Goal: Complete application form

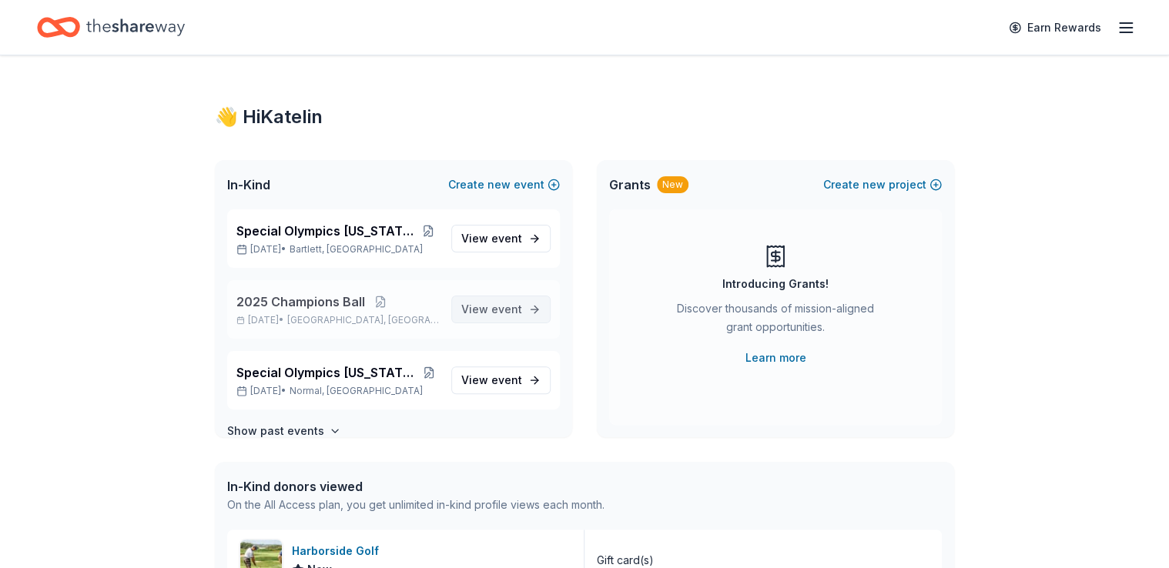
click at [494, 306] on span "event" at bounding box center [506, 309] width 31 height 13
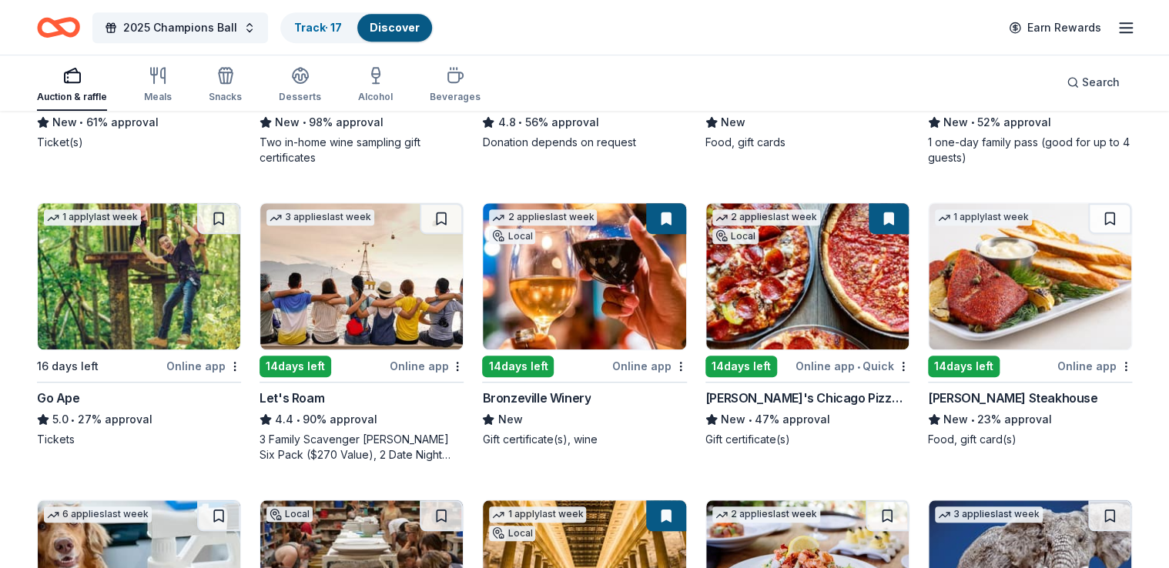
scroll to position [379, 0]
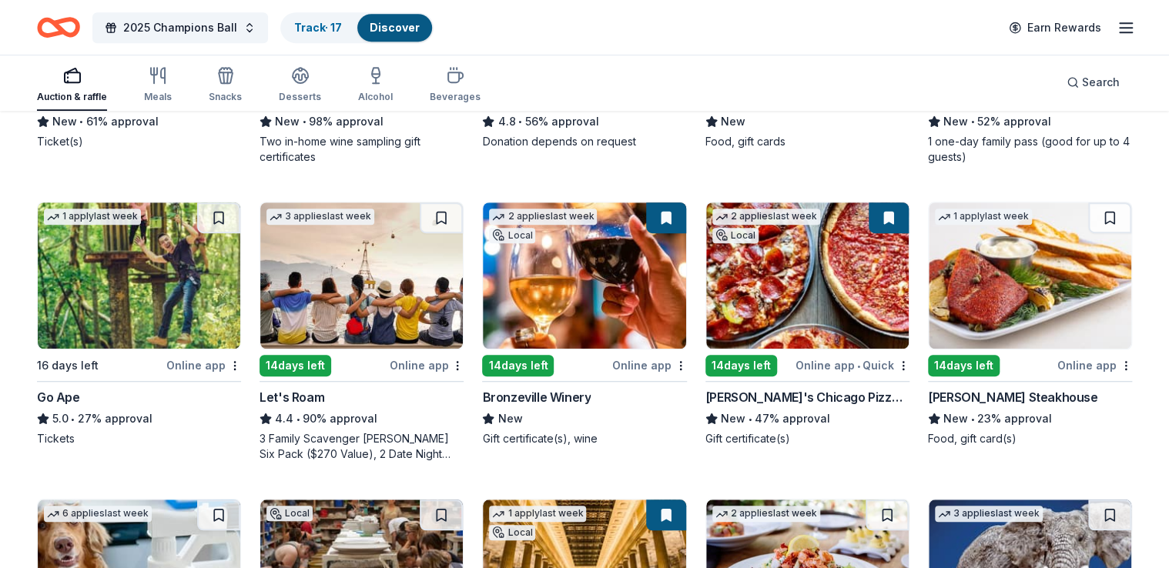
click at [160, 270] on img at bounding box center [139, 276] width 203 height 146
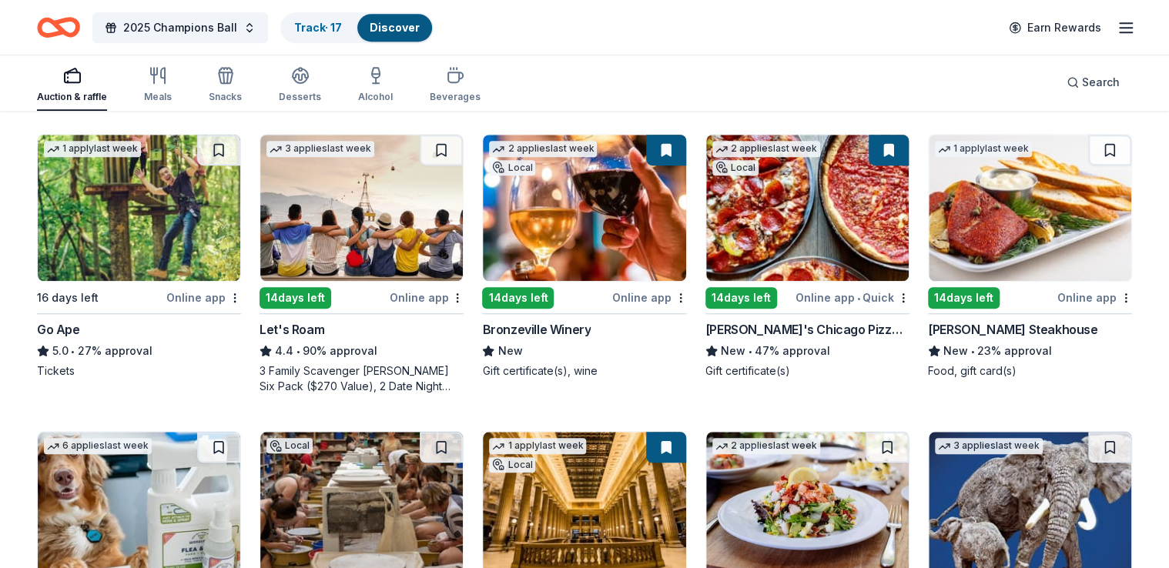
scroll to position [448, 0]
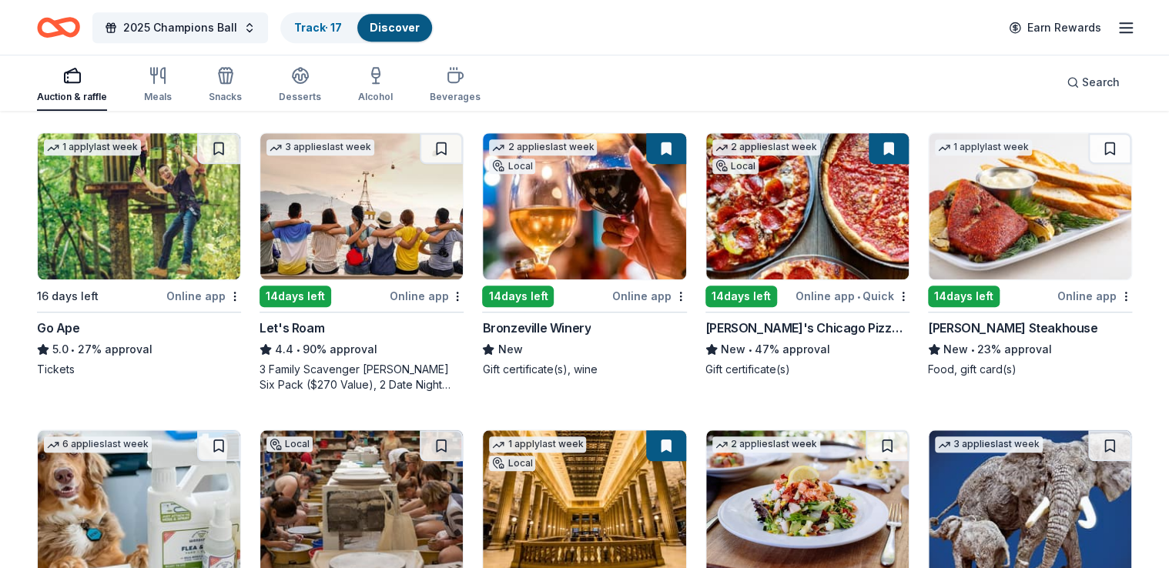
click at [1085, 186] on img at bounding box center [1030, 206] width 203 height 146
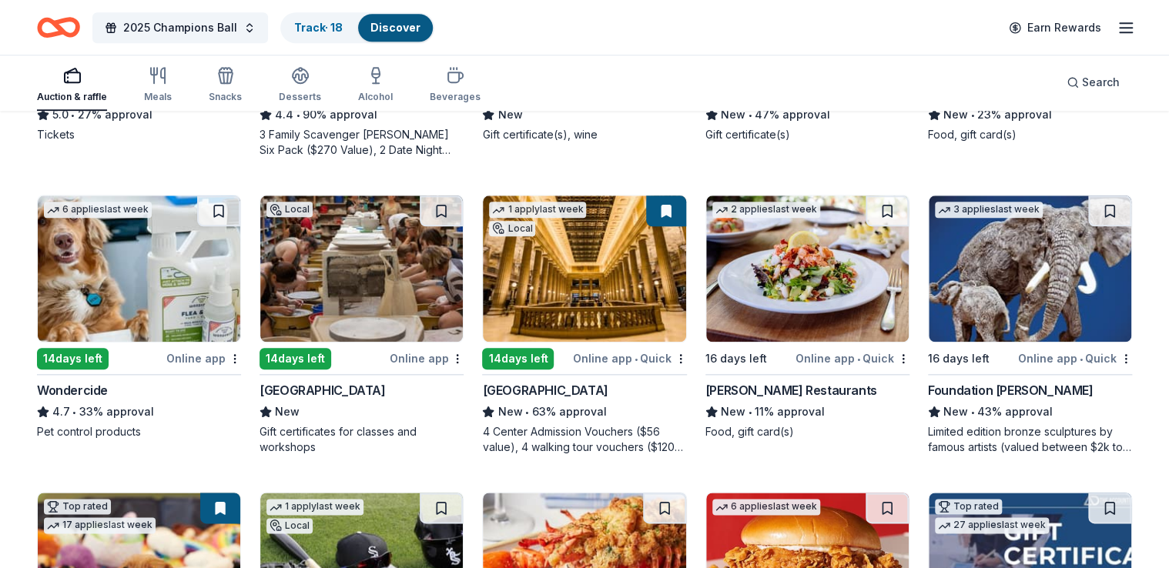
scroll to position [688, 0]
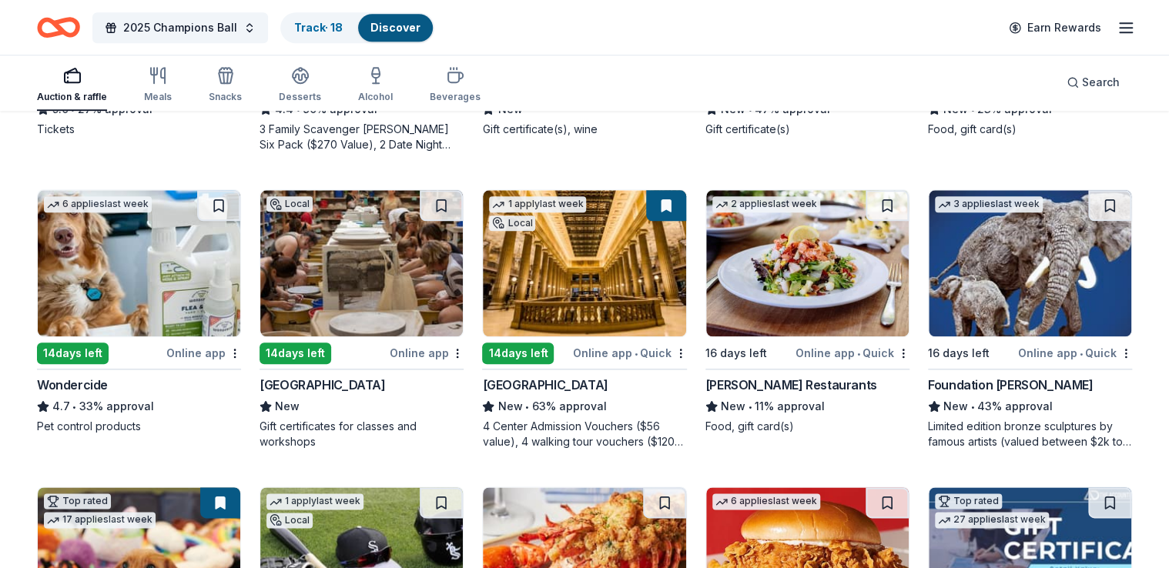
click at [1001, 254] on img at bounding box center [1030, 263] width 203 height 146
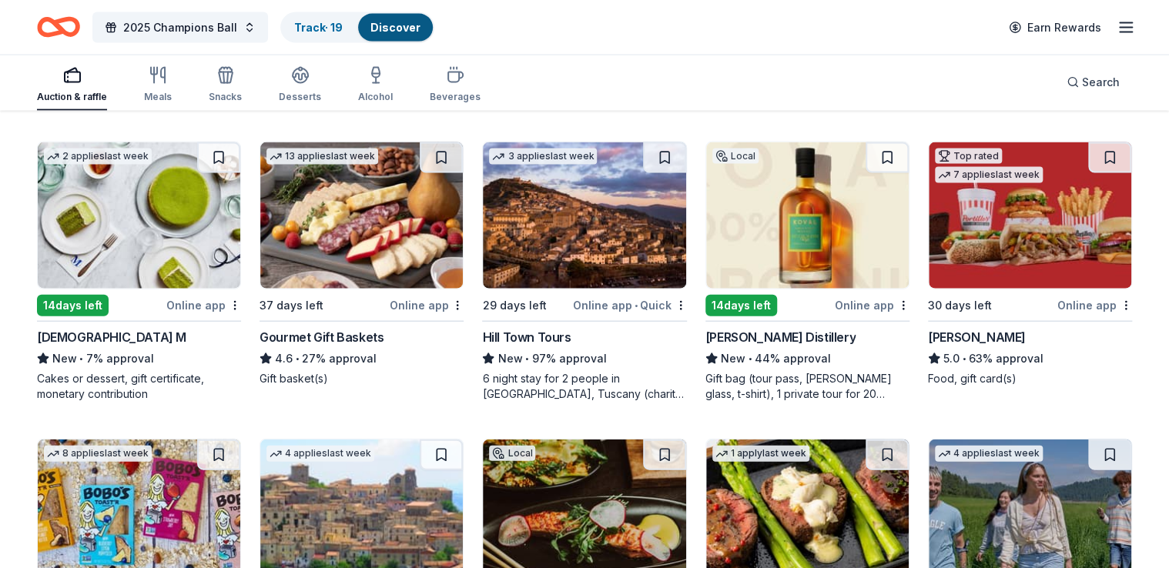
scroll to position [1629, 0]
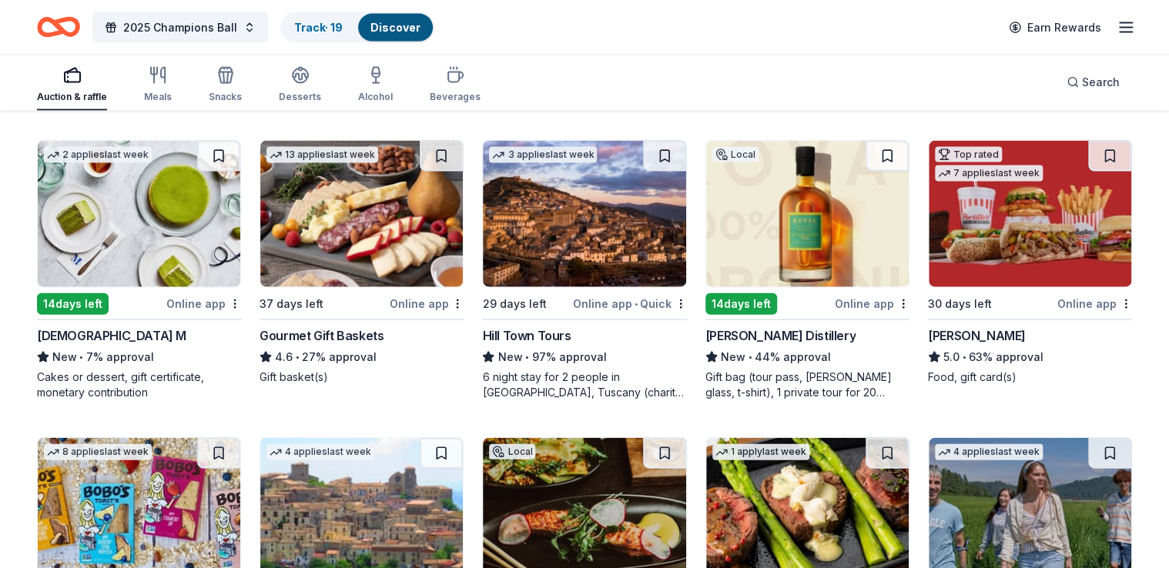
click at [357, 191] on img at bounding box center [361, 214] width 203 height 146
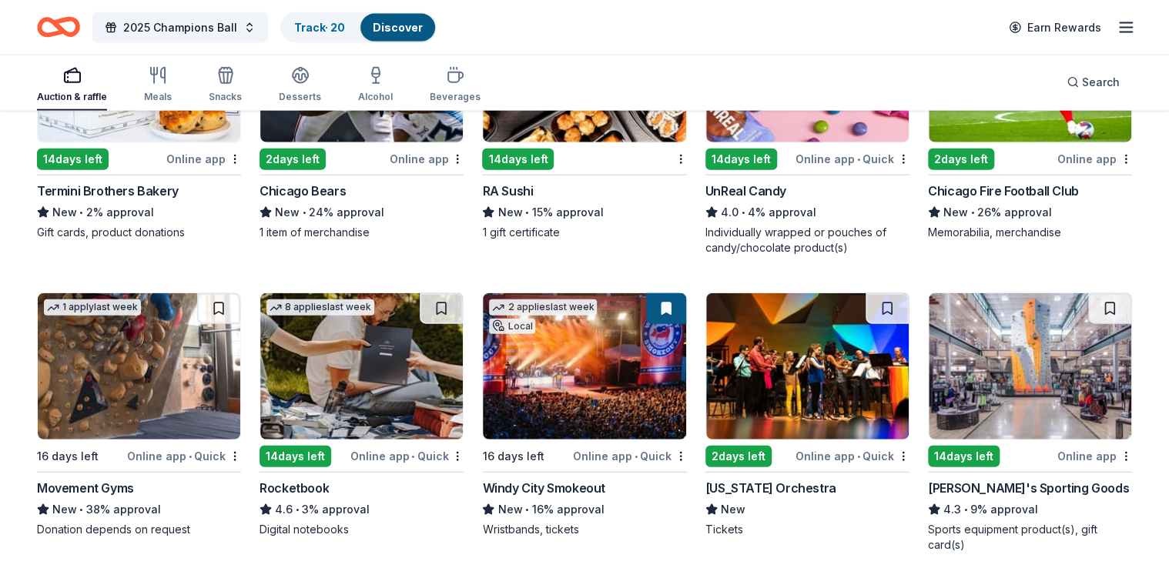
scroll to position [4685, 0]
click at [484, 359] on img at bounding box center [584, 366] width 203 height 146
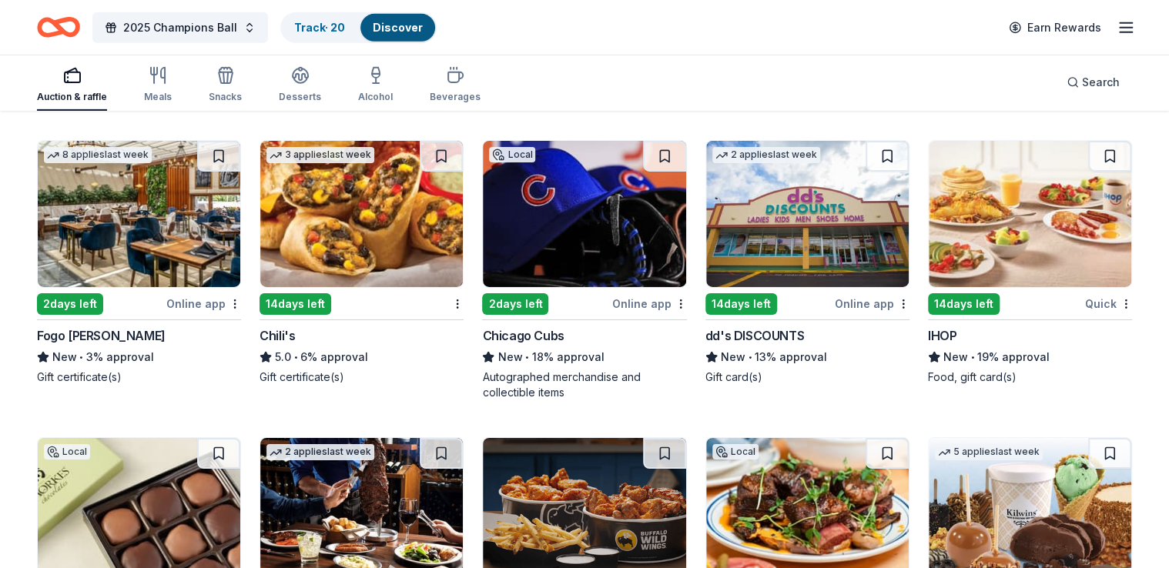
scroll to position [8328, 0]
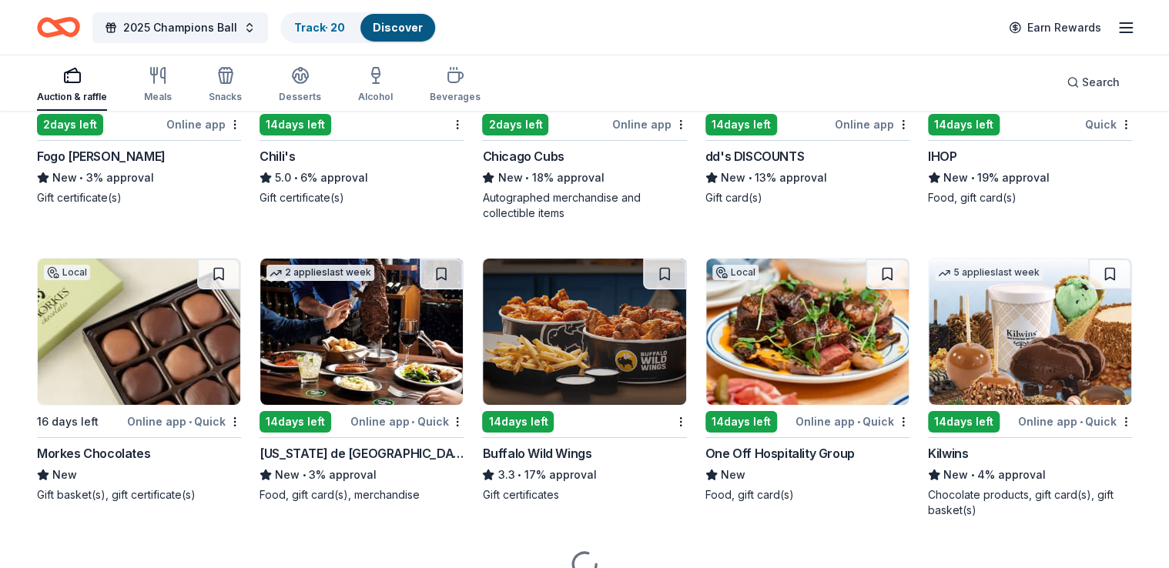
scroll to position [8573, 0]
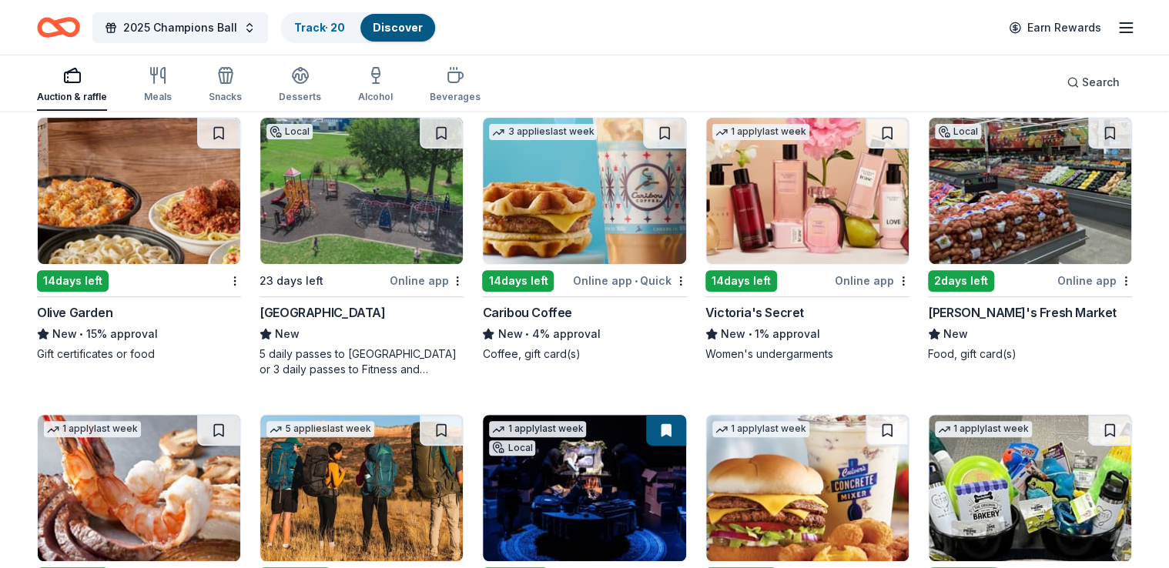
scroll to position [8945, 0]
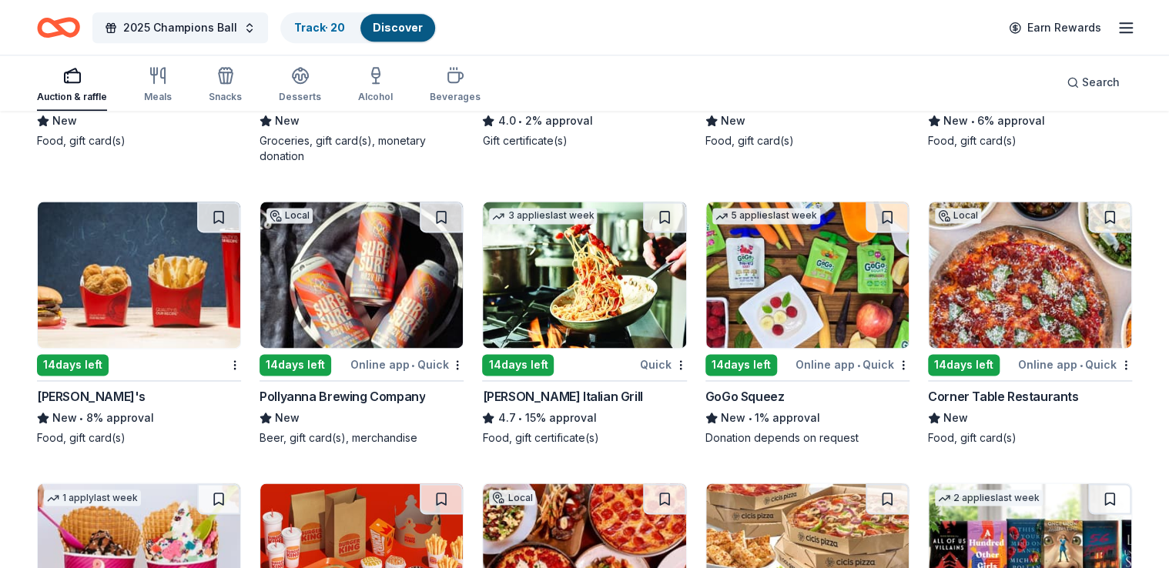
scroll to position [9736, 0]
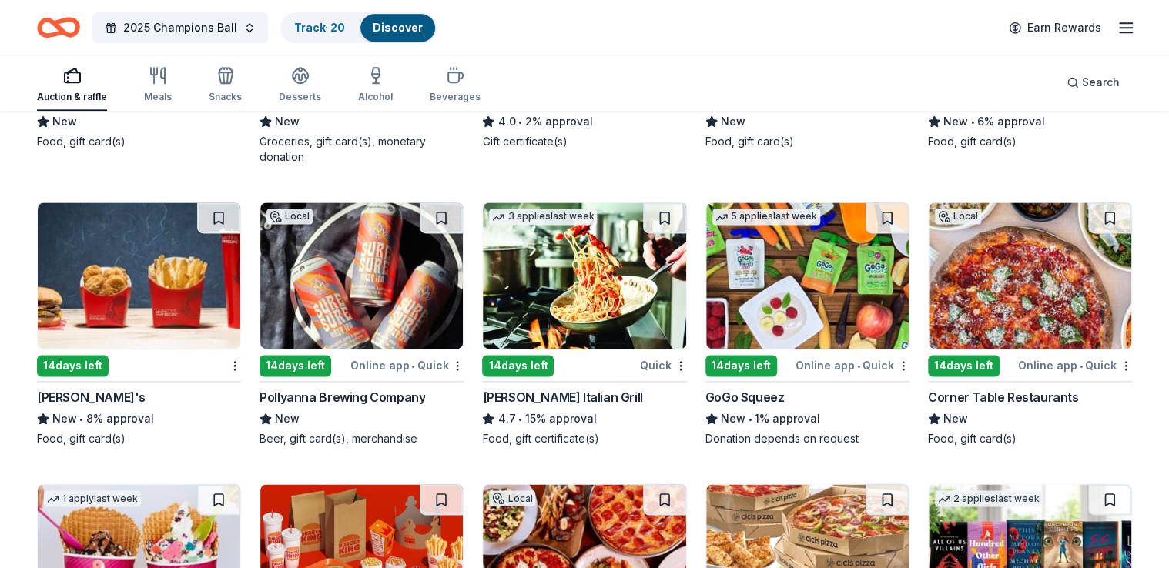
click at [146, 269] on img at bounding box center [139, 276] width 203 height 146
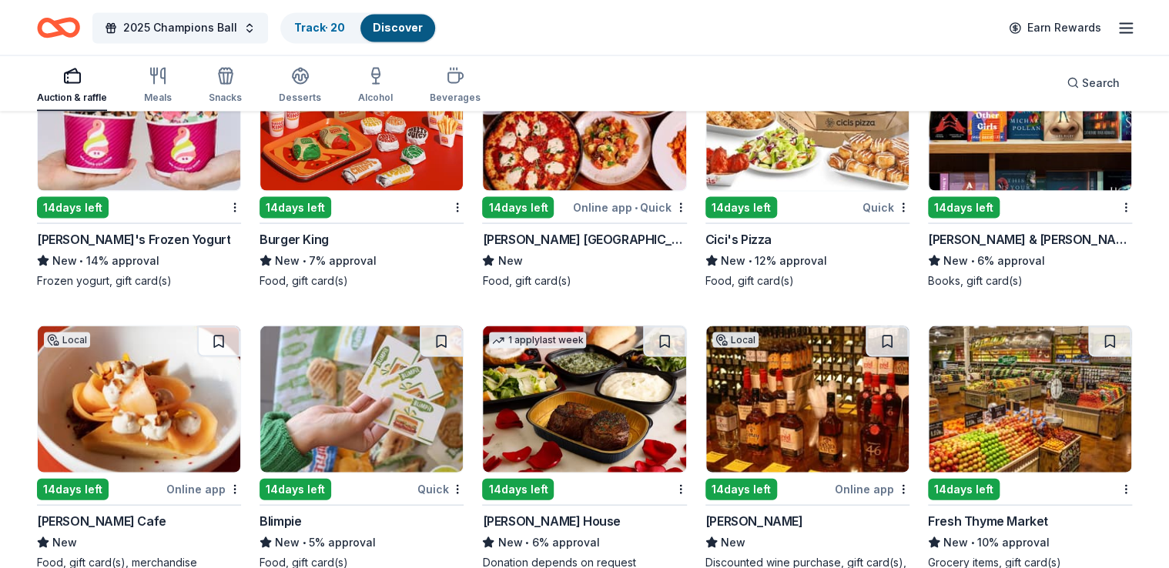
scroll to position [10309, 0]
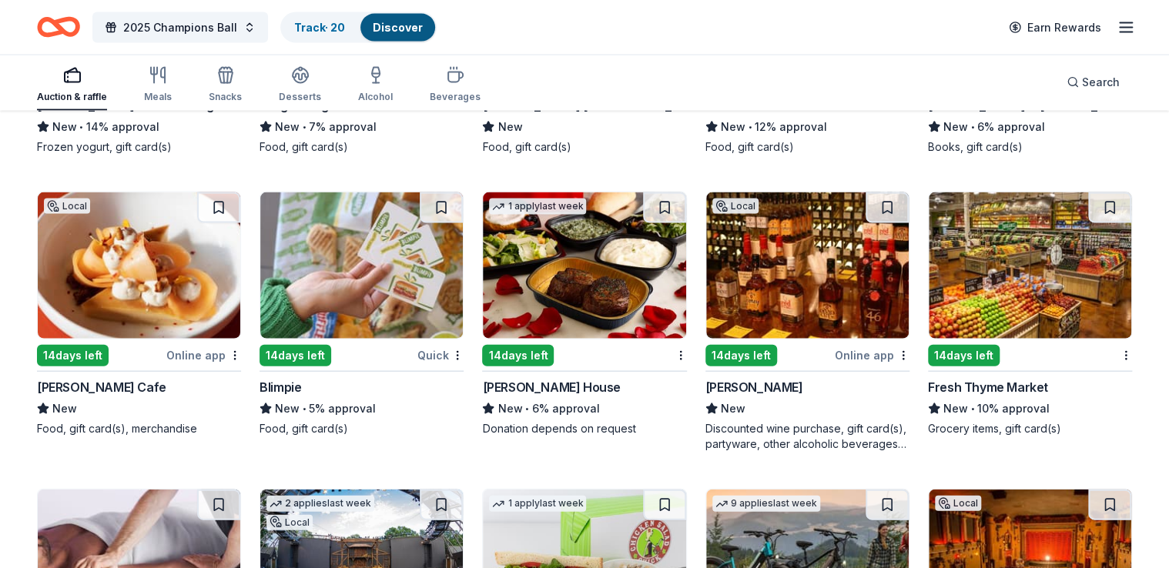
click at [824, 273] on img at bounding box center [807, 265] width 203 height 146
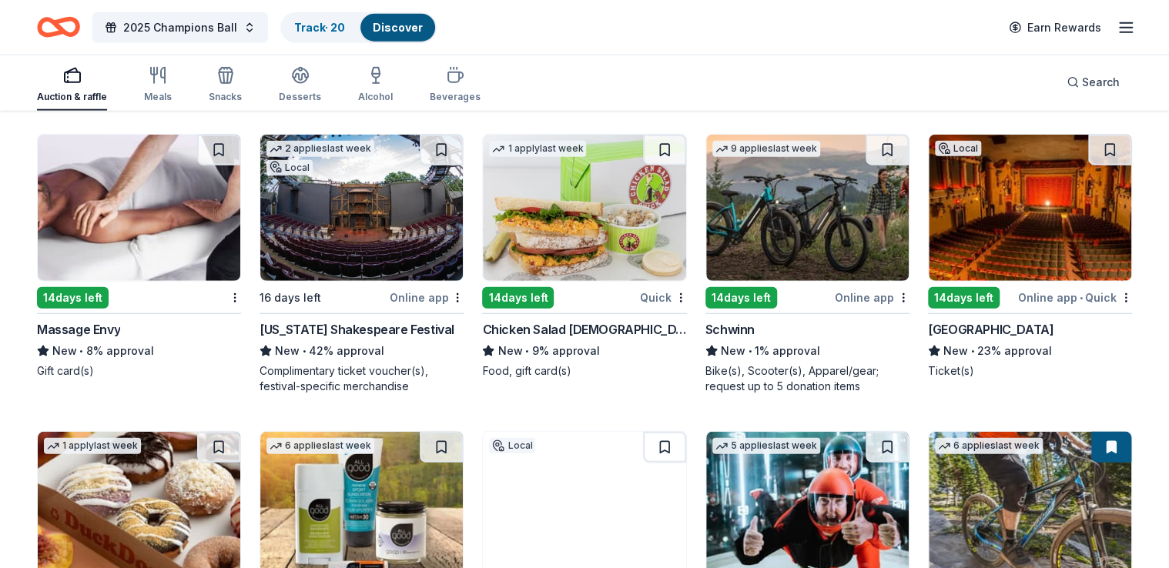
scroll to position [10663, 0]
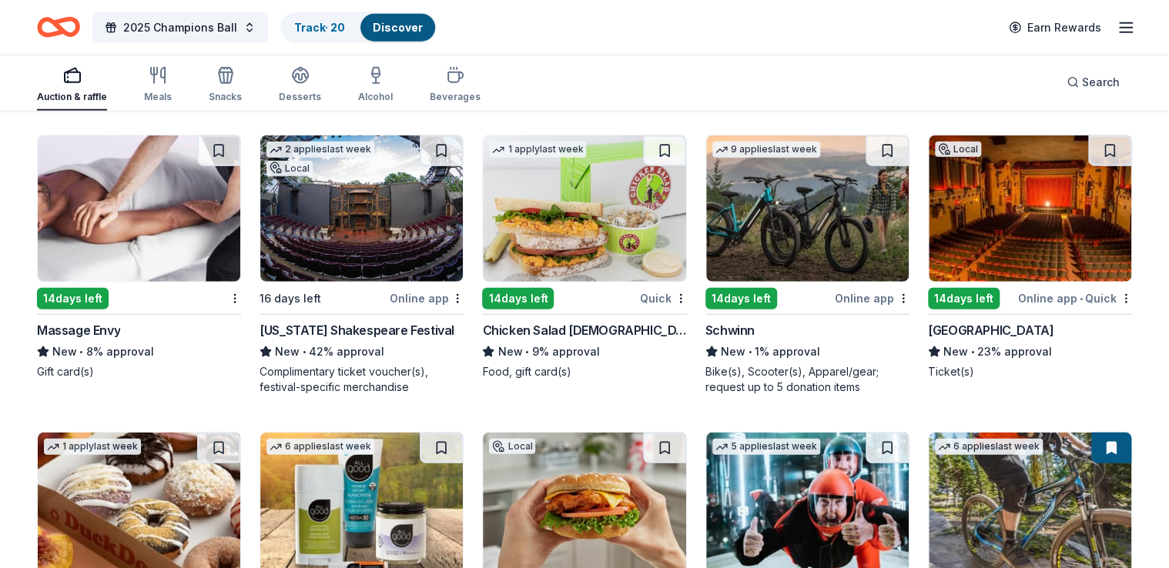
click at [547, 332] on div "Chicken Salad Chick" at bounding box center [584, 330] width 204 height 18
click at [327, 25] on link "Track · 20" at bounding box center [319, 27] width 51 height 13
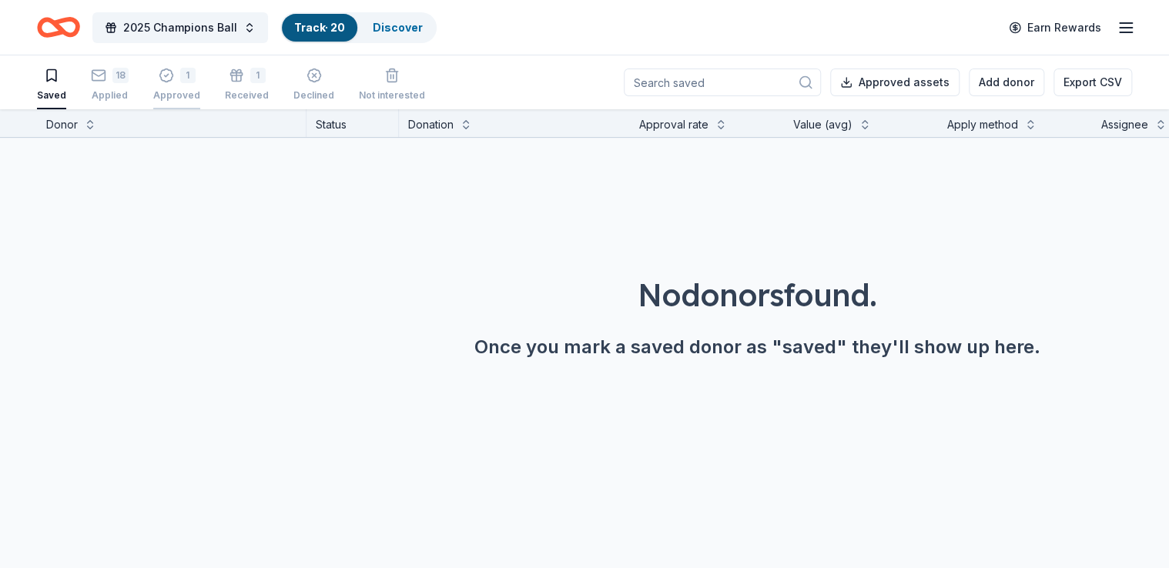
click at [180, 79] on div "1" at bounding box center [187, 75] width 15 height 15
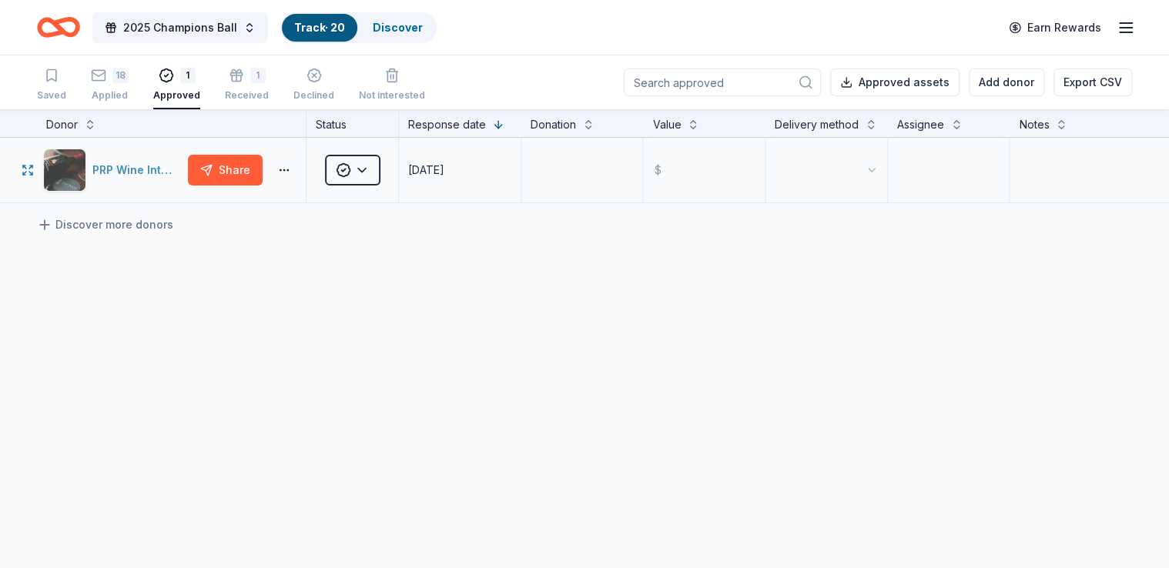
click at [113, 168] on div "PRP Wine International" at bounding box center [136, 170] width 89 height 18
click at [112, 166] on div "PRP Wine International" at bounding box center [136, 170] width 89 height 18
click at [236, 25] on button "2025 Champions Ball" at bounding box center [180, 27] width 176 height 31
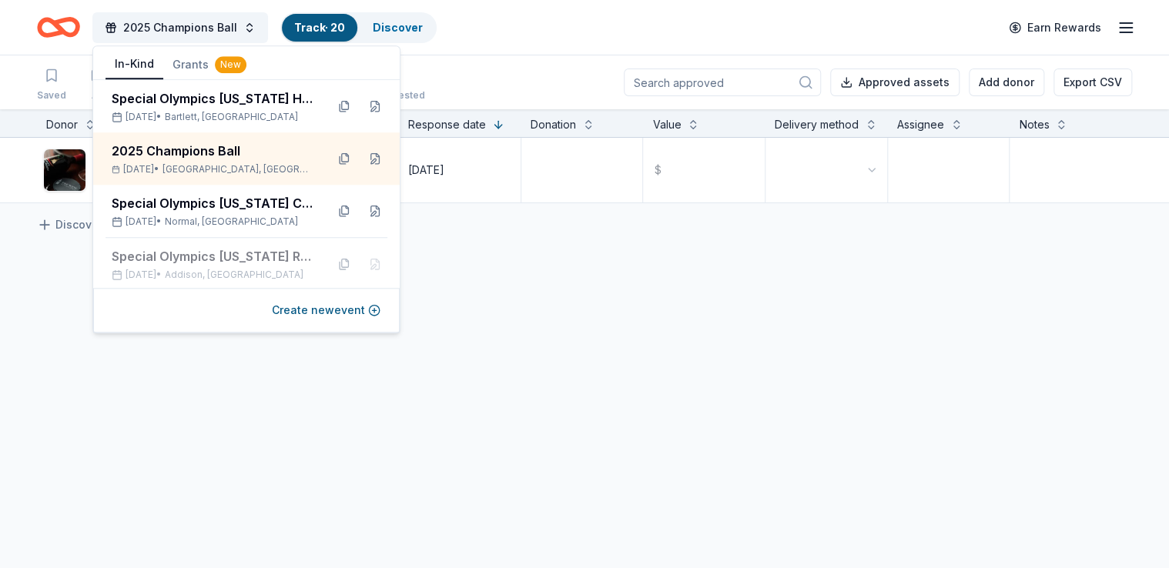
click at [520, 288] on div "PRP Wine International Share Approved 09/11/2025 $ Discover more donors" at bounding box center [584, 315] width 1169 height 355
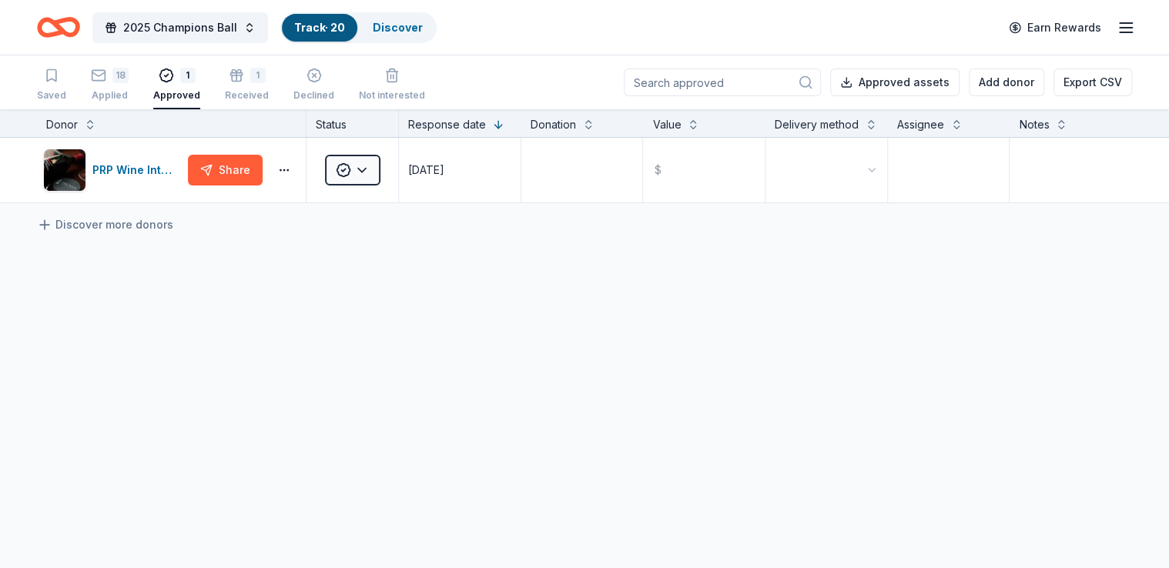
click at [219, 79] on div "Saved 18 Applied 1 Approved 1 Received Declined Not interested" at bounding box center [231, 86] width 388 height 48
drag, startPoint x: 236, startPoint y: 75, endPoint x: 219, endPoint y: 79, distance: 18.0
click at [219, 79] on div "Saved 18 Applied 1 Approved 1 Received Declined Not interested" at bounding box center [231, 86] width 388 height 48
click at [250, 79] on div "1" at bounding box center [257, 75] width 15 height 15
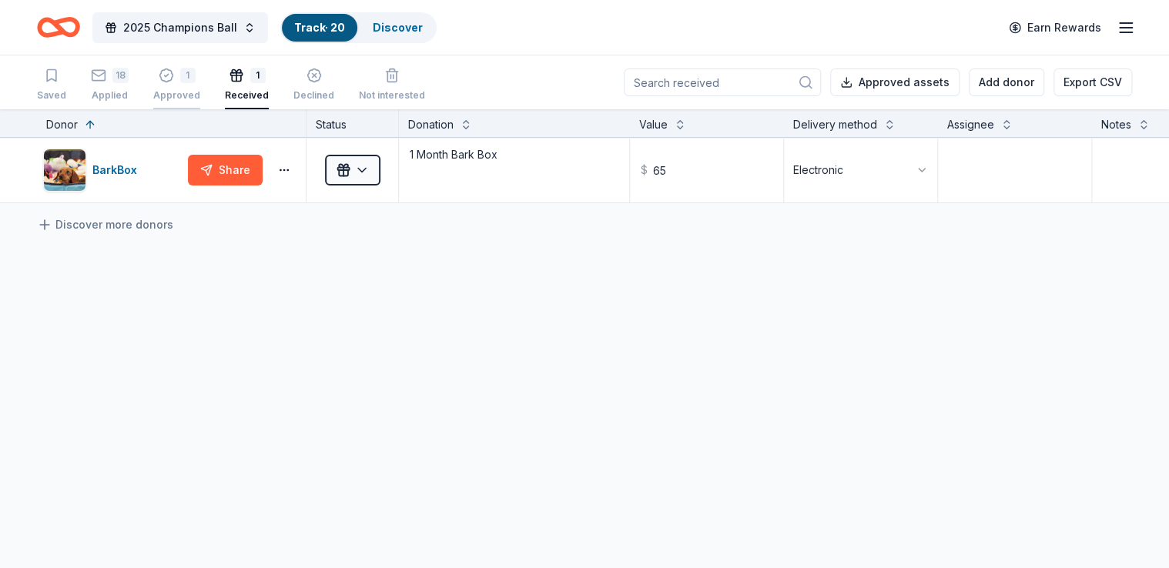
click at [190, 69] on div "1" at bounding box center [187, 75] width 15 height 15
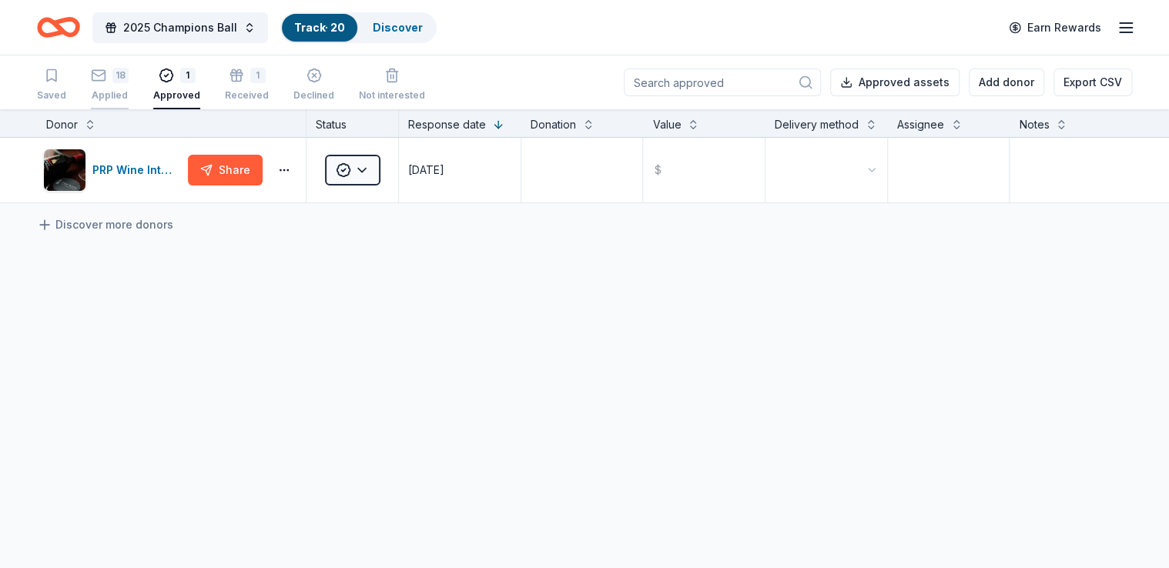
click at [112, 79] on div "18" at bounding box center [120, 75] width 16 height 15
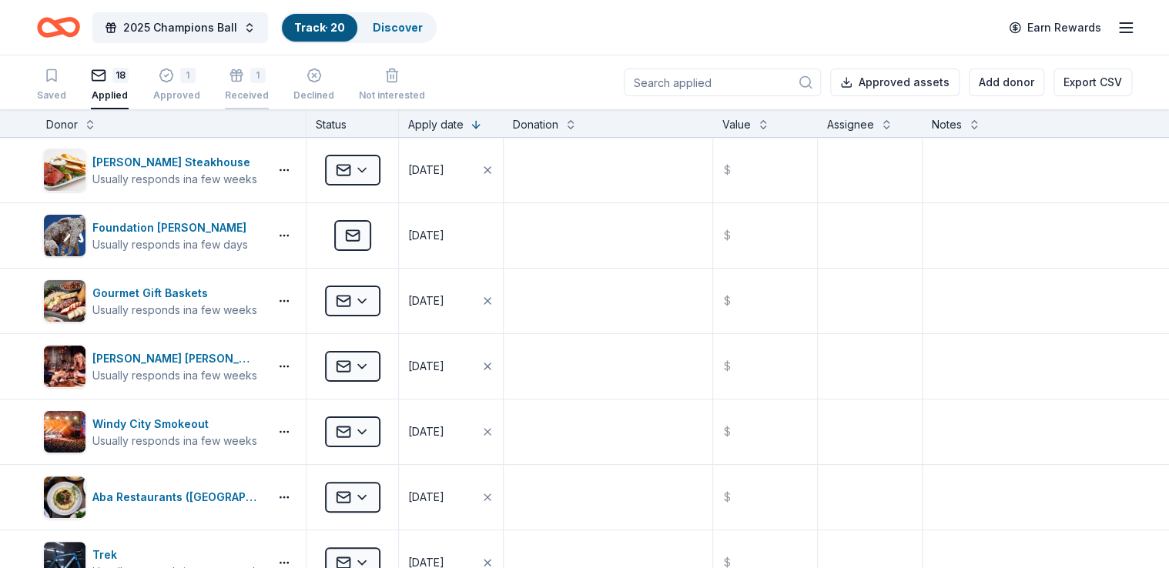
click at [230, 85] on div "1 Received" at bounding box center [247, 85] width 44 height 34
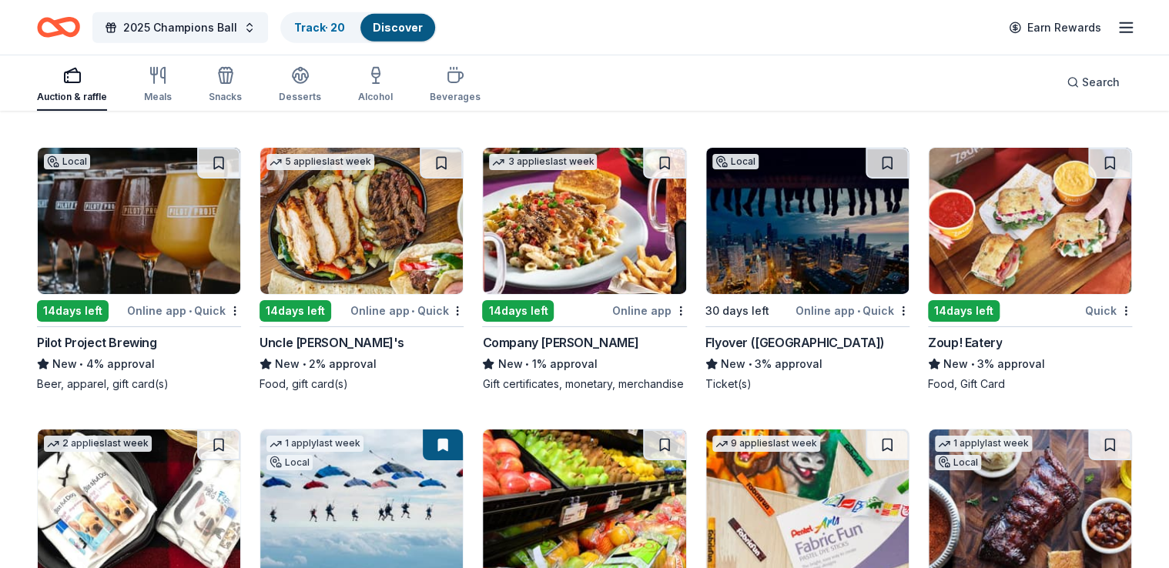
scroll to position [11255, 0]
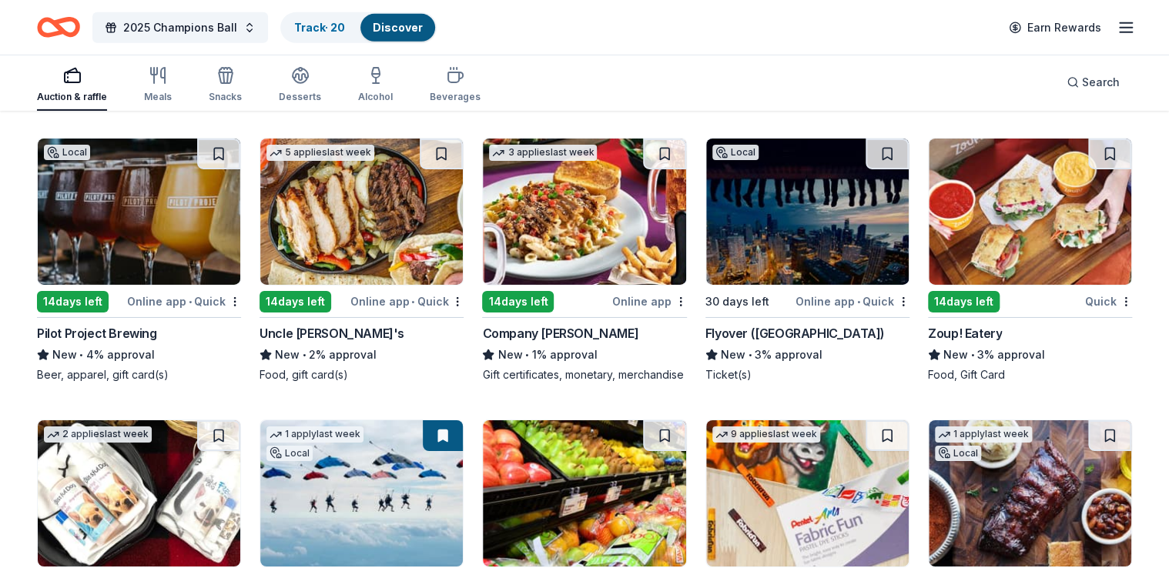
click at [219, 236] on img at bounding box center [139, 212] width 203 height 146
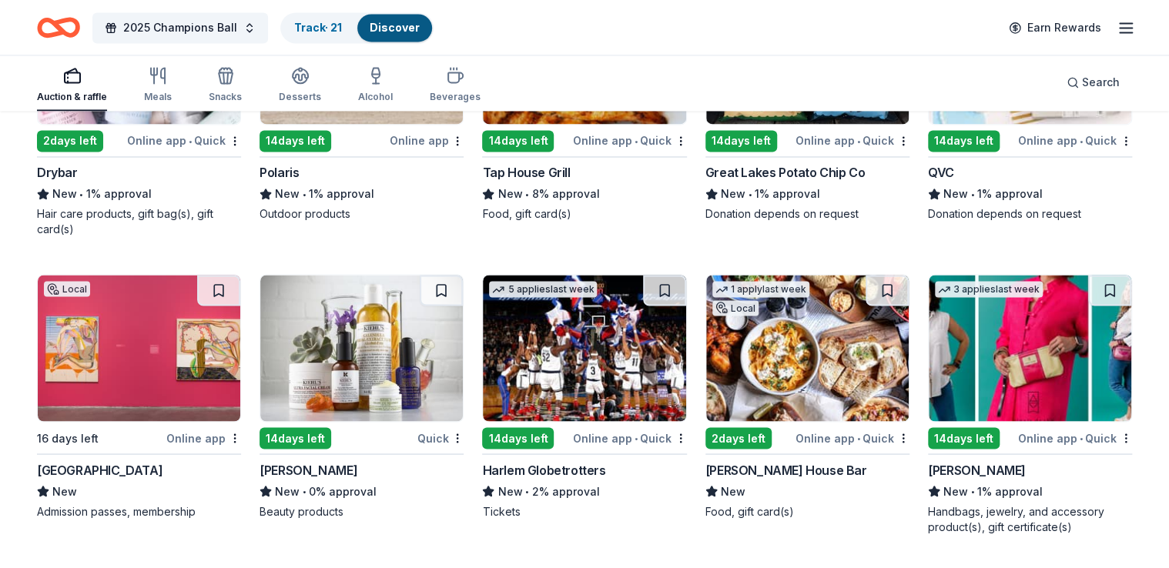
scroll to position [12871, 0]
click at [655, 311] on img at bounding box center [584, 348] width 203 height 146
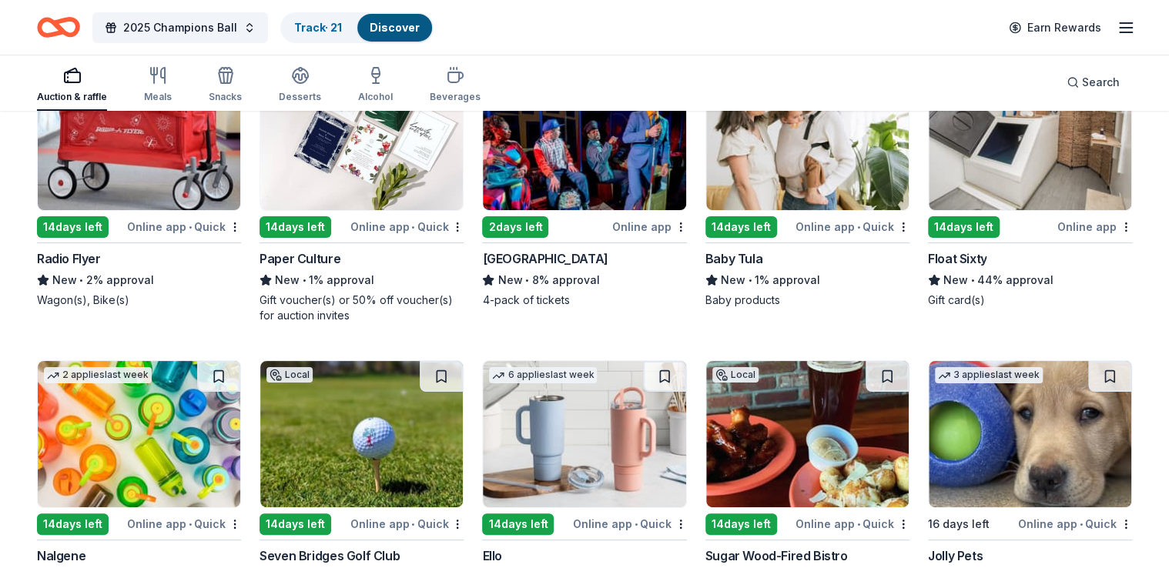
scroll to position [14537, 0]
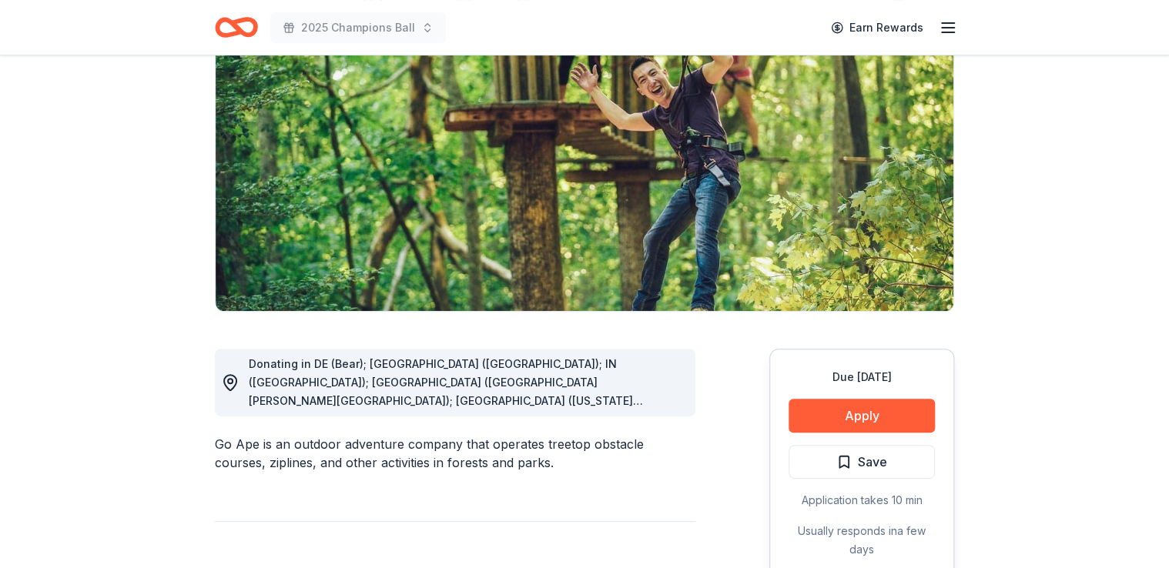
scroll to position [160, 0]
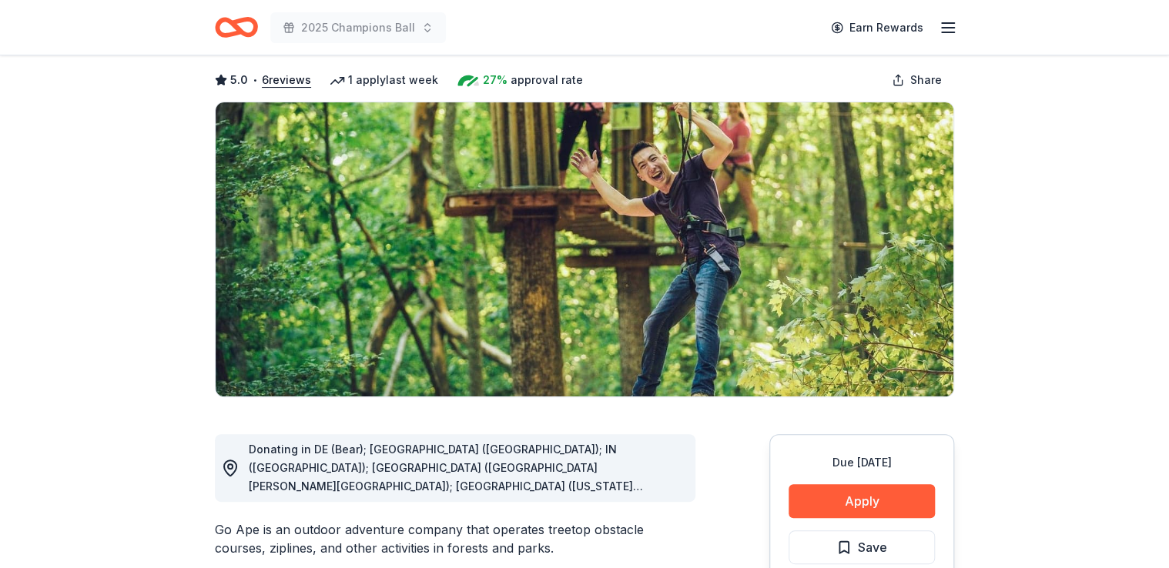
click at [268, 165] on img at bounding box center [585, 249] width 738 height 294
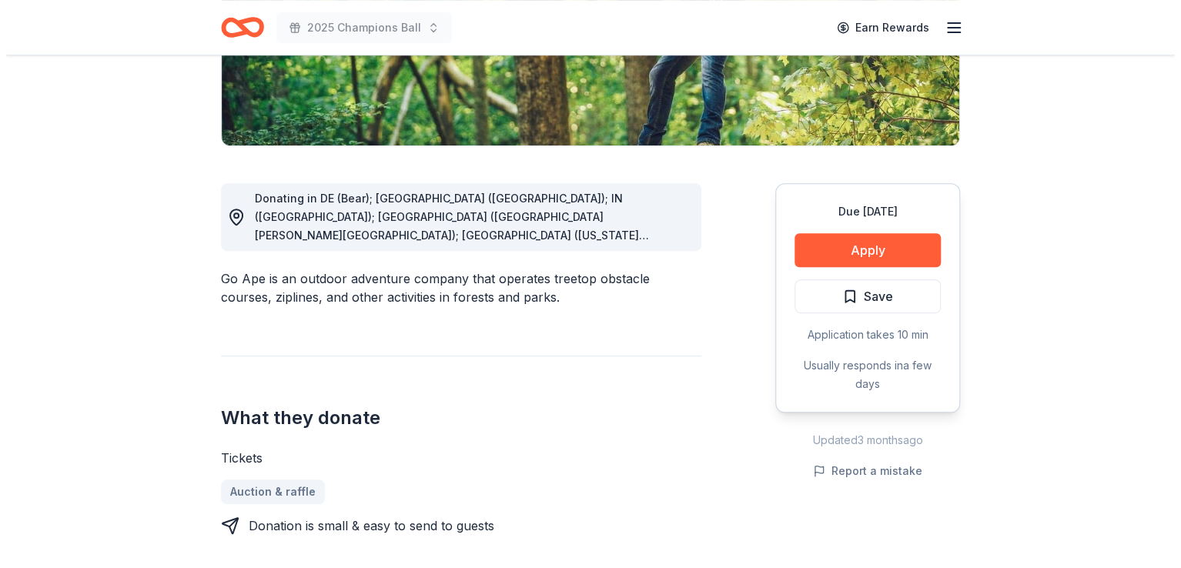
scroll to position [323, 0]
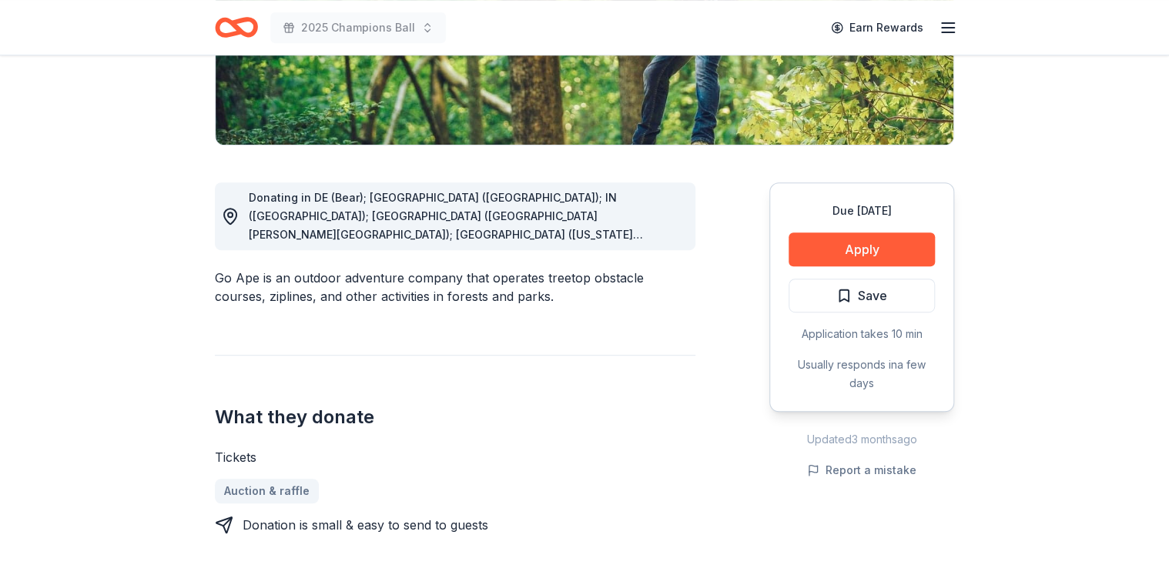
click at [861, 266] on div "Due in 16 days Apply Save Application takes 10 min Usually responds in a few da…" at bounding box center [861, 296] width 185 height 229
click at [837, 246] on button "Apply" at bounding box center [861, 250] width 146 height 34
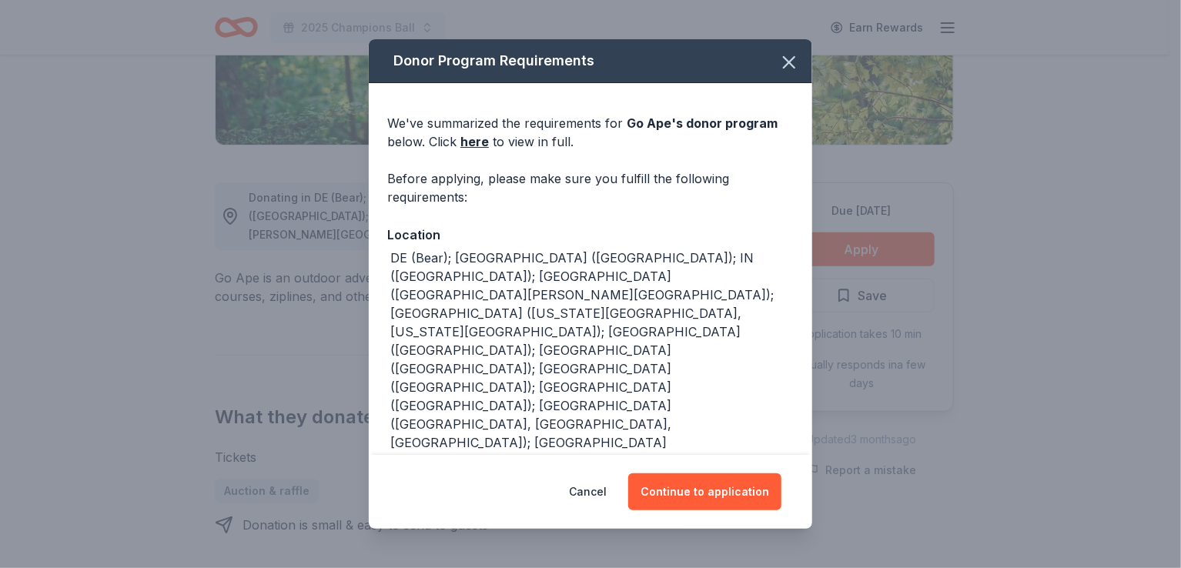
scroll to position [188, 0]
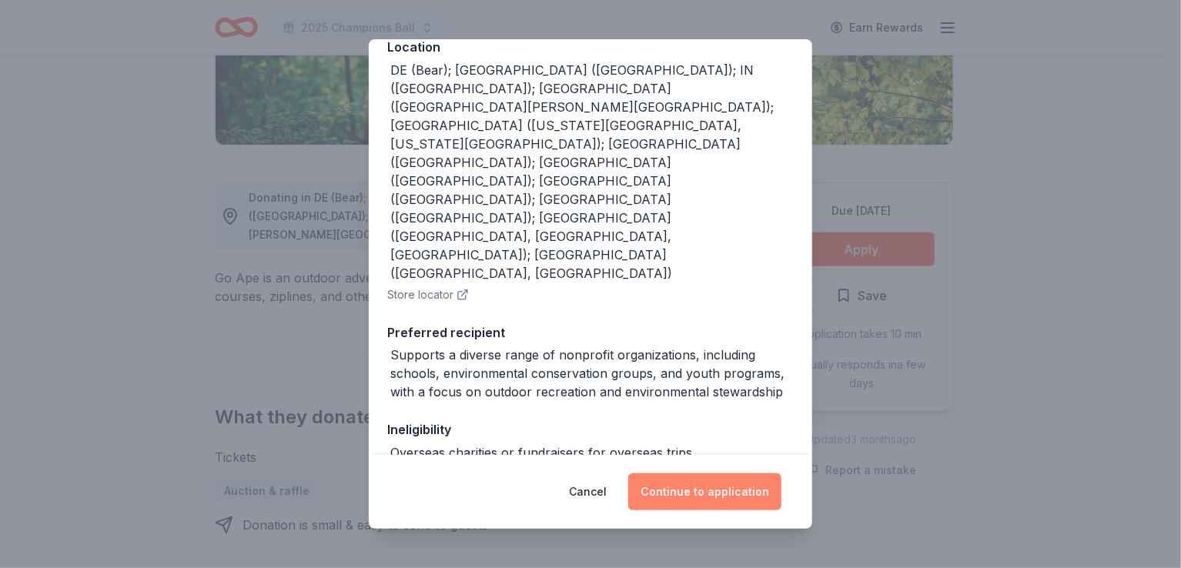
click at [685, 485] on button "Continue to application" at bounding box center [704, 492] width 153 height 37
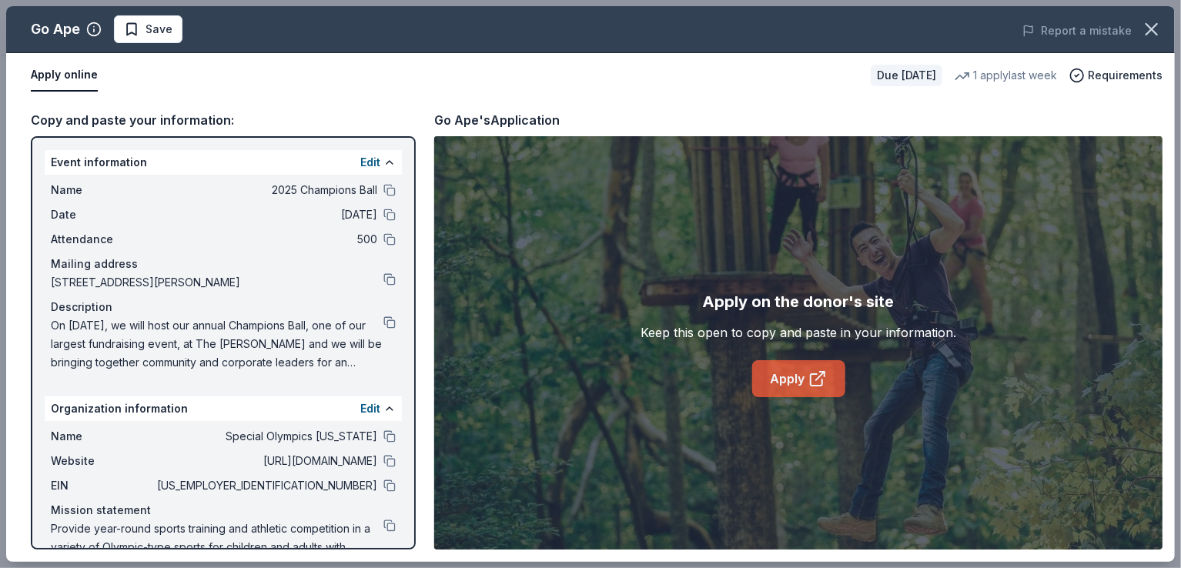
click at [809, 365] on link "Apply" at bounding box center [798, 378] width 93 height 37
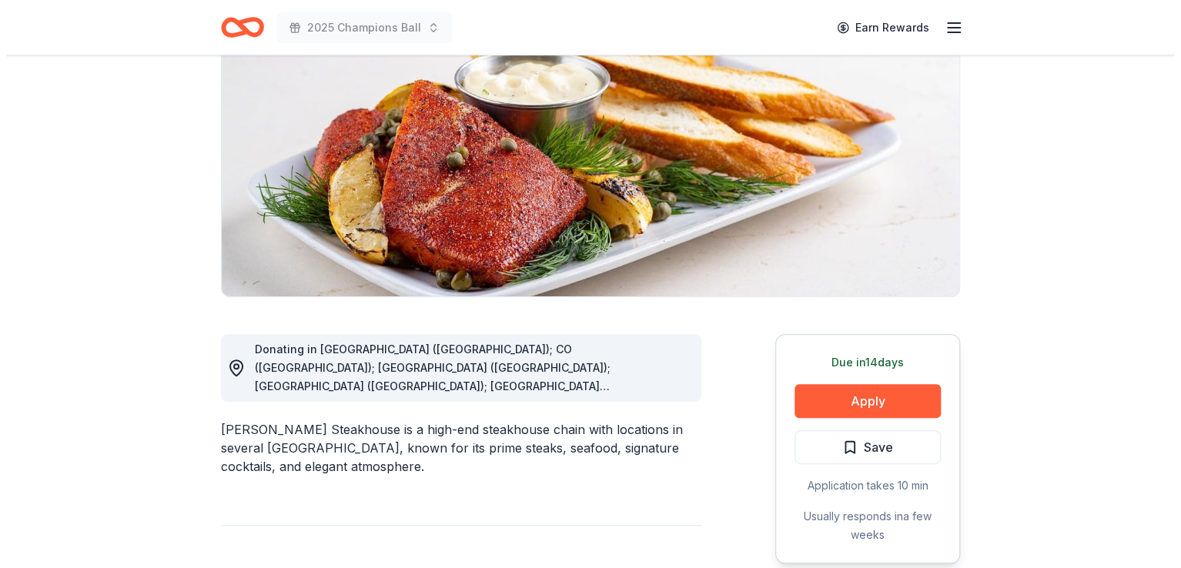
scroll to position [176, 0]
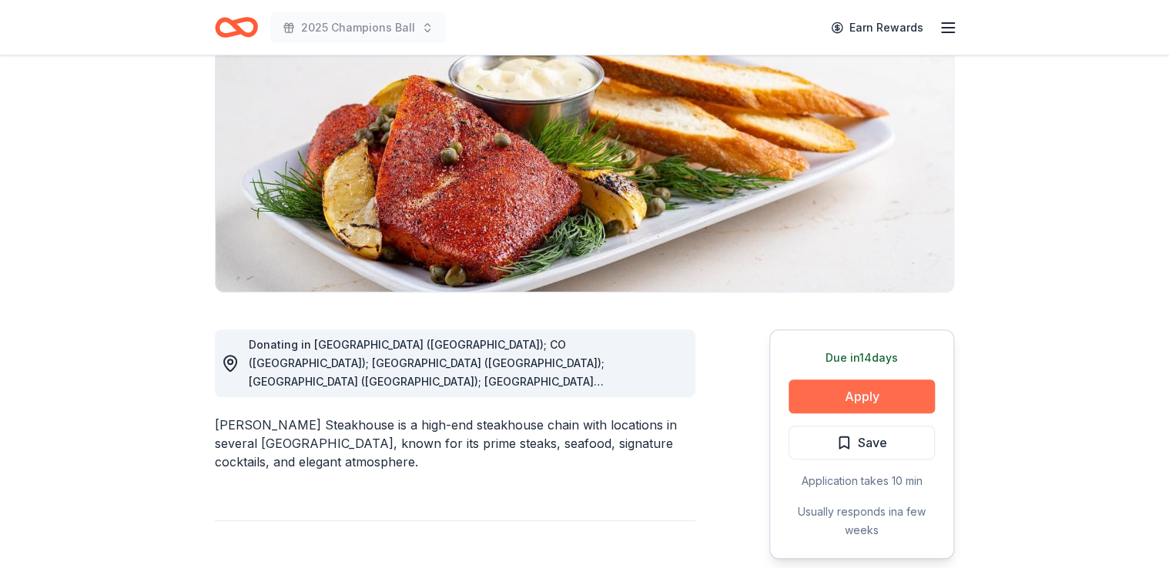
click at [845, 396] on button "Apply" at bounding box center [861, 397] width 146 height 34
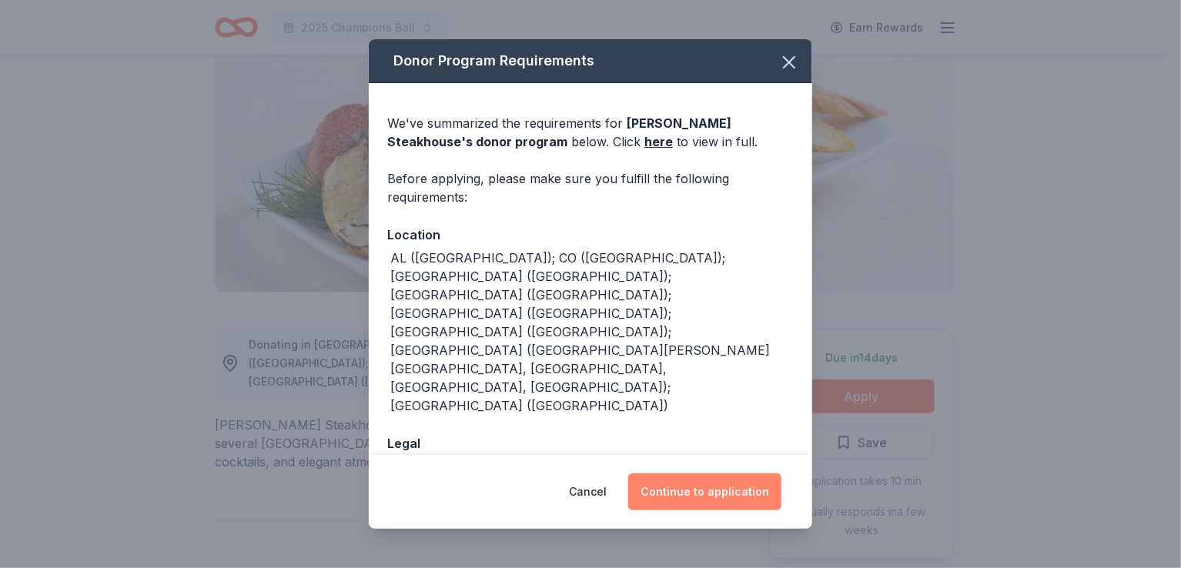
click at [715, 493] on button "Continue to application" at bounding box center [704, 492] width 153 height 37
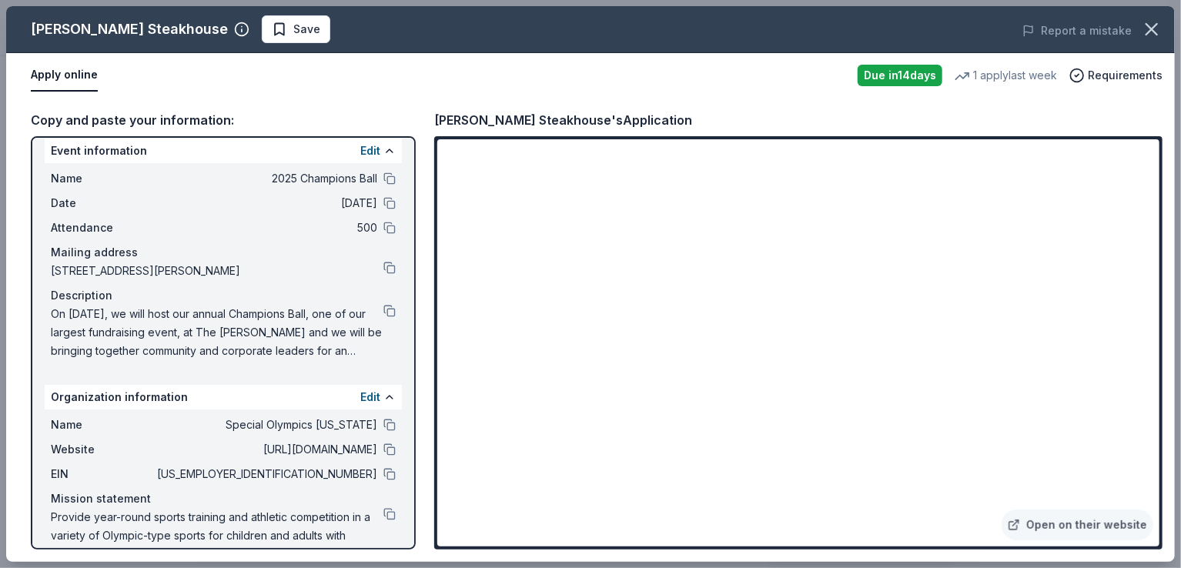
scroll to position [12, 0]
click at [363, 353] on span "On [DATE], we will host our annual Champions Ball, one of our largest fundraisi…" at bounding box center [217, 331] width 333 height 55
drag, startPoint x: 363, startPoint y: 353, endPoint x: 191, endPoint y: 346, distance: 172.6
click at [191, 346] on span "On [DATE], we will host our annual Champions Ball, one of our largest fundraisi…" at bounding box center [217, 331] width 333 height 55
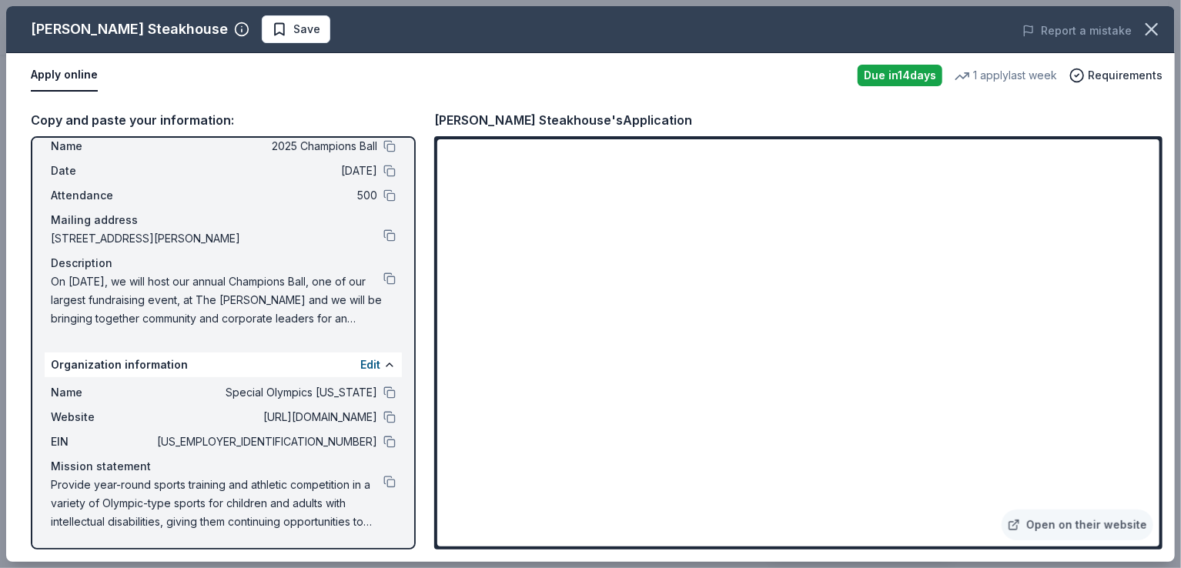
scroll to position [0, 0]
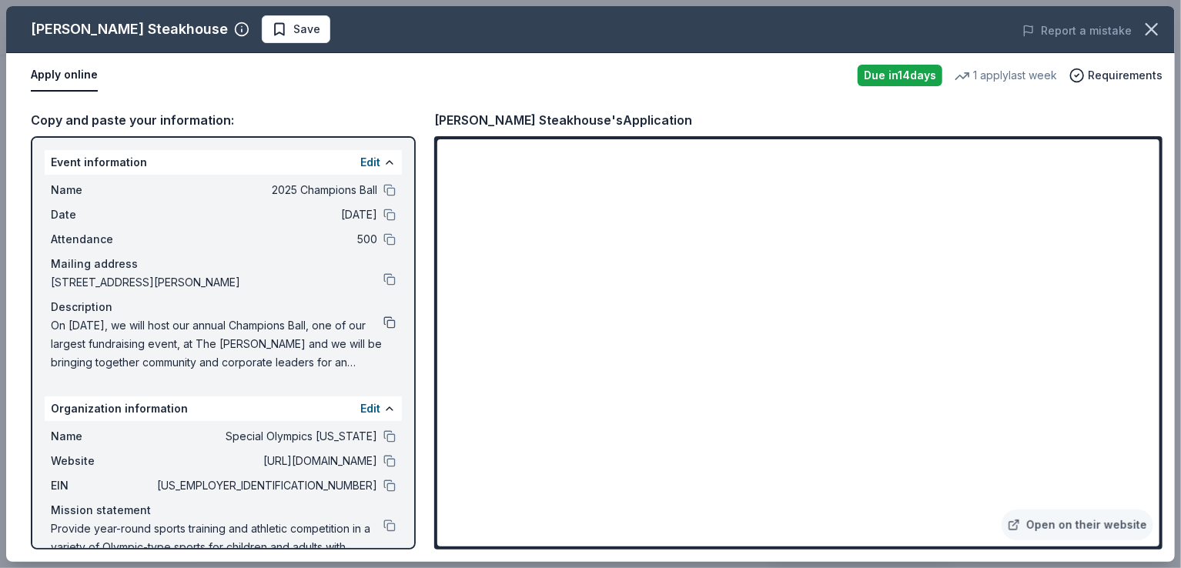
click at [383, 322] on button at bounding box center [389, 322] width 12 height 12
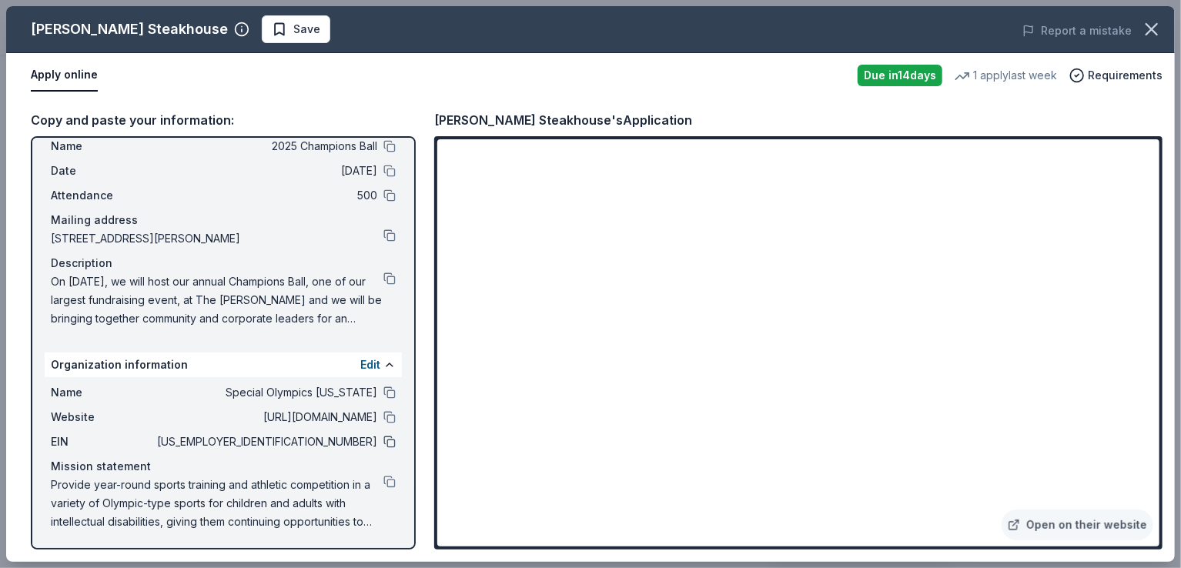
click at [383, 444] on button at bounding box center [389, 442] width 12 height 12
click at [293, 27] on span "Save" at bounding box center [306, 29] width 27 height 18
click at [277, 45] on div "Perry's Steakhouse Saved Report a mistake" at bounding box center [590, 29] width 1169 height 47
click at [269, 29] on html "2025 Champions Ball Earn Rewards Due in 14 days Share Perry's Steakhouse New 1 …" at bounding box center [590, 108] width 1181 height 568
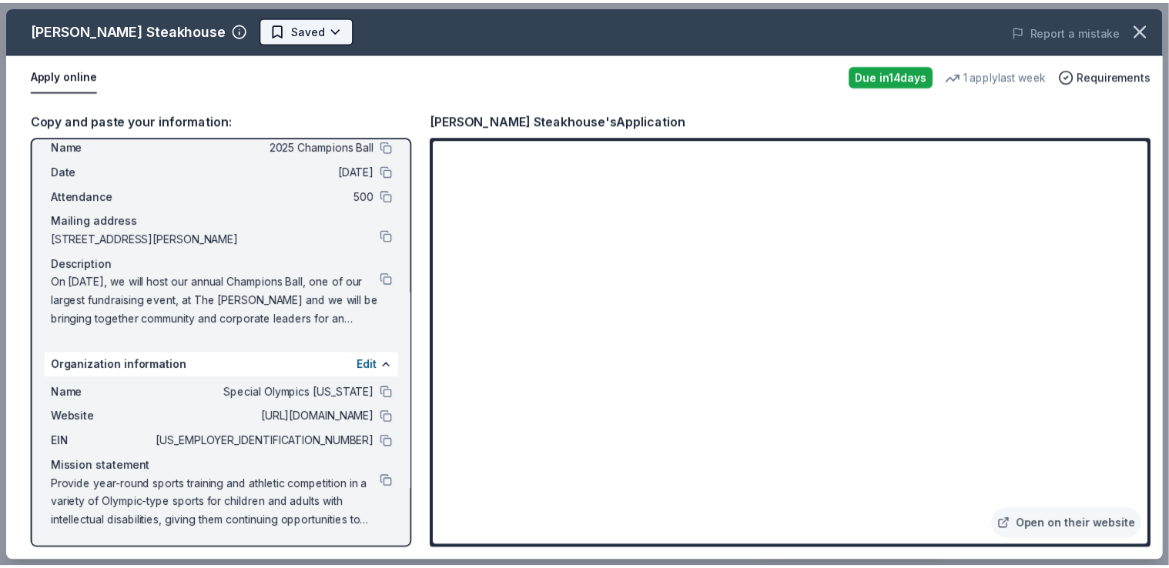
scroll to position [0, 0]
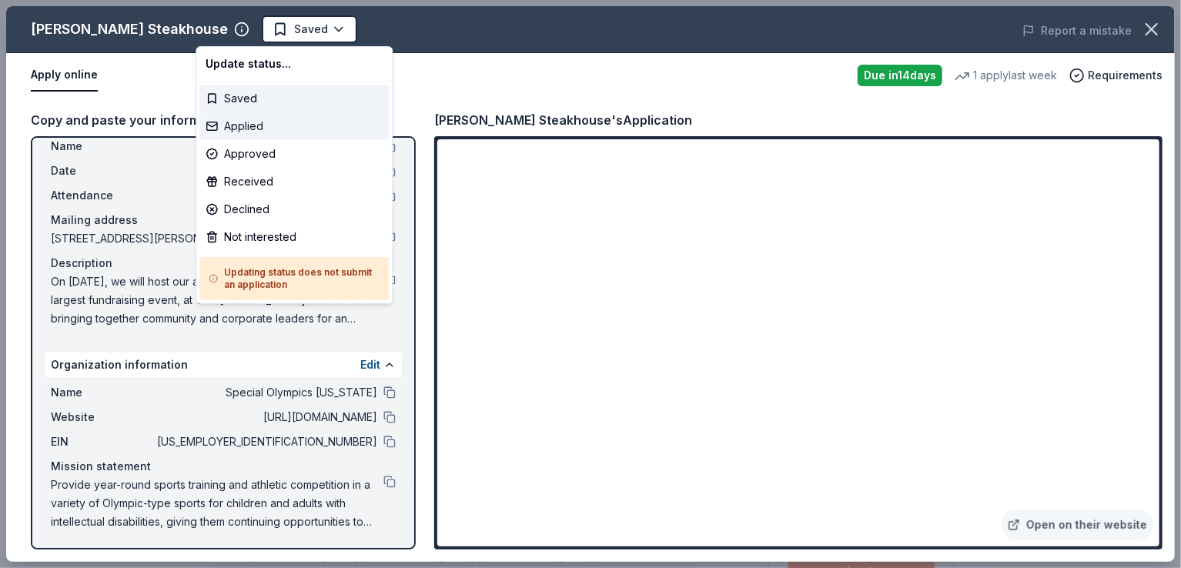
click at [249, 125] on div "Applied" at bounding box center [293, 126] width 189 height 28
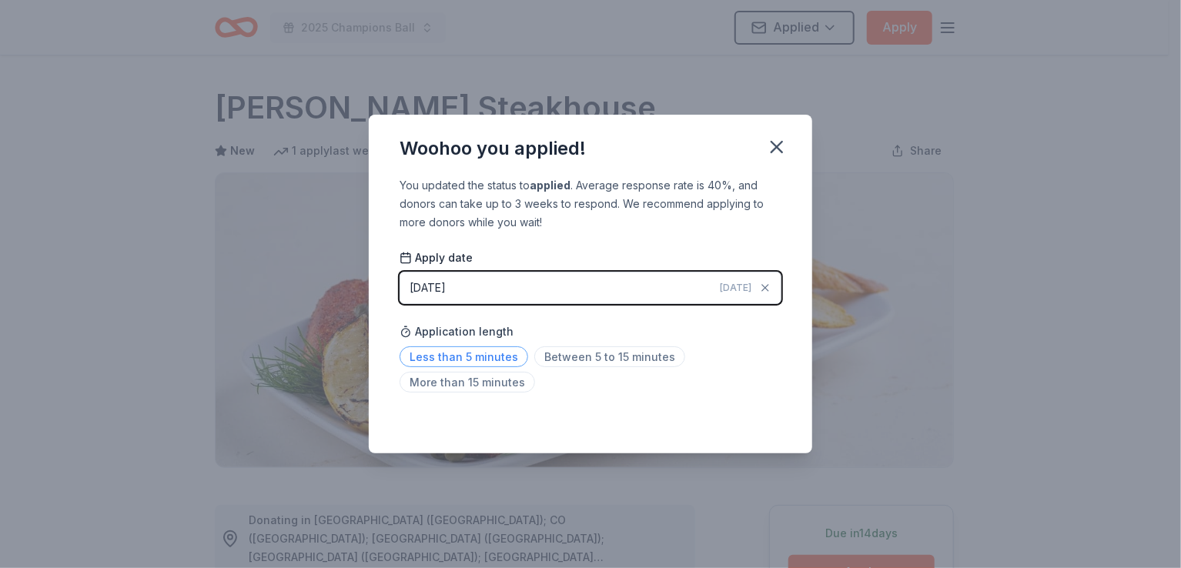
click at [468, 359] on span "Less than 5 minutes" at bounding box center [464, 356] width 129 height 21
click at [786, 143] on icon "button" at bounding box center [777, 147] width 22 height 22
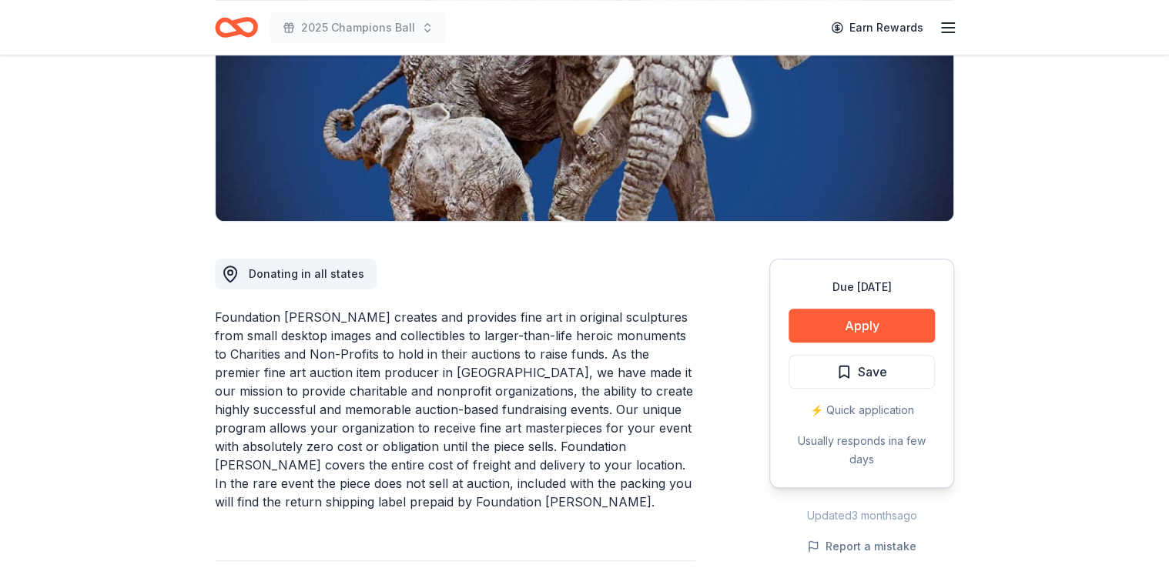
scroll to position [249, 0]
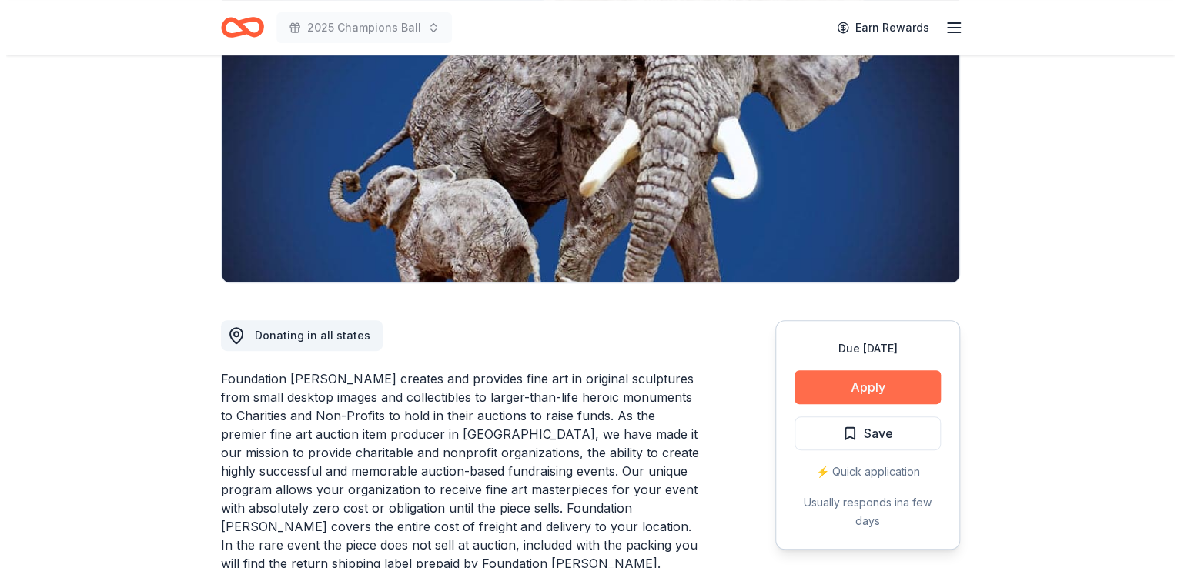
scroll to position [185, 0]
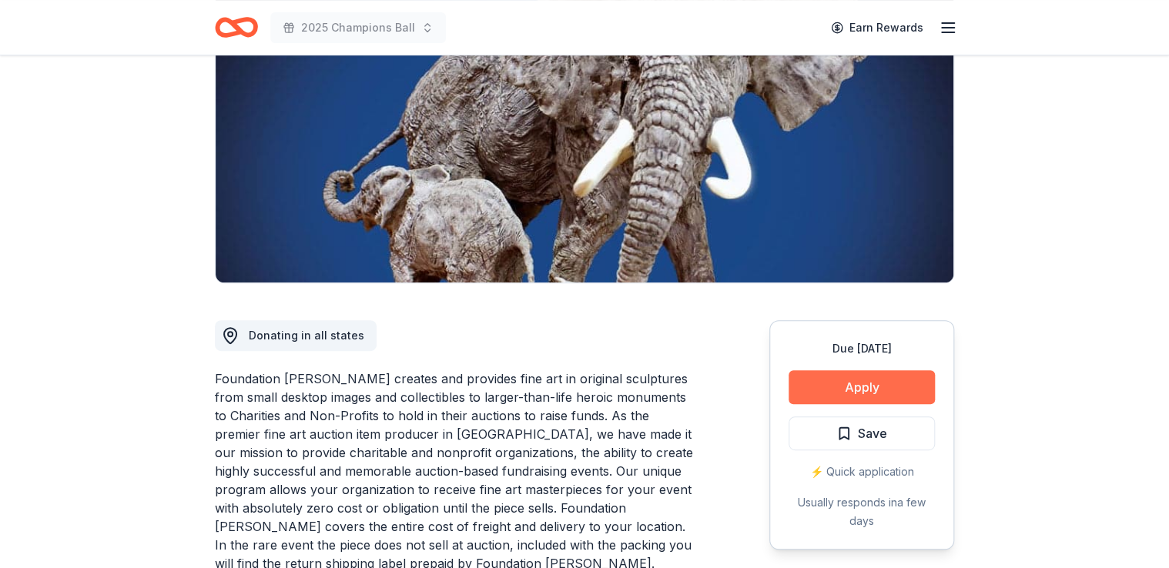
click at [850, 386] on button "Apply" at bounding box center [861, 387] width 146 height 34
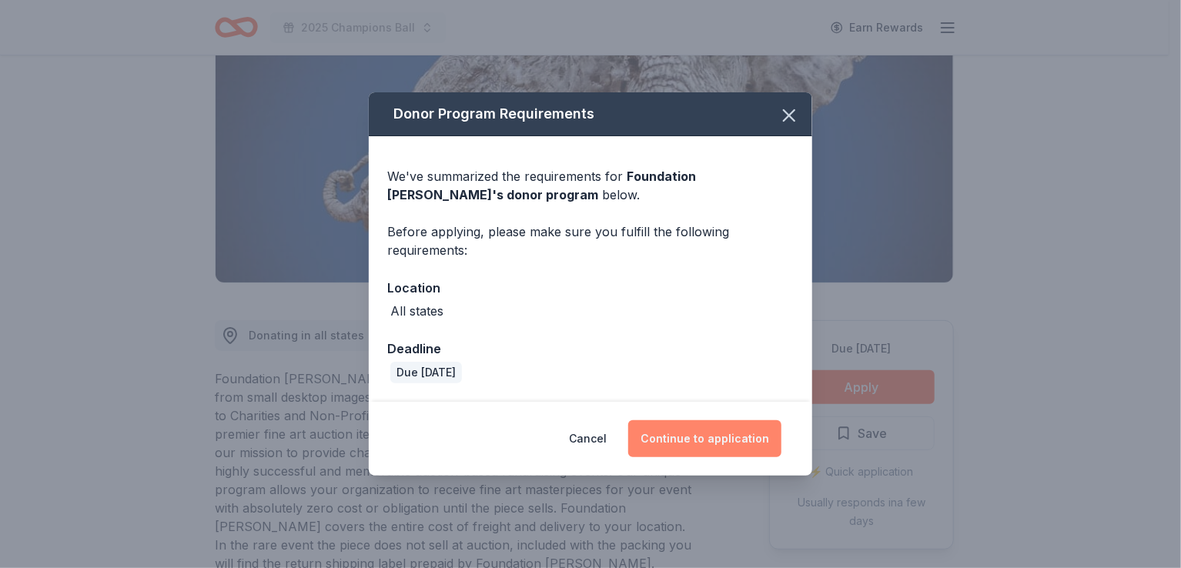
click at [703, 435] on button "Continue to application" at bounding box center [704, 438] width 153 height 37
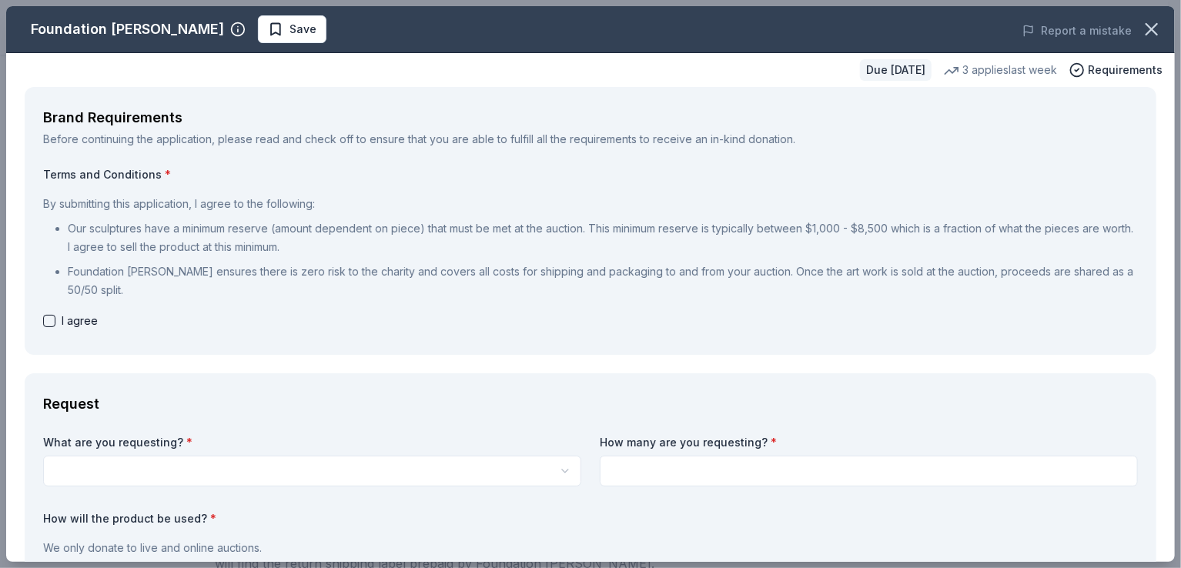
click at [47, 318] on button "button" at bounding box center [49, 321] width 12 height 12
checkbox input "true"
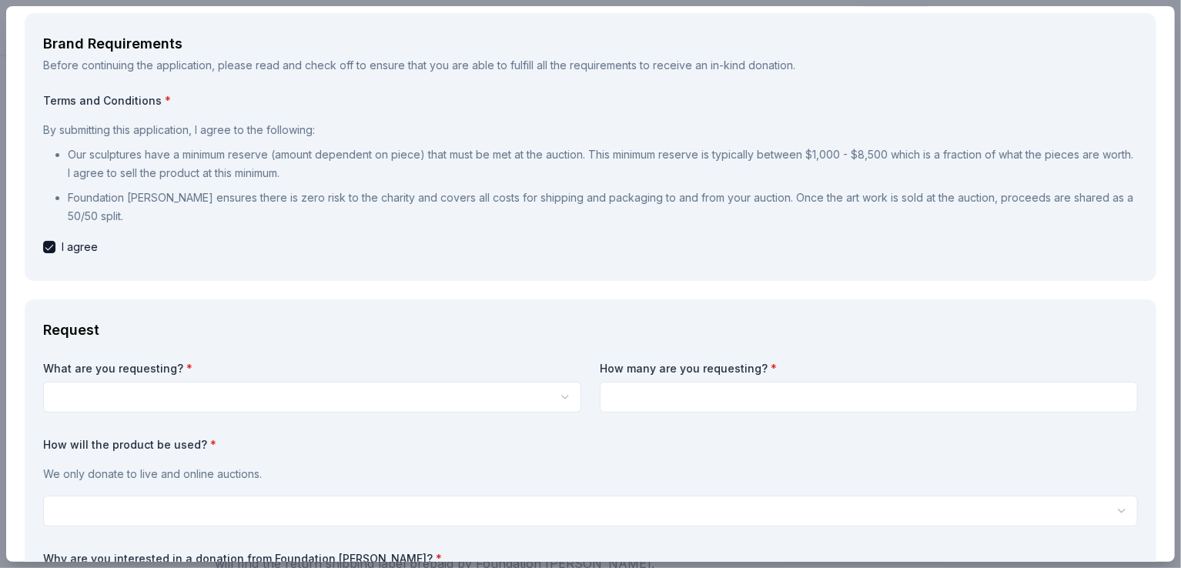
scroll to position [74, 0]
click at [214, 383] on html "2025 Champions Ball Earn Rewards Due in 16 days Share Foundation Michelangelo N…" at bounding box center [590, 99] width 1181 height 568
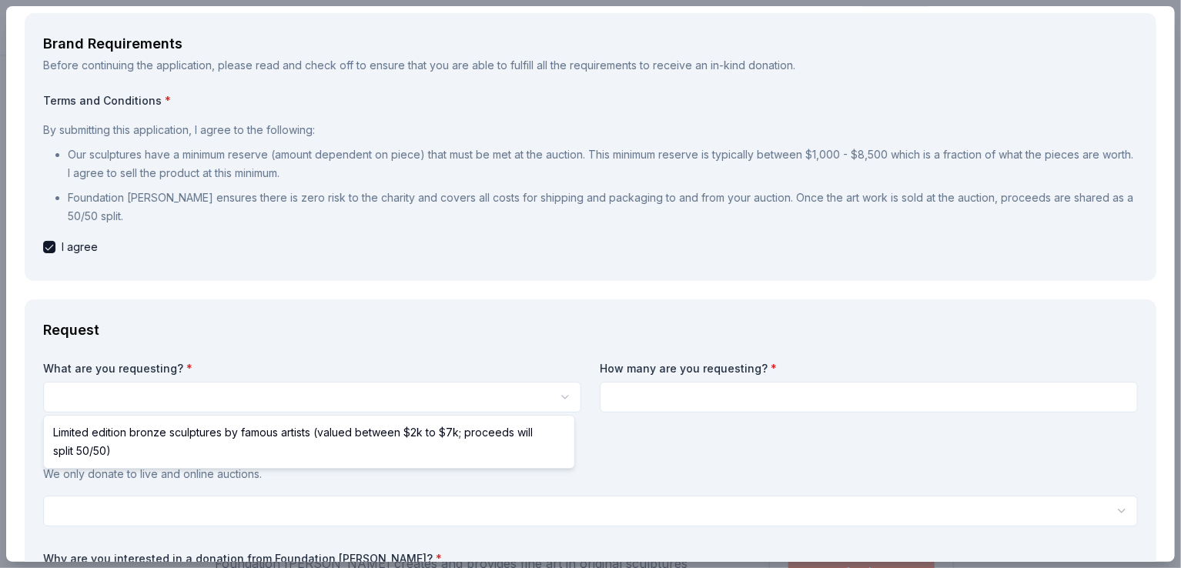
select select "Limited edition bronze sculptures by famous artists (valued between $2k to $7k;…"
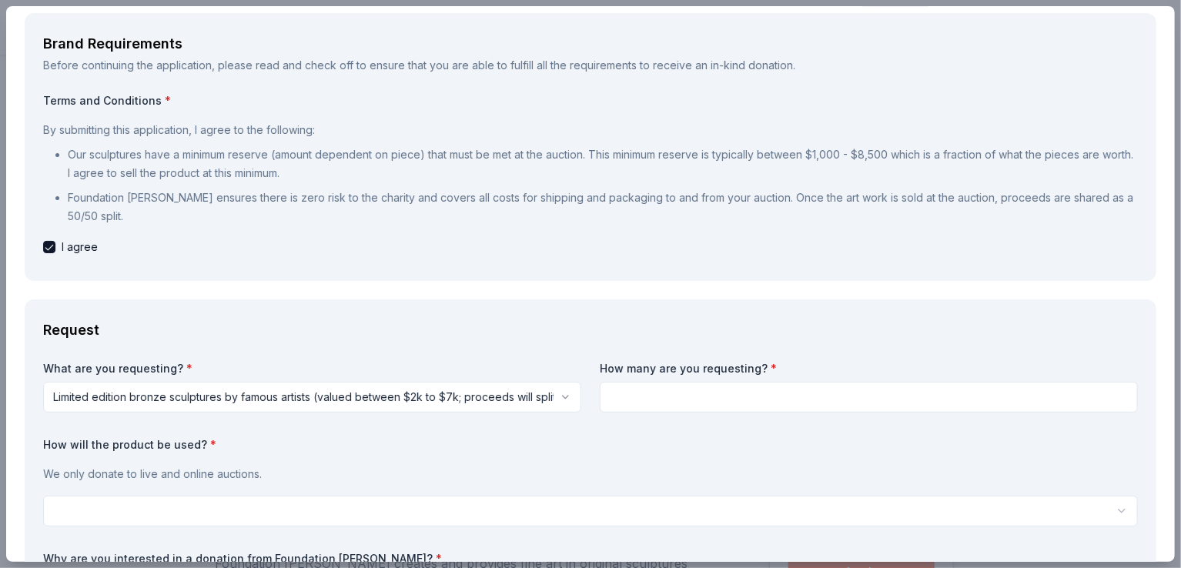
click at [693, 395] on input at bounding box center [869, 397] width 538 height 31
type input "2"
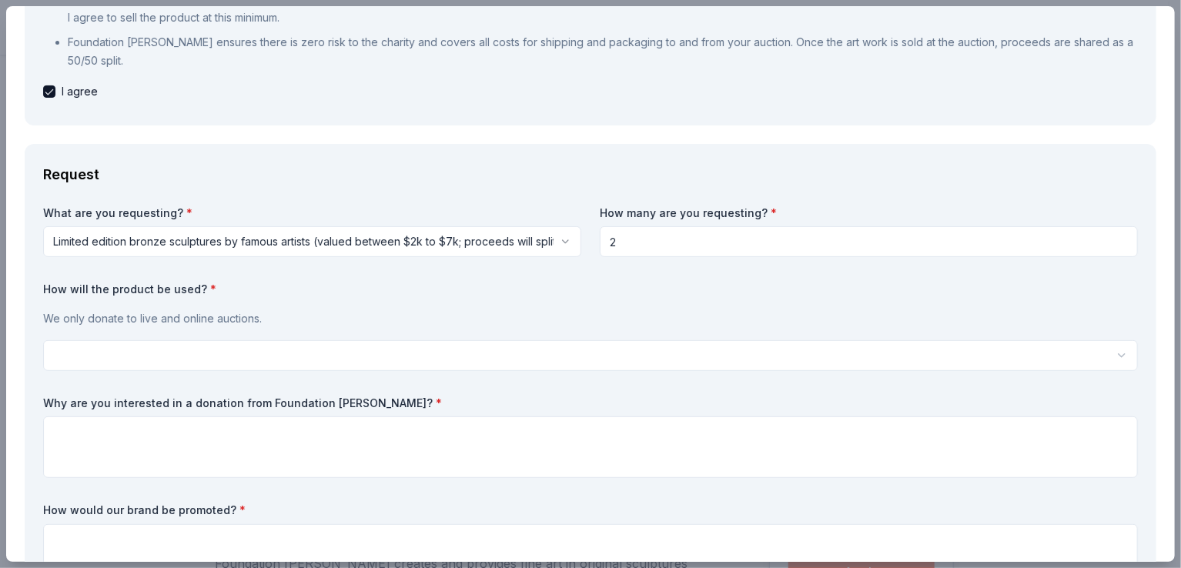
scroll to position [228, 0]
type input "1"
type input "2"
click at [349, 360] on html "2025 Champions Ball Save Apply Due in 16 days Share Foundation Michelangelo New…" at bounding box center [590, 284] width 1181 height 568
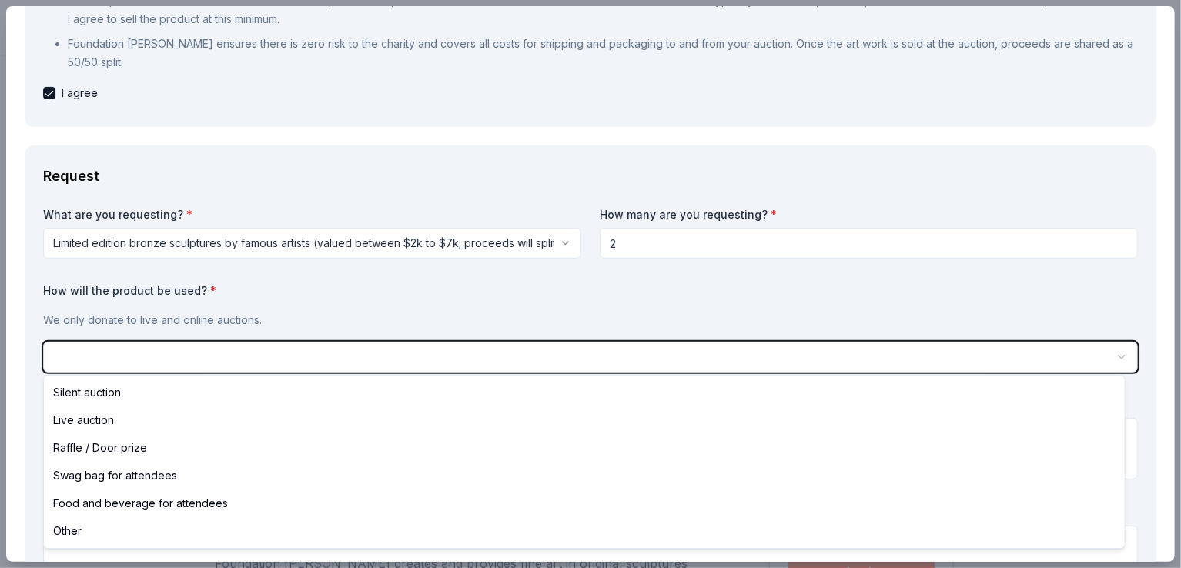
click at [280, 356] on html "2025 Champions Ball Save Apply Due in 16 days Share Foundation Michelangelo New…" at bounding box center [590, 284] width 1181 height 568
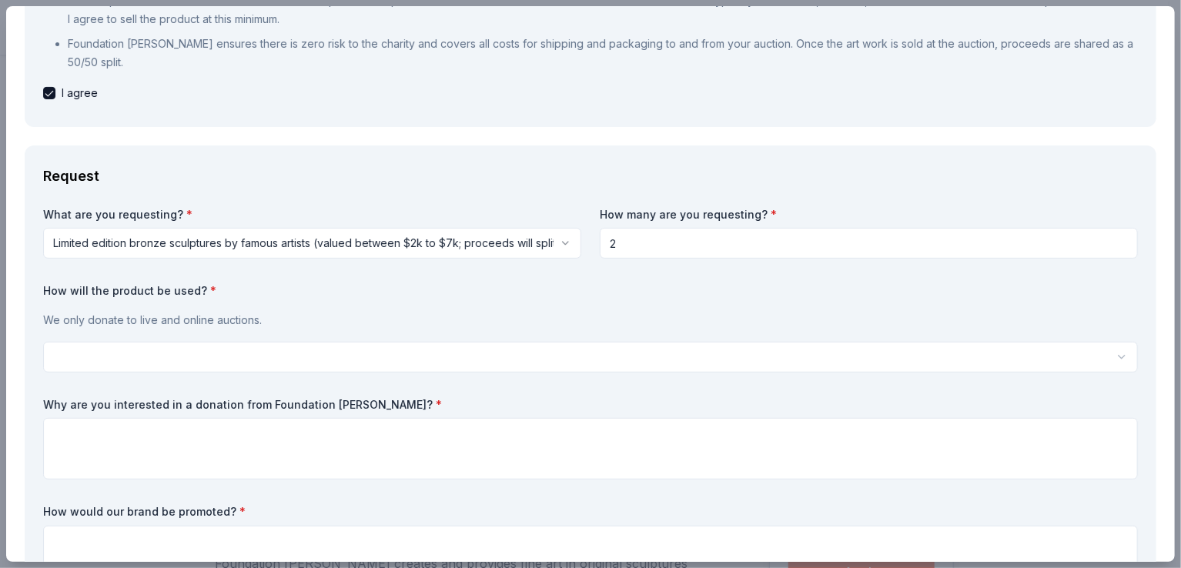
click at [358, 354] on html "2025 Champions Ball Save Apply Due in 16 days Share Foundation Michelangelo New…" at bounding box center [590, 284] width 1181 height 568
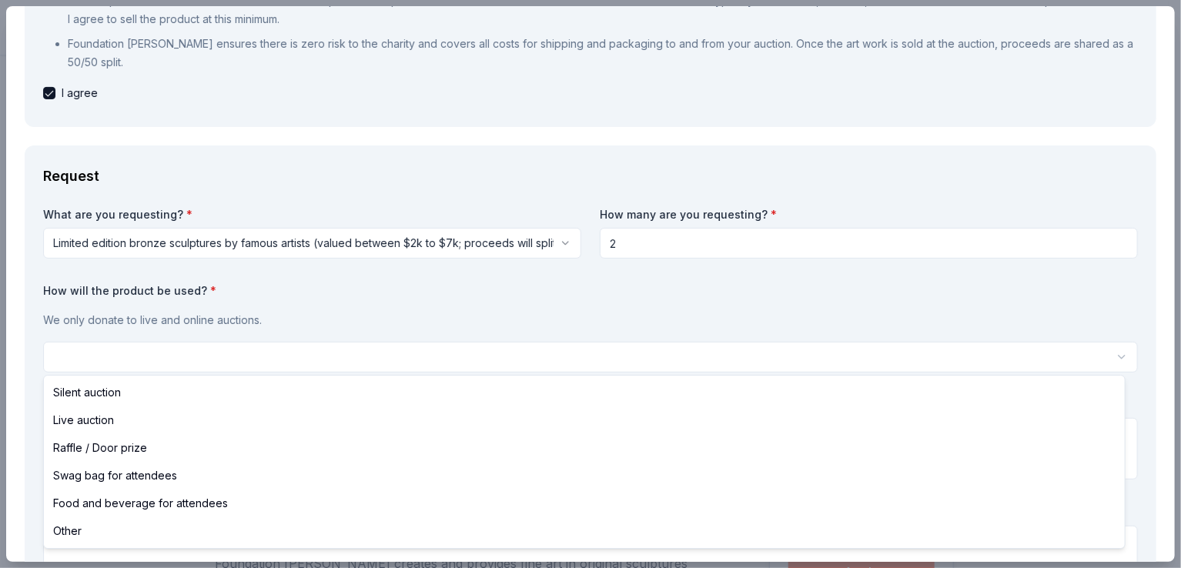
select select "liveAuction"
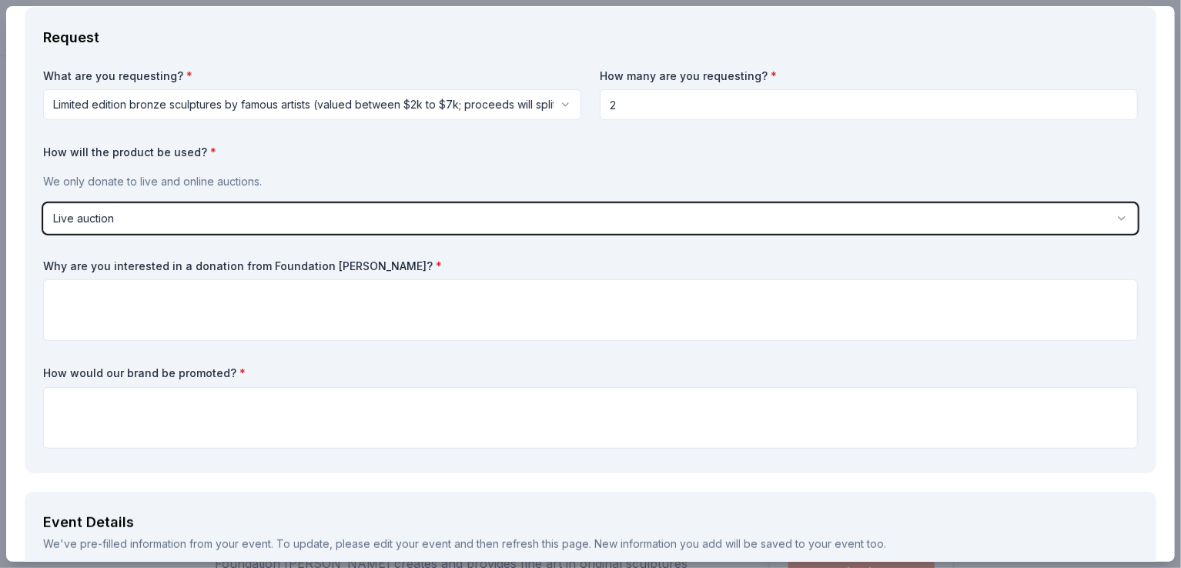
scroll to position [367, 0]
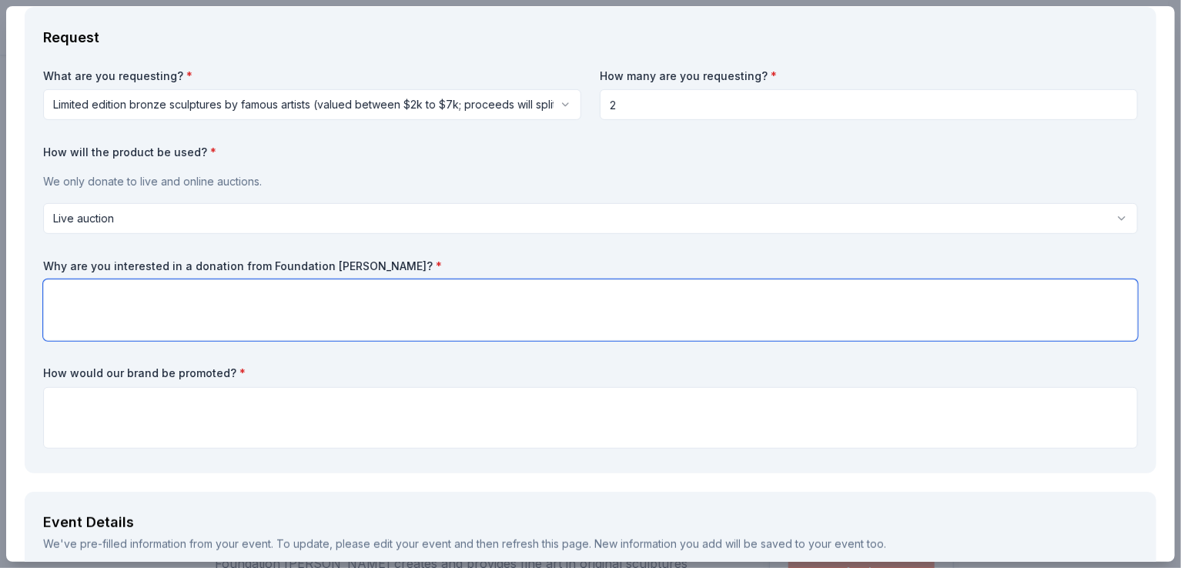
click at [132, 290] on textarea at bounding box center [590, 311] width 1095 height 62
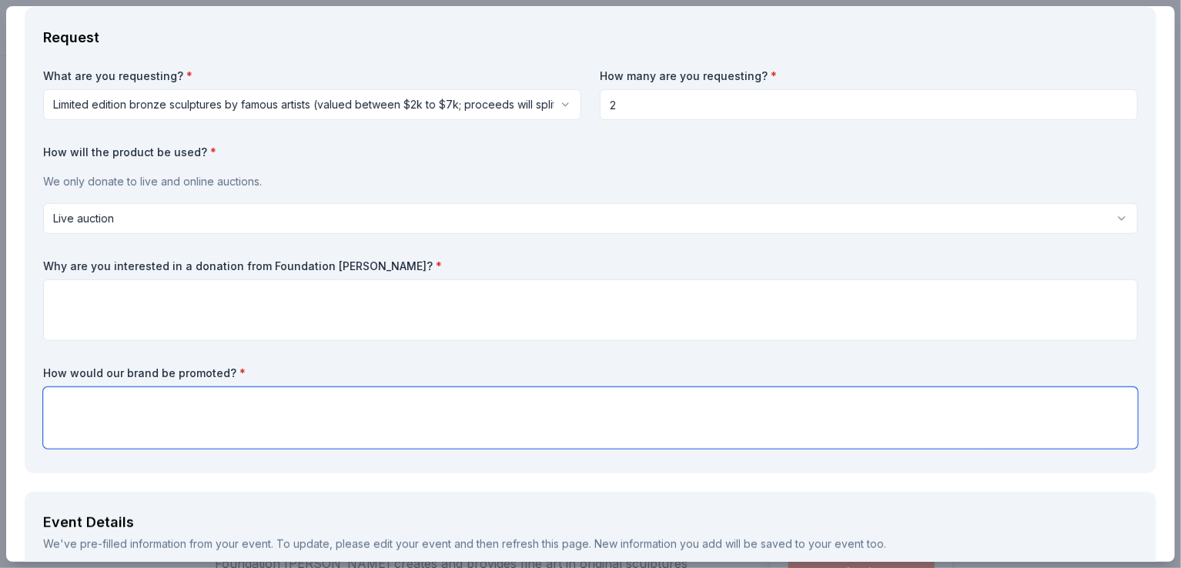
click at [79, 424] on textarea at bounding box center [590, 418] width 1095 height 62
type textarea "Signage"
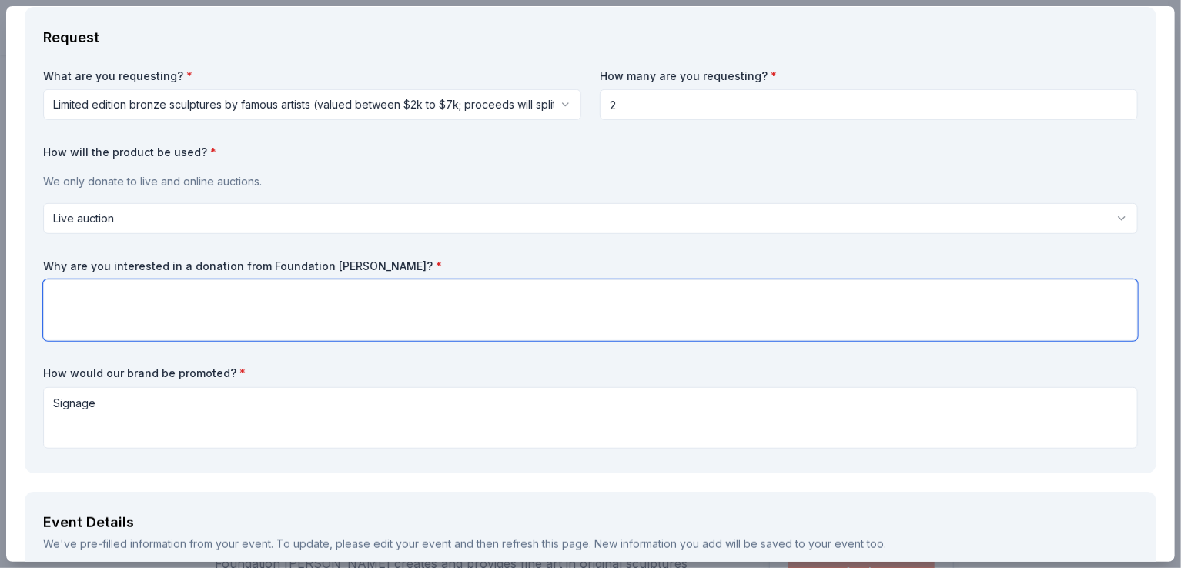
click at [75, 296] on textarea at bounding box center [590, 311] width 1095 height 62
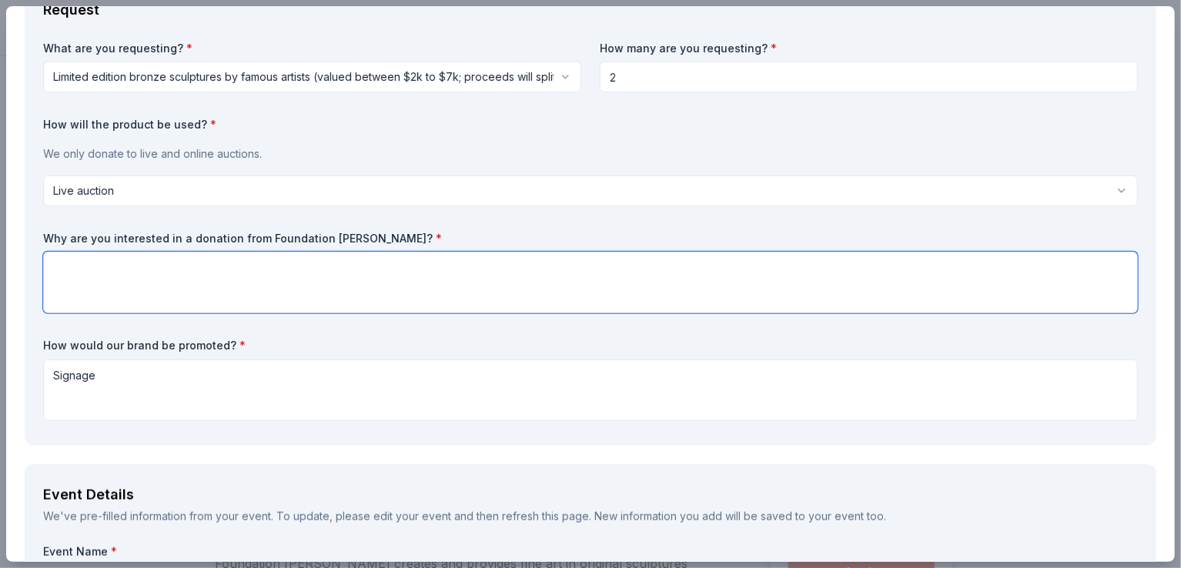
scroll to position [396, 0]
paste textarea "362922811"
type textarea "3"
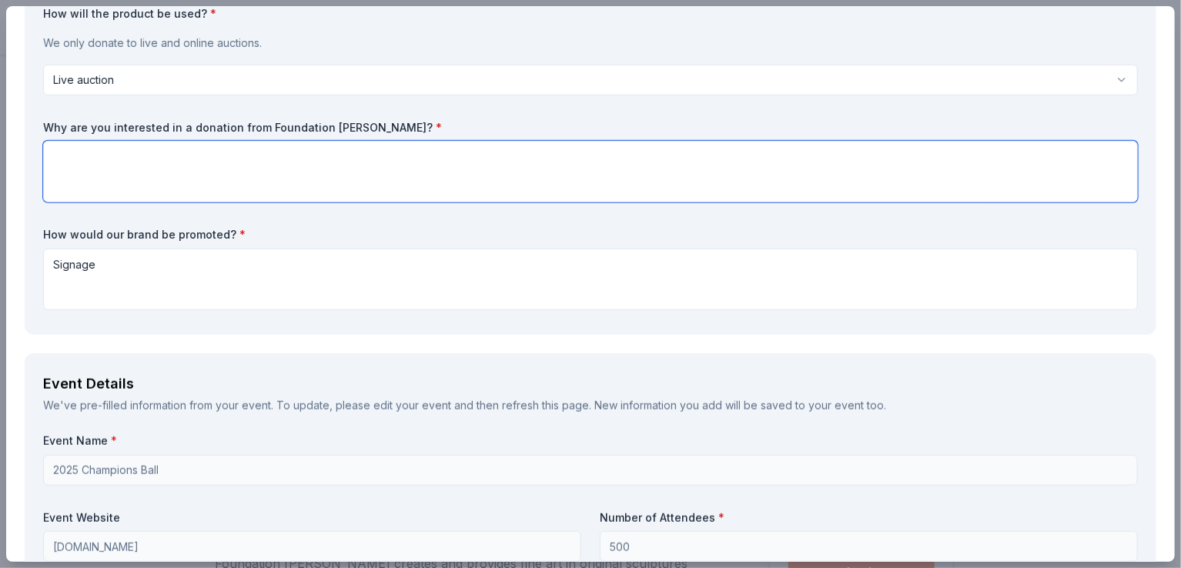
scroll to position [508, 0]
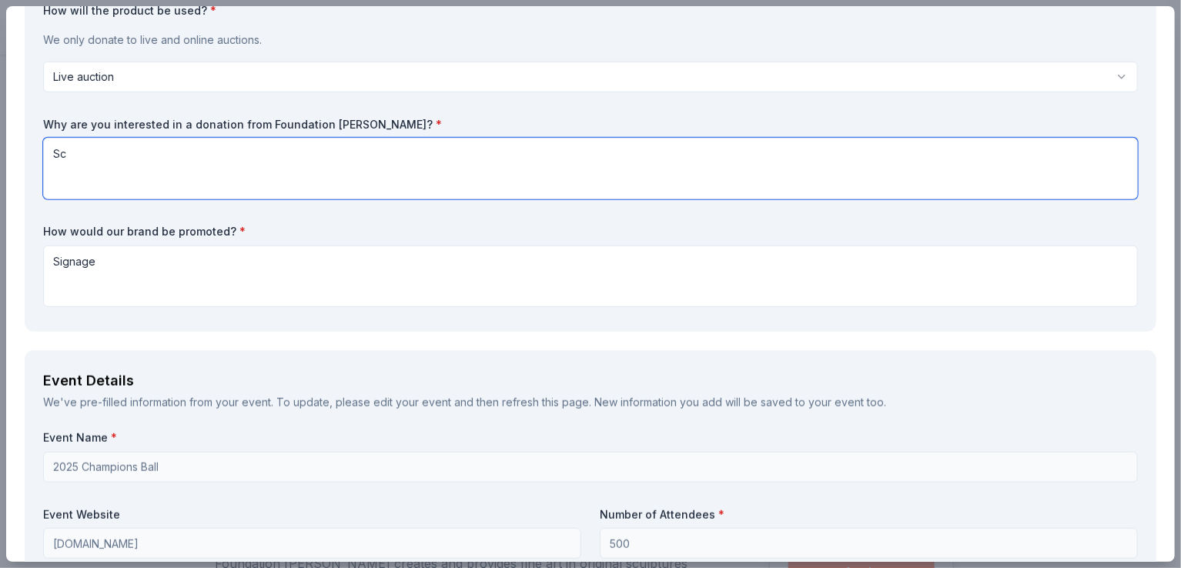
type textarea "S"
click at [286, 154] on textarea "Our live and silent auctions attract various dofferent people" at bounding box center [590, 169] width 1095 height 62
click at [360, 156] on textarea "Our live and silent auctions attract various dofferent people" at bounding box center [590, 169] width 1095 height 62
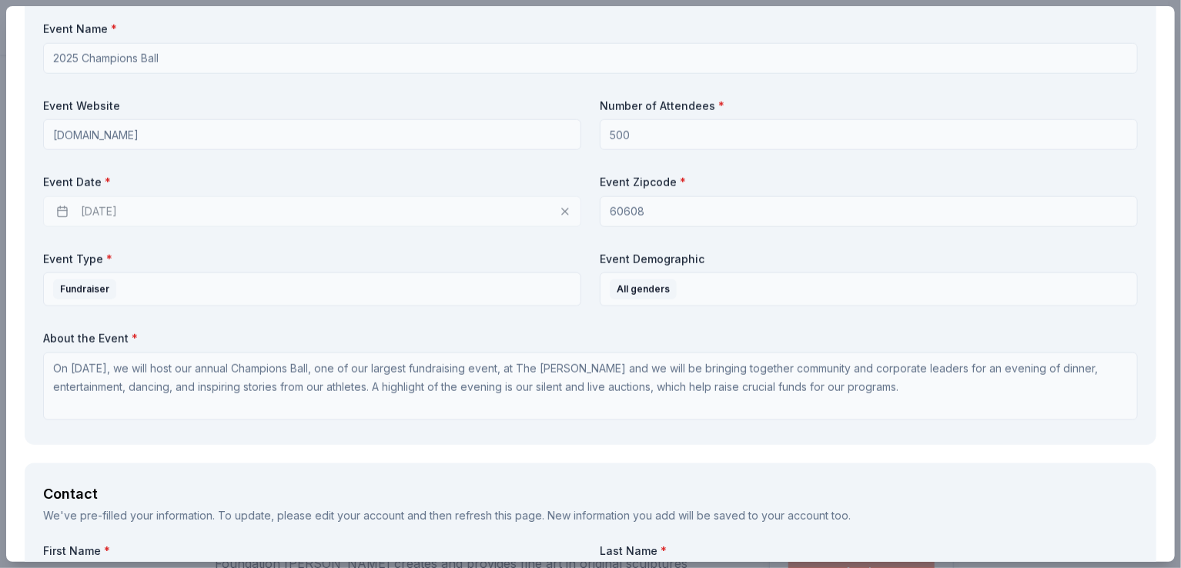
scroll to position [920, 0]
type textarea "Our live and silent auctions attract various individuals. Having art items to a…"
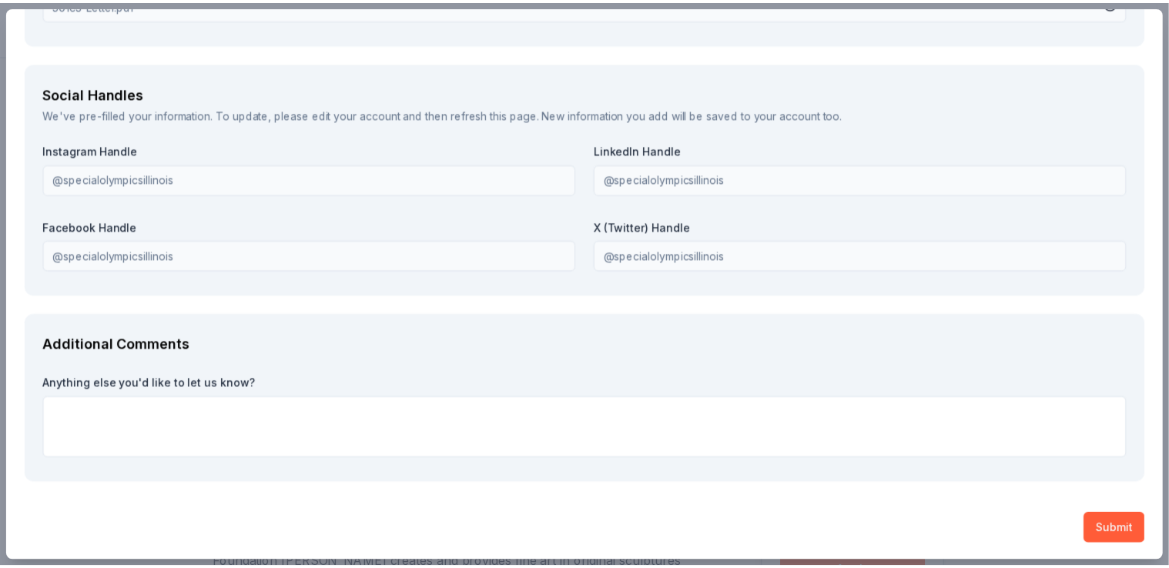
scroll to position [2223, 0]
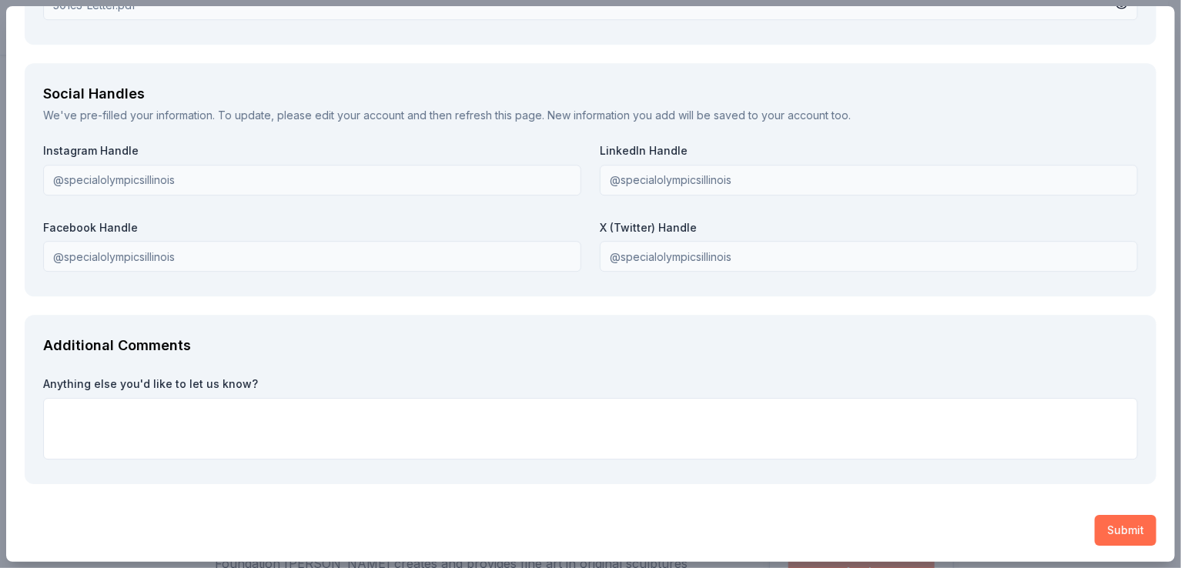
click at [1104, 525] on button "Submit" at bounding box center [1126, 530] width 62 height 31
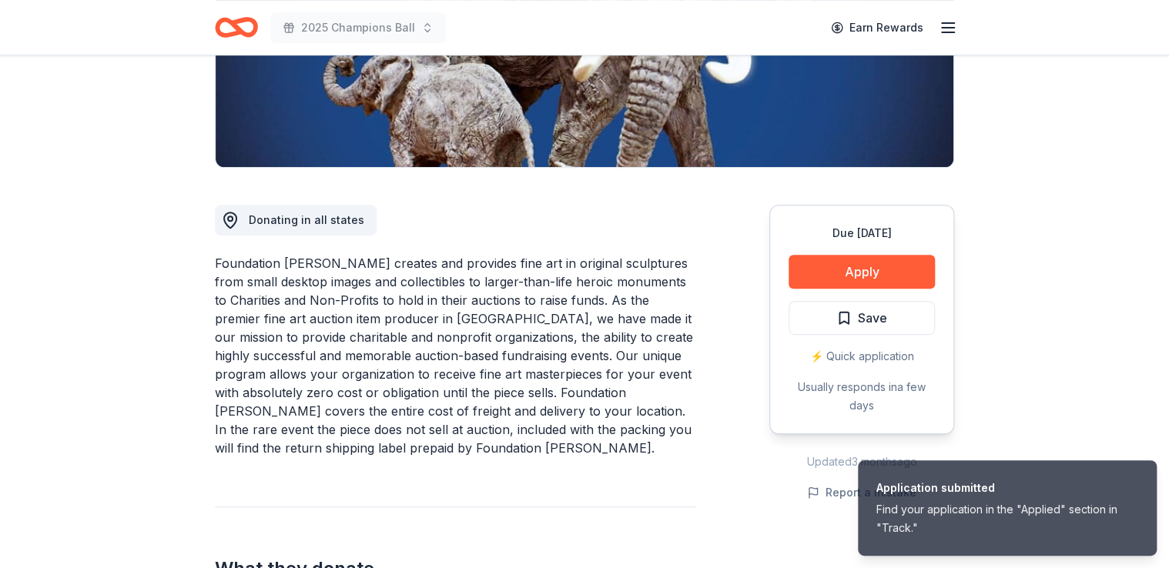
scroll to position [314, 0]
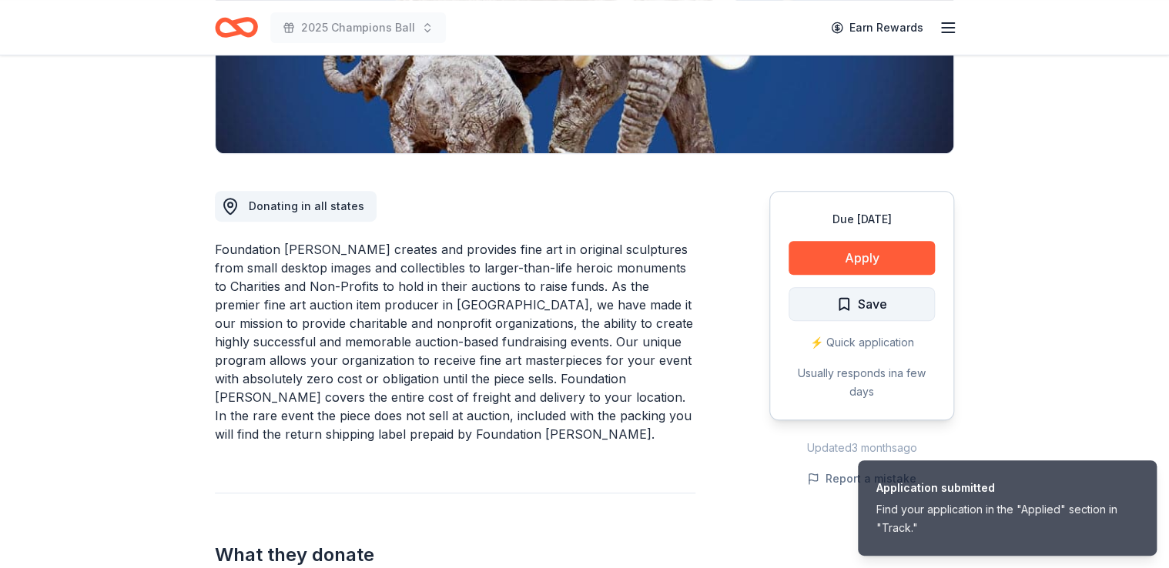
click at [888, 295] on button "Save" at bounding box center [861, 304] width 146 height 34
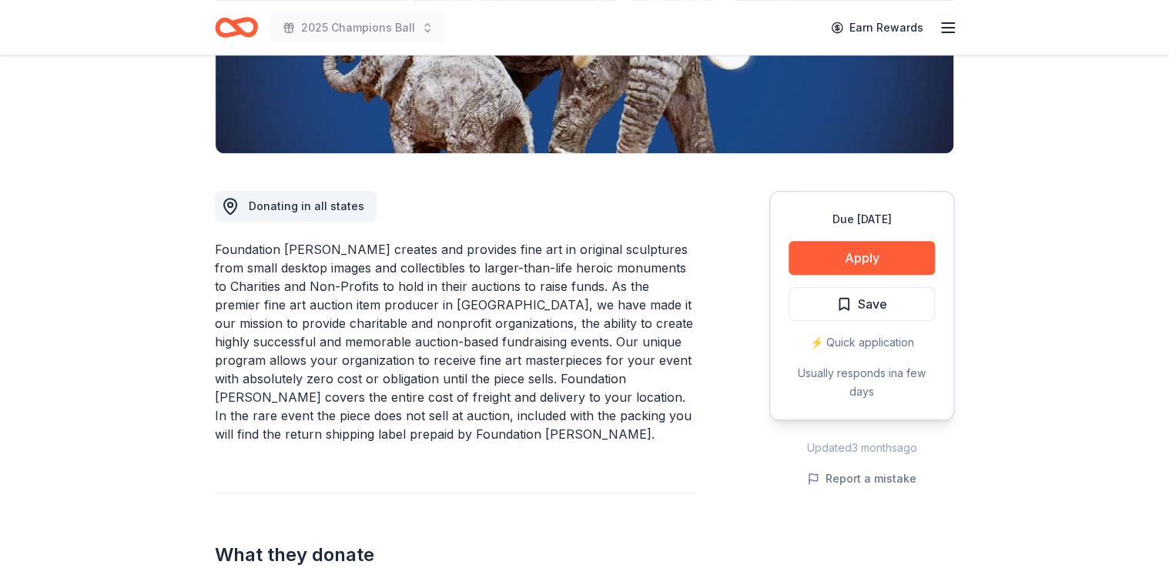
scroll to position [0, 0]
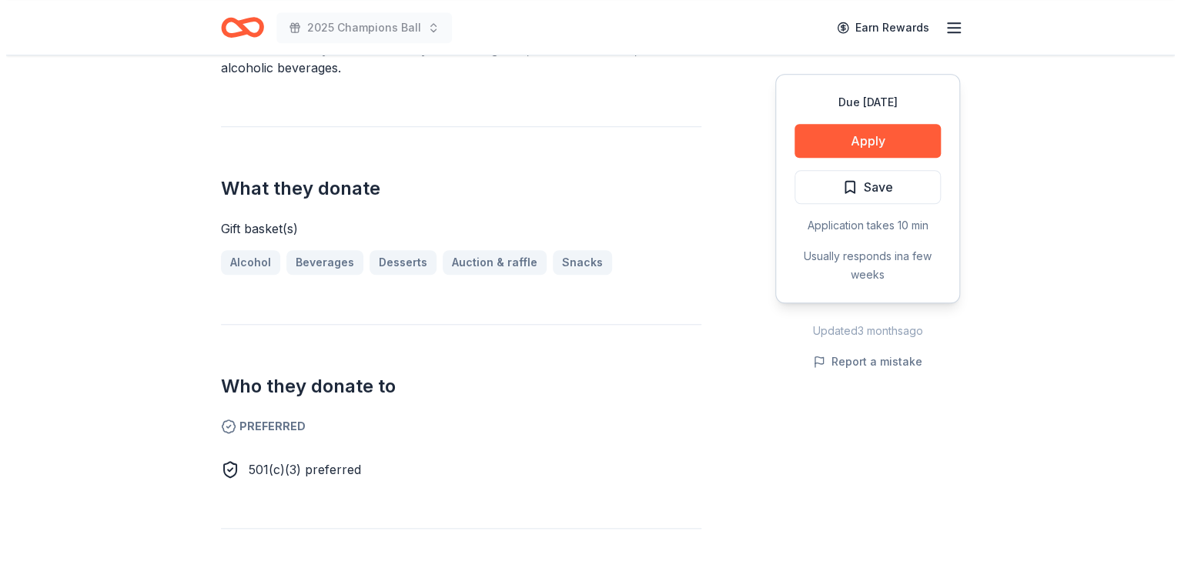
scroll to position [532, 0]
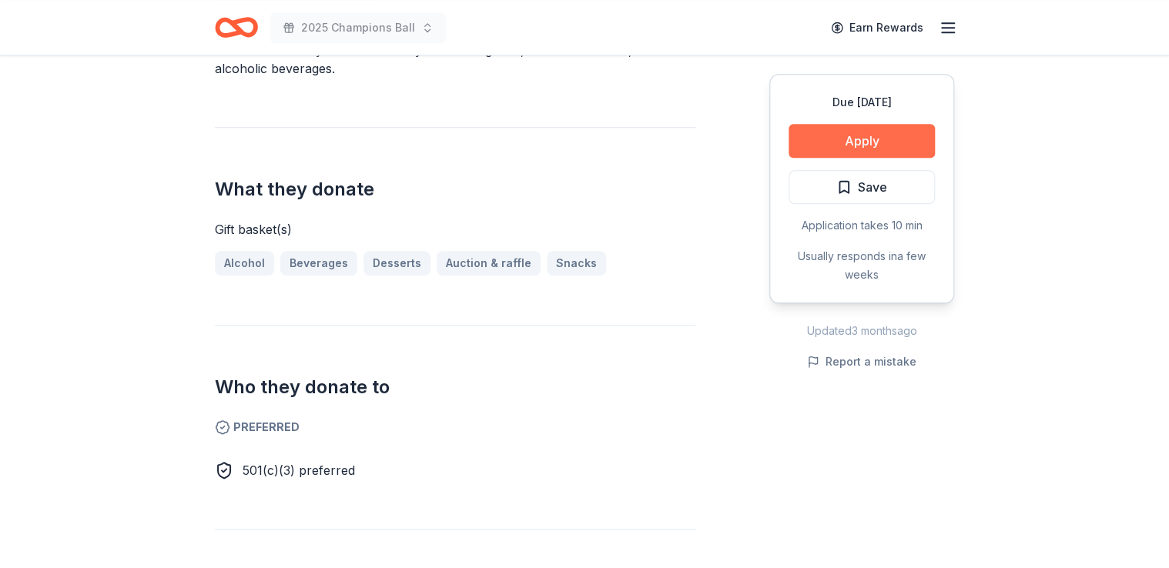
click at [832, 131] on button "Apply" at bounding box center [861, 141] width 146 height 34
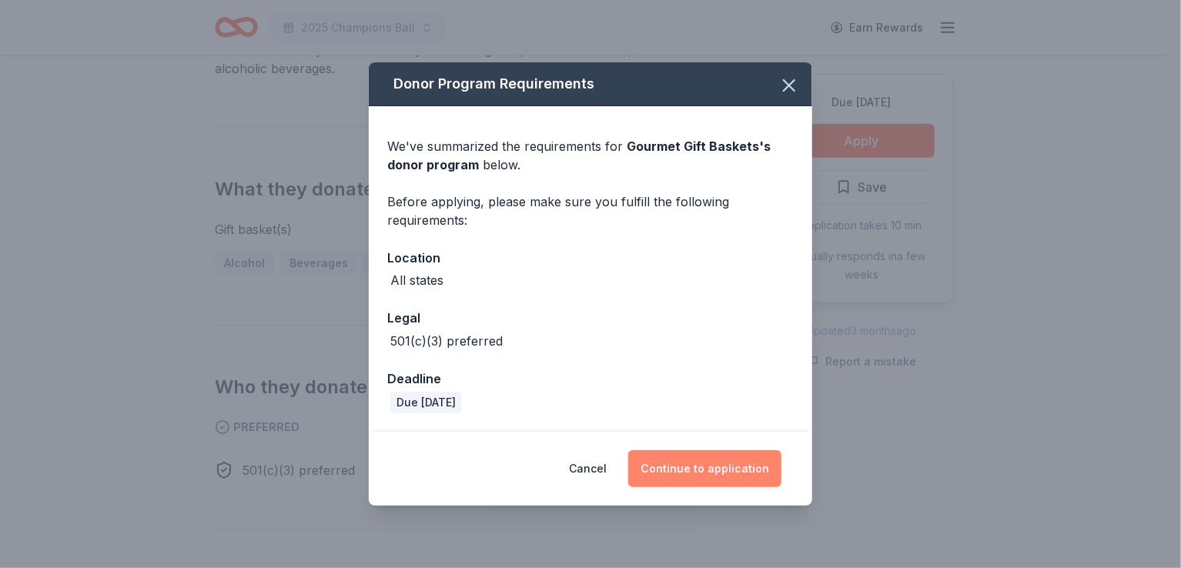
click at [690, 460] on button "Continue to application" at bounding box center [704, 468] width 153 height 37
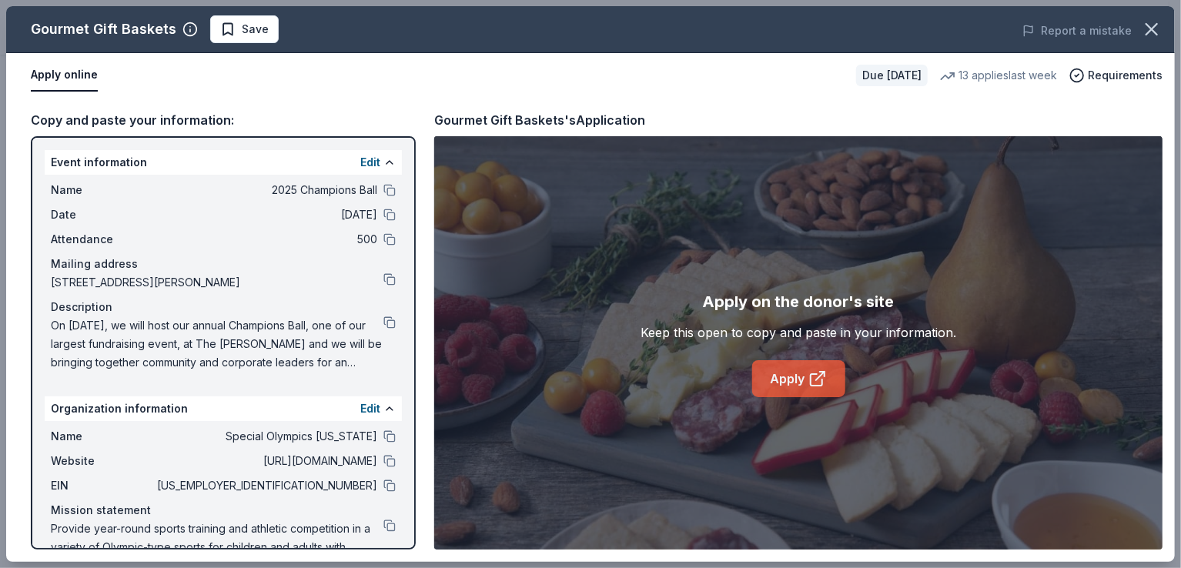
click at [819, 381] on icon at bounding box center [817, 379] width 18 height 18
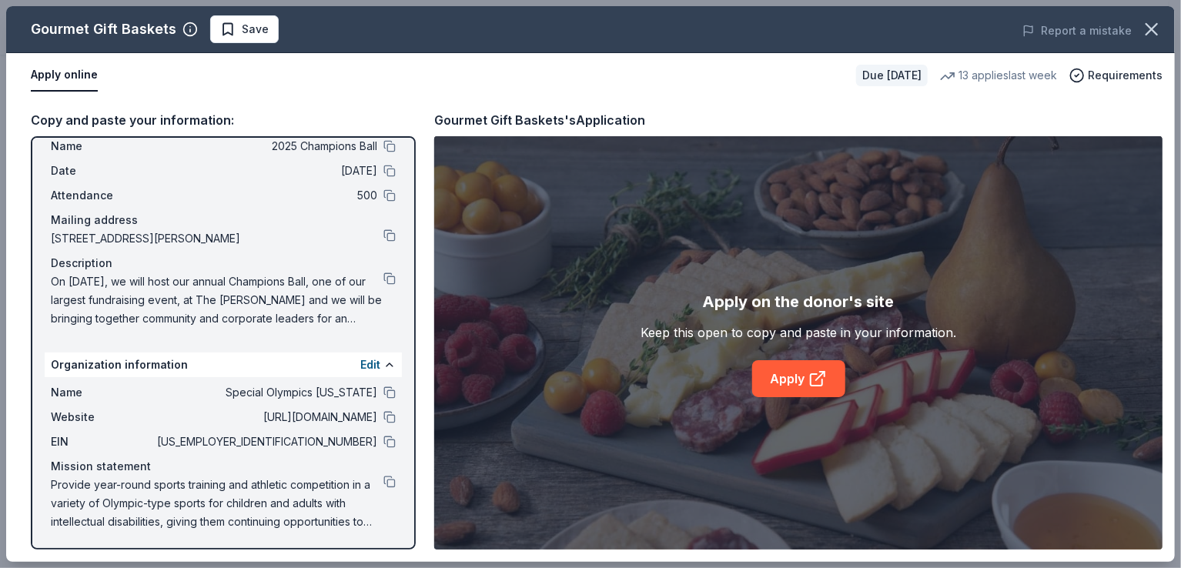
click at [371, 492] on div "Provide year-round sports training and athletic competition in a variety of Oly…" at bounding box center [223, 503] width 345 height 55
click at [383, 477] on button at bounding box center [389, 482] width 12 height 12
click at [383, 439] on button at bounding box center [389, 442] width 12 height 12
click at [383, 275] on button at bounding box center [389, 279] width 12 height 12
click at [222, 31] on span "Save" at bounding box center [244, 29] width 49 height 18
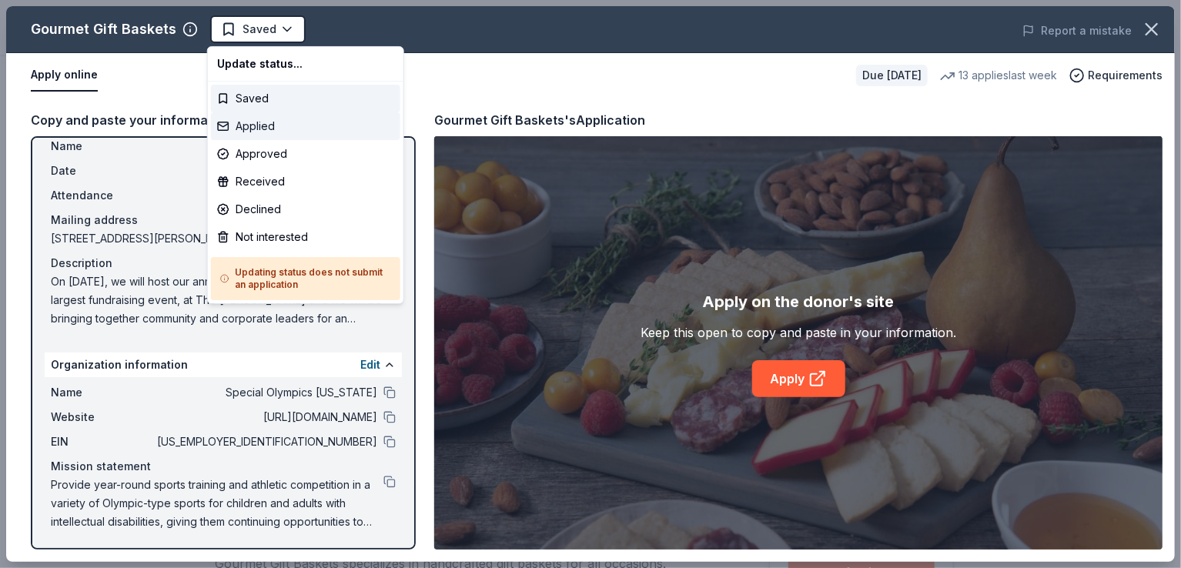
click at [249, 126] on div "Applied" at bounding box center [305, 126] width 189 height 28
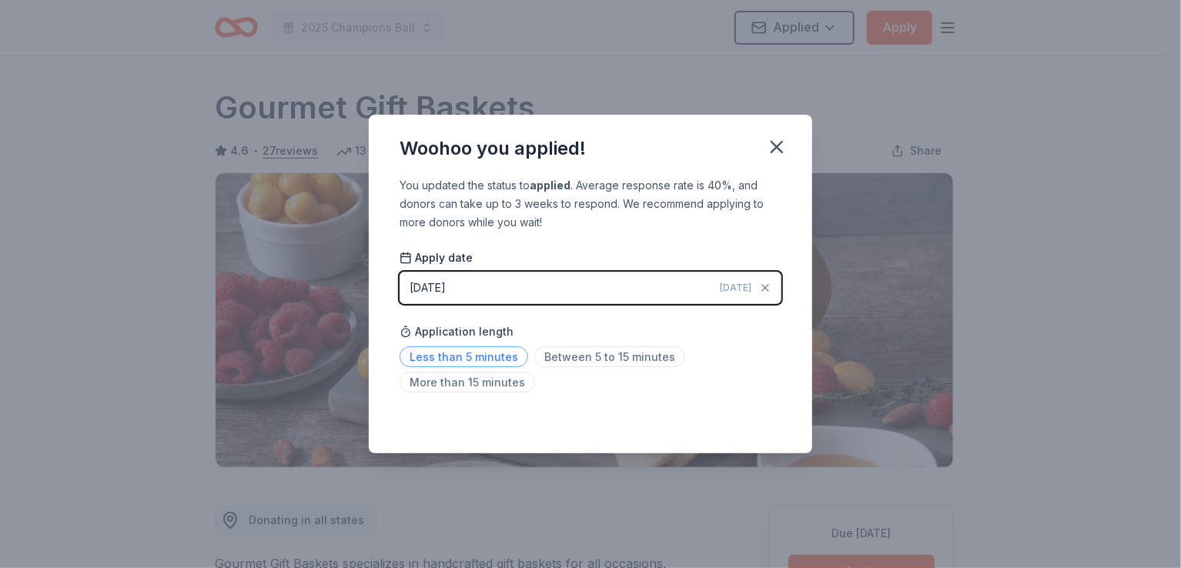
click at [471, 354] on span "Less than 5 minutes" at bounding box center [464, 356] width 129 height 21
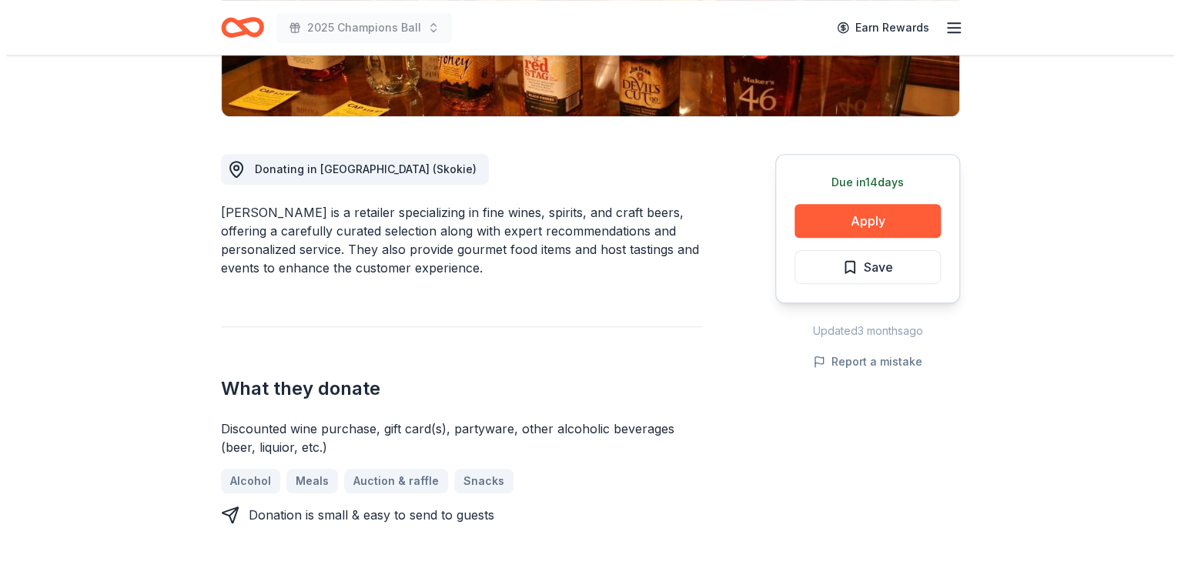
scroll to position [353, 0]
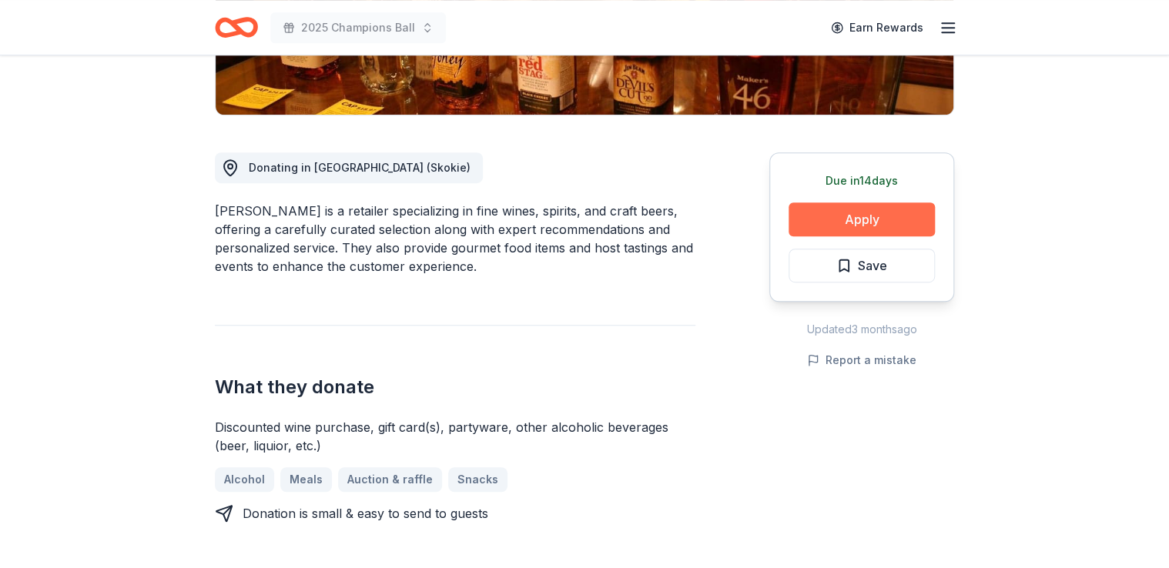
click at [855, 209] on button "Apply" at bounding box center [861, 220] width 146 height 34
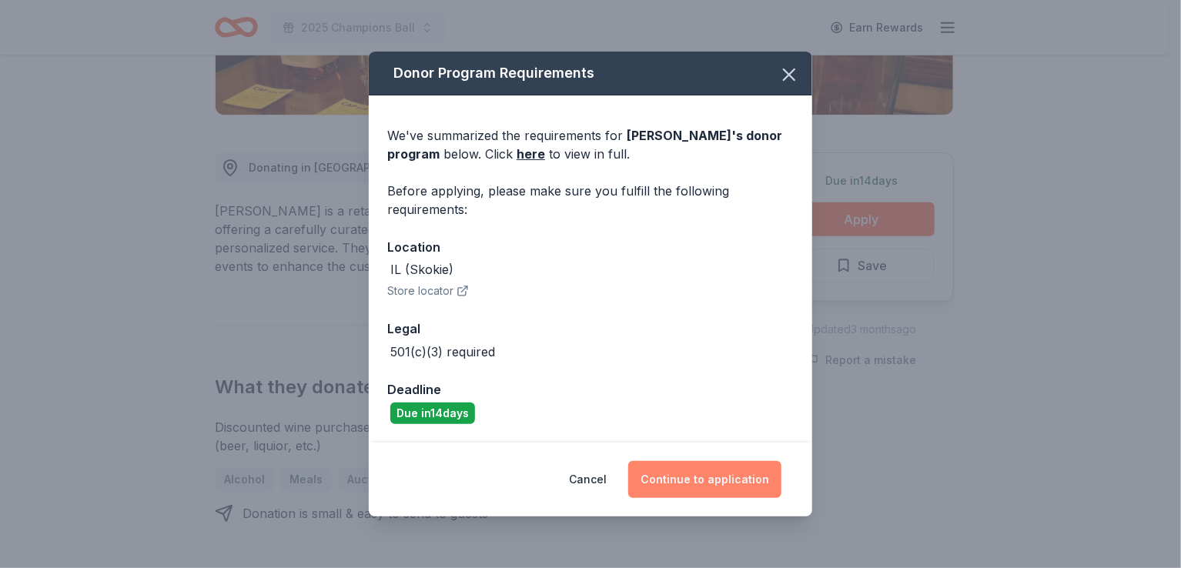
click at [727, 474] on button "Continue to application" at bounding box center [704, 479] width 153 height 37
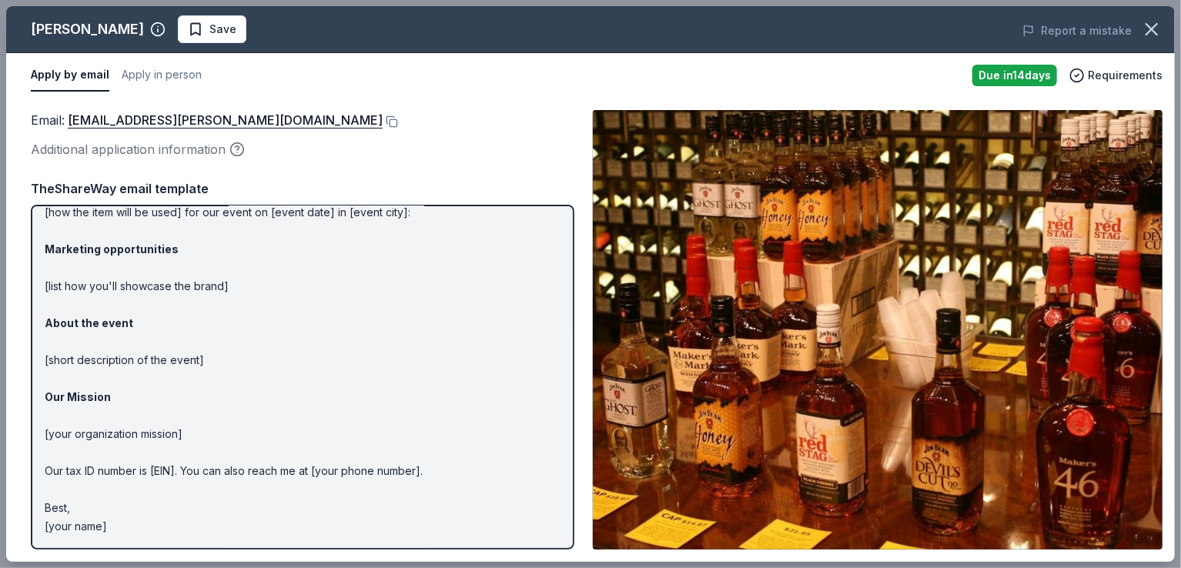
scroll to position [0, 0]
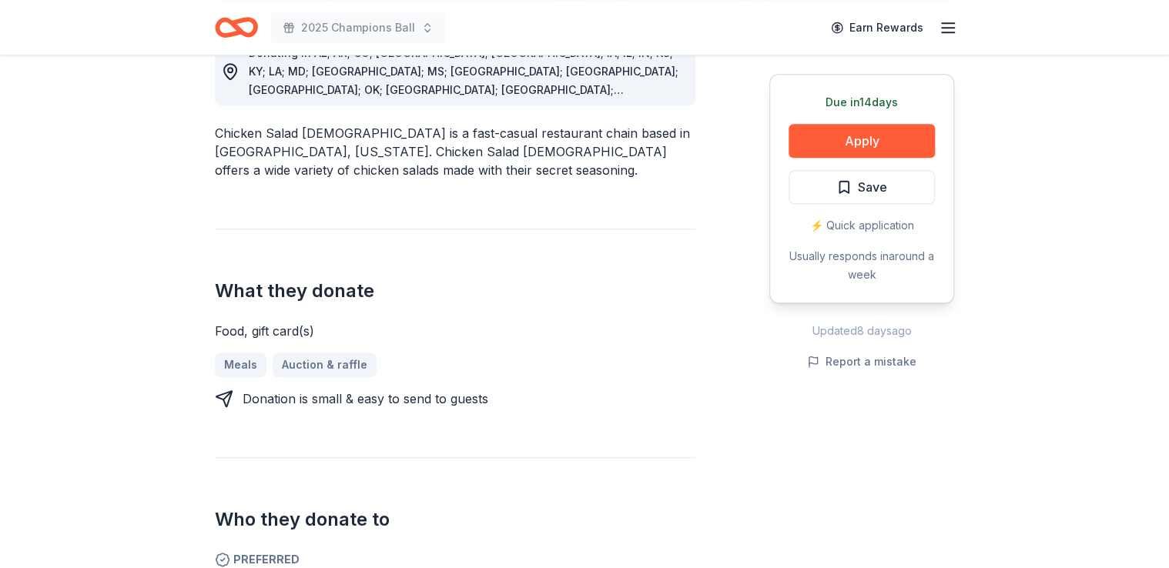
scroll to position [523, 0]
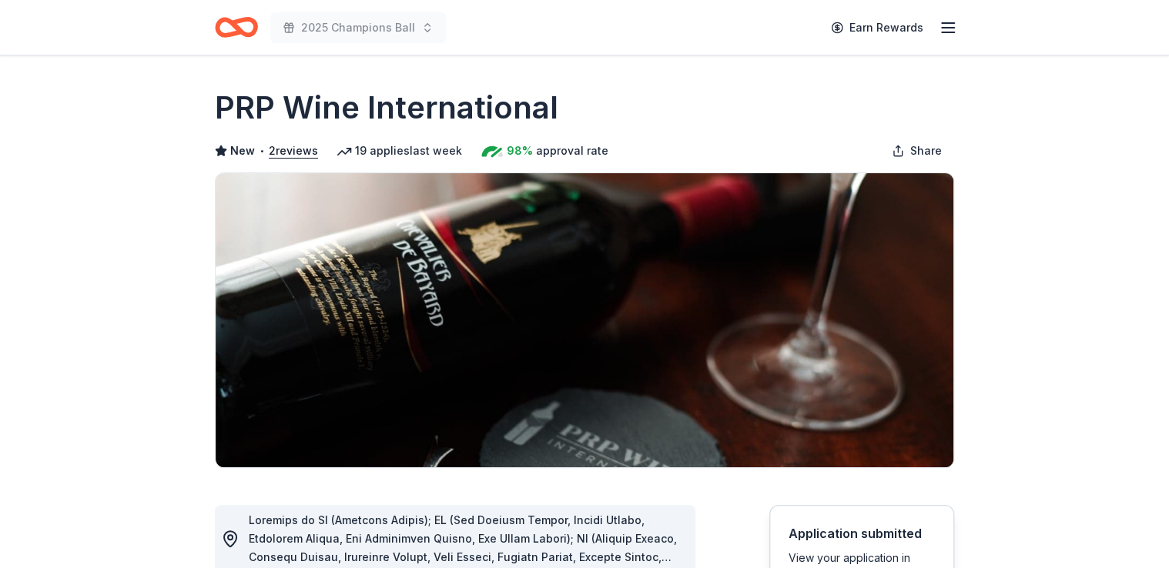
scroll to position [2, 0]
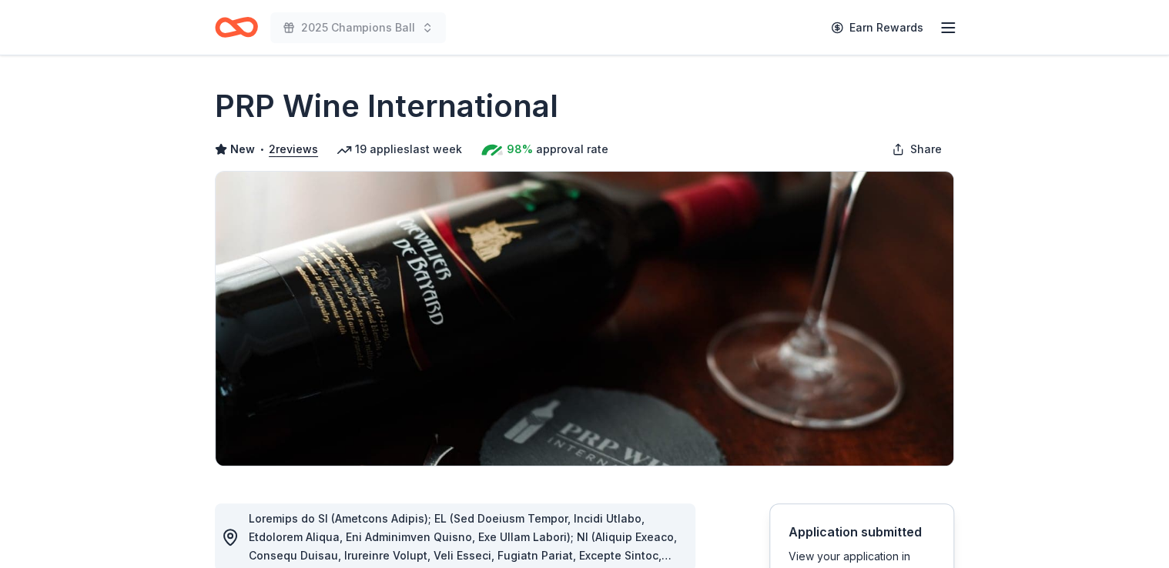
click at [557, 461] on img at bounding box center [585, 319] width 738 height 294
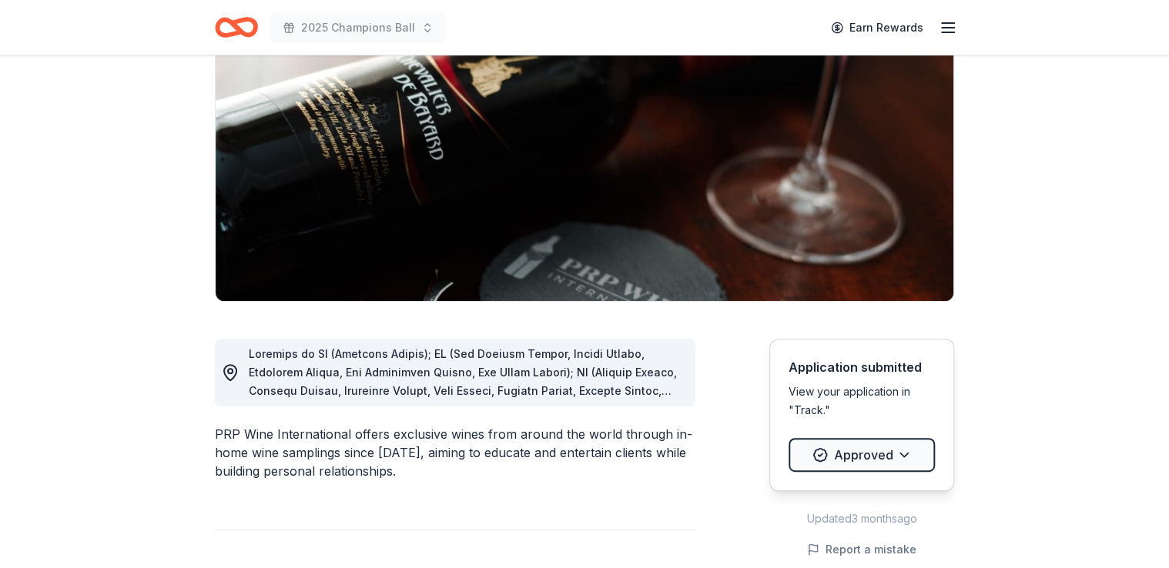
scroll to position [166, 0]
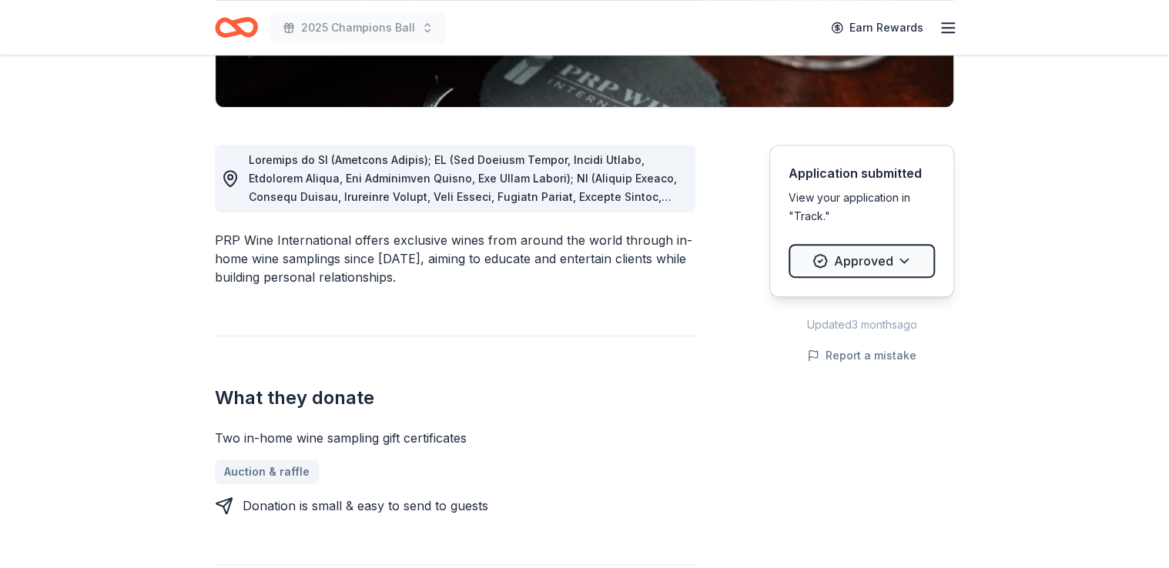
scroll to position [0, 0]
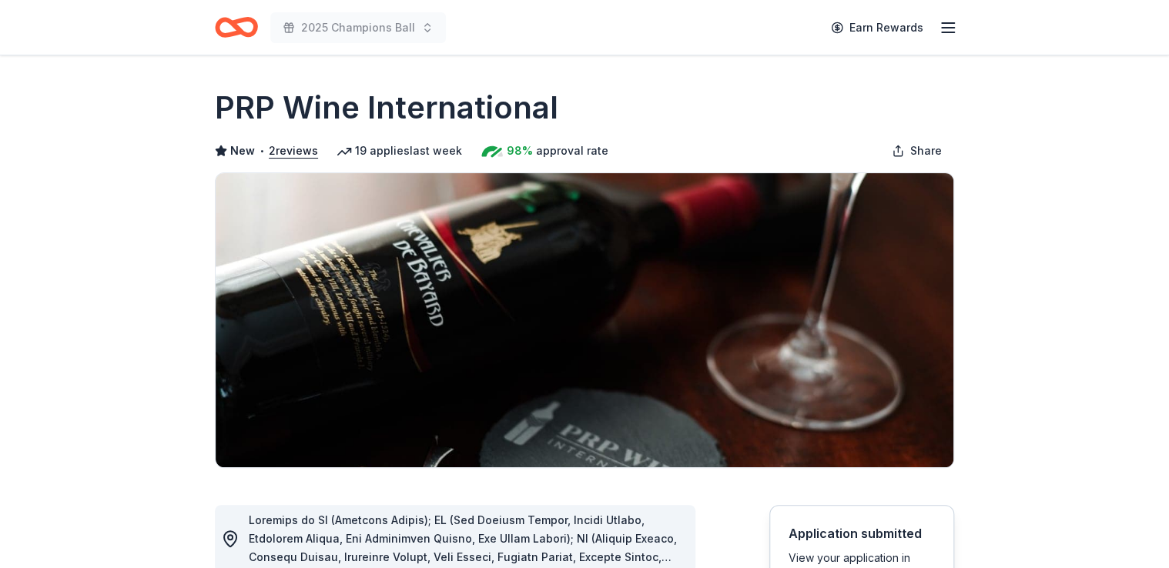
click at [942, 37] on div "Earn Rewards" at bounding box center [890, 27] width 136 height 36
click at [949, 28] on line "button" at bounding box center [948, 28] width 12 height 0
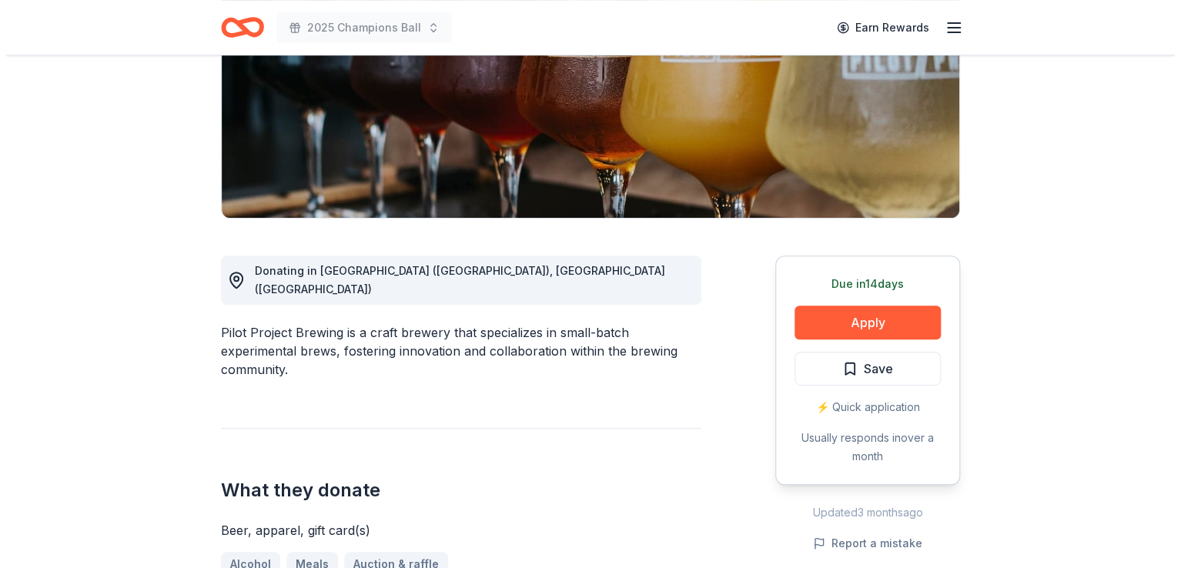
scroll to position [251, 0]
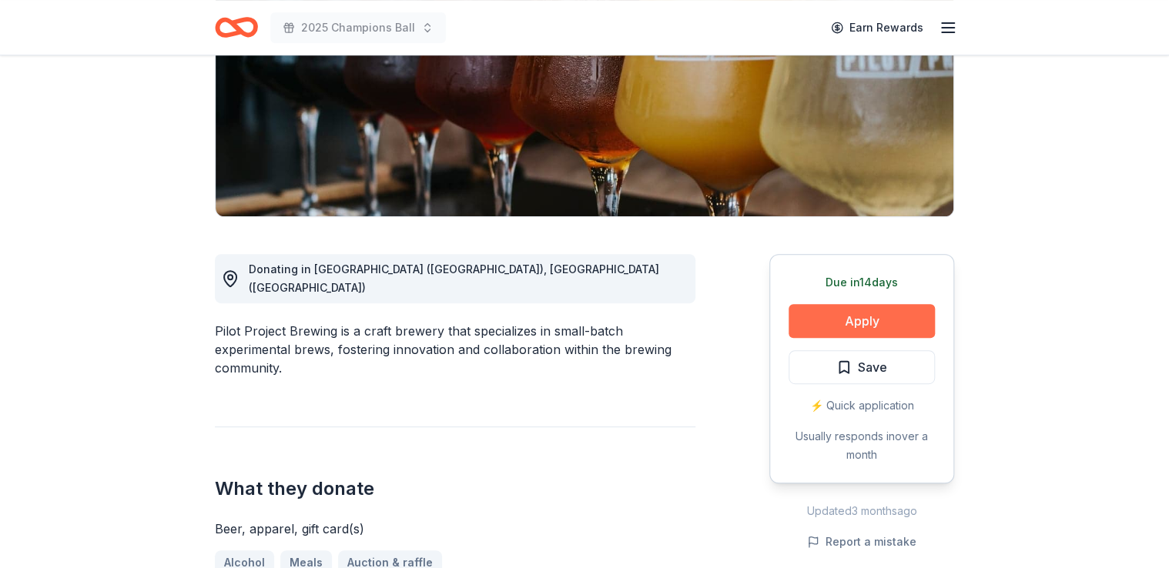
click at [850, 333] on button "Apply" at bounding box center [861, 321] width 146 height 34
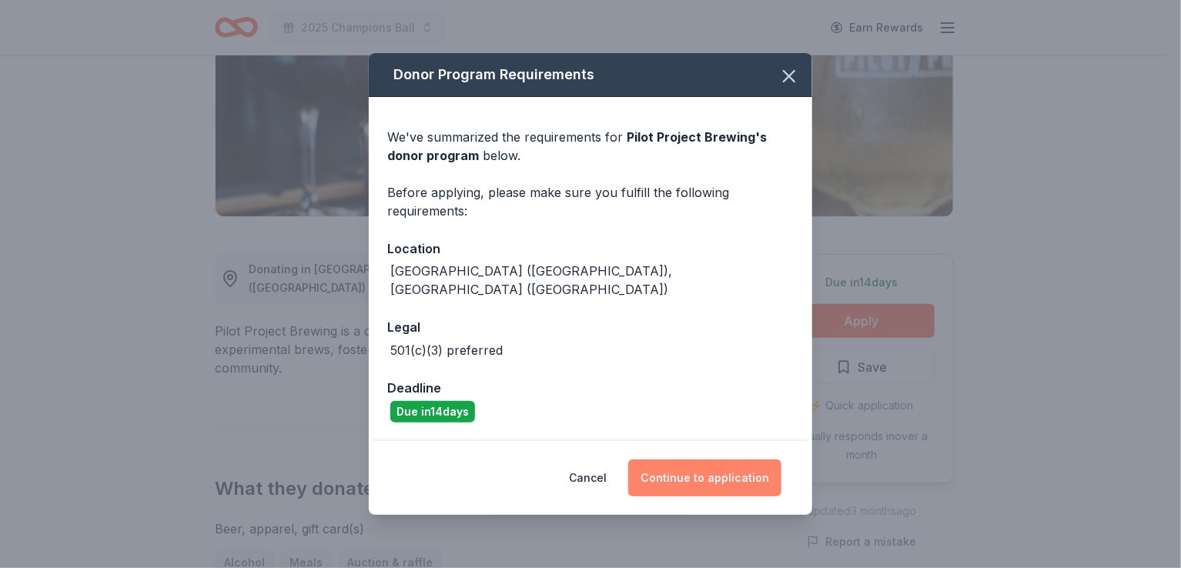
click at [701, 480] on button "Continue to application" at bounding box center [704, 478] width 153 height 37
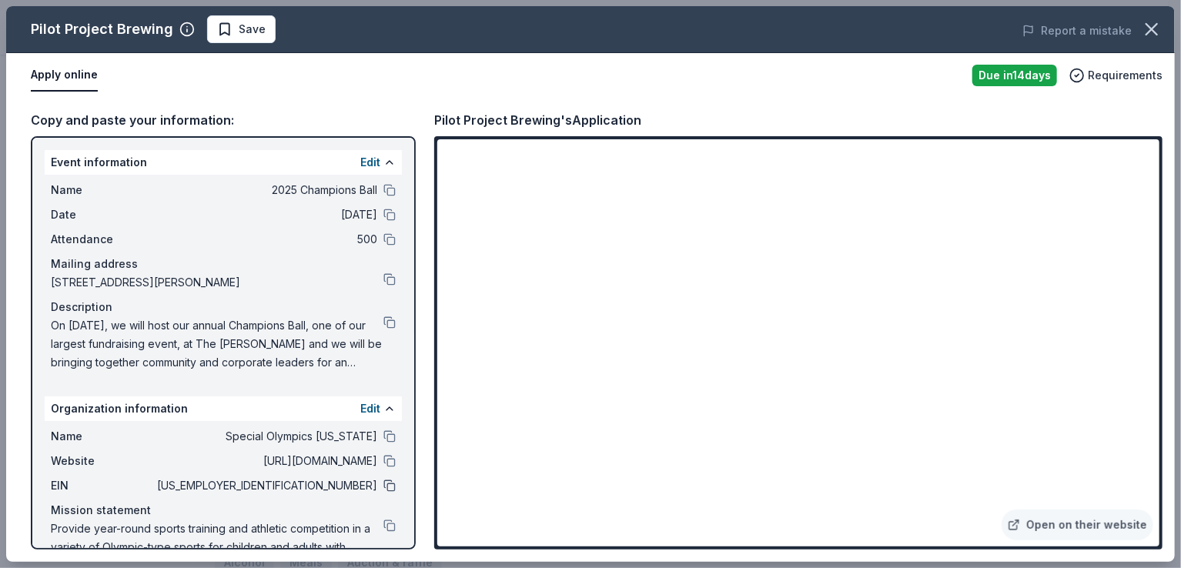
click at [383, 485] on button at bounding box center [389, 486] width 12 height 12
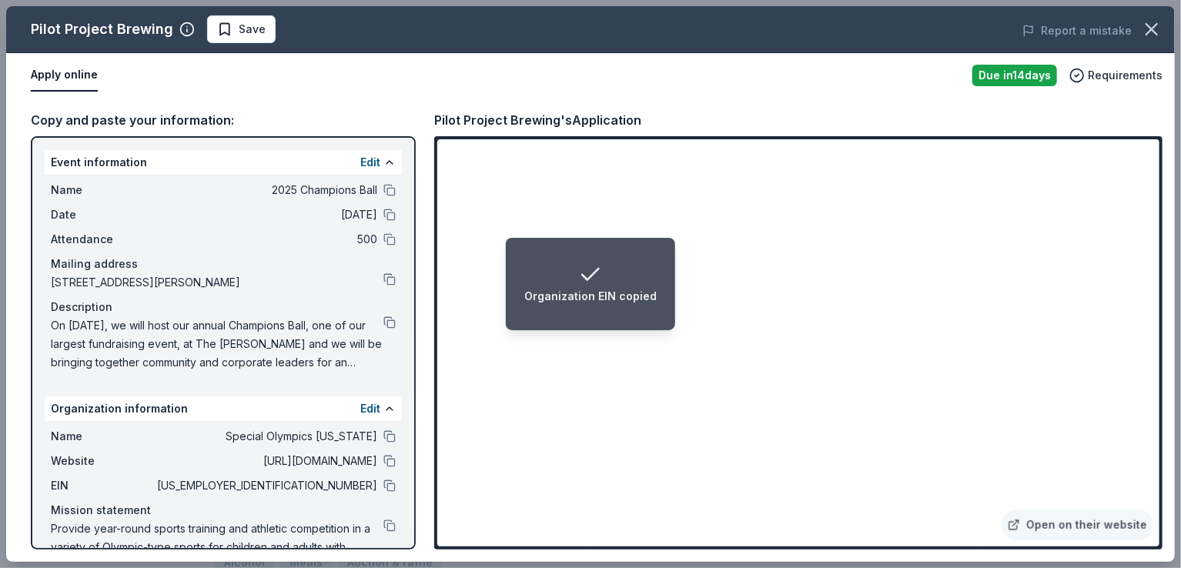
scroll to position [44, 0]
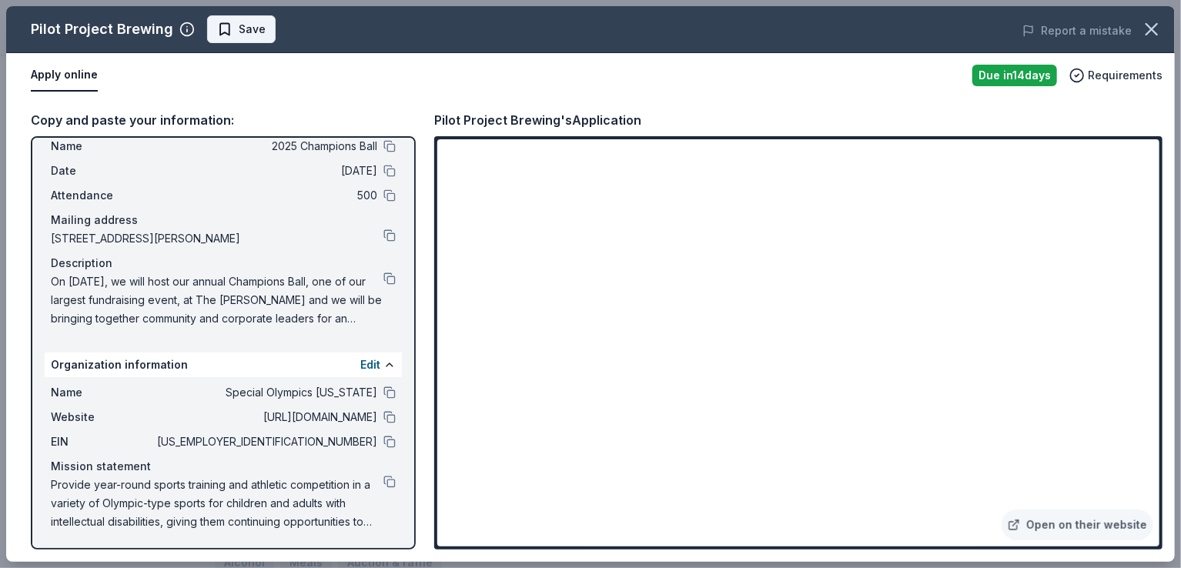
click at [213, 39] on button "Save" at bounding box center [241, 29] width 69 height 28
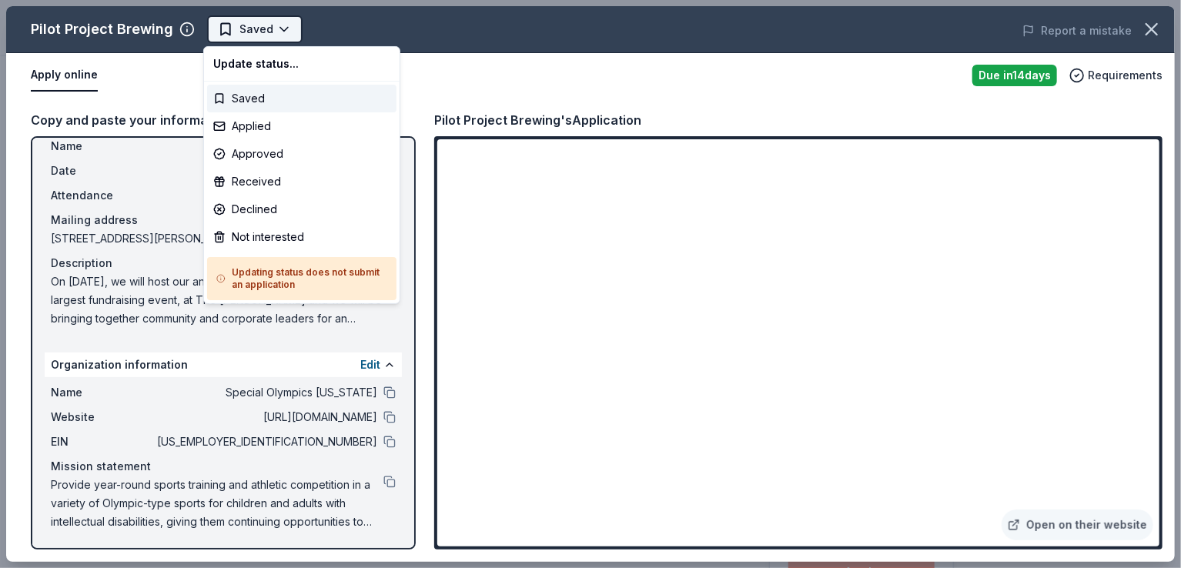
click at [274, 32] on body "2025 Champions Ball Saved Apply Due [DATE] Share Pilot Project Brewing New 4% a…" at bounding box center [584, 284] width 1169 height 568
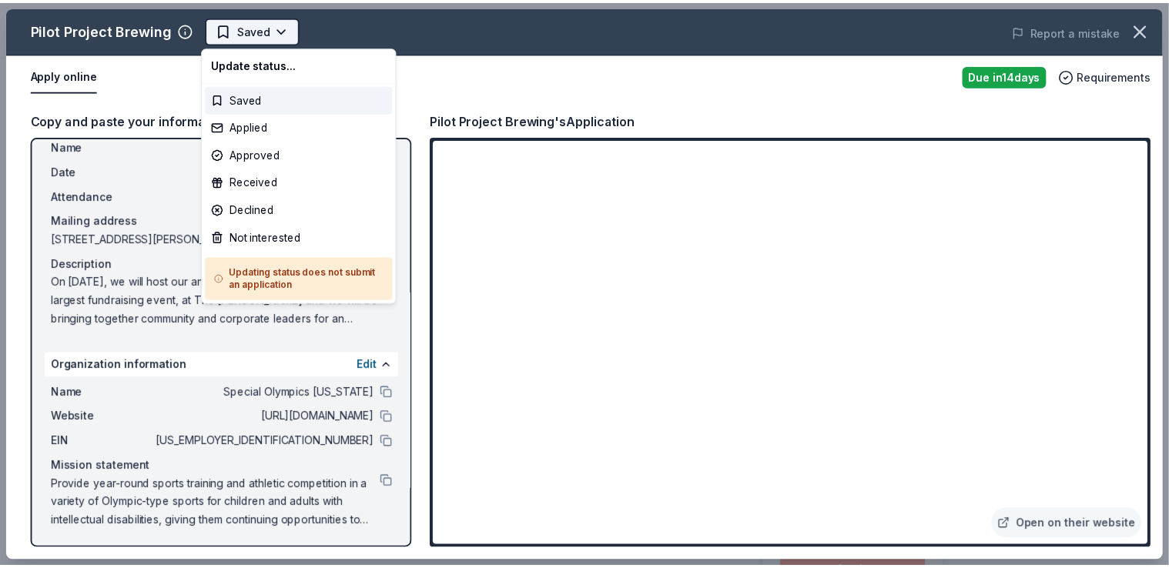
scroll to position [0, 0]
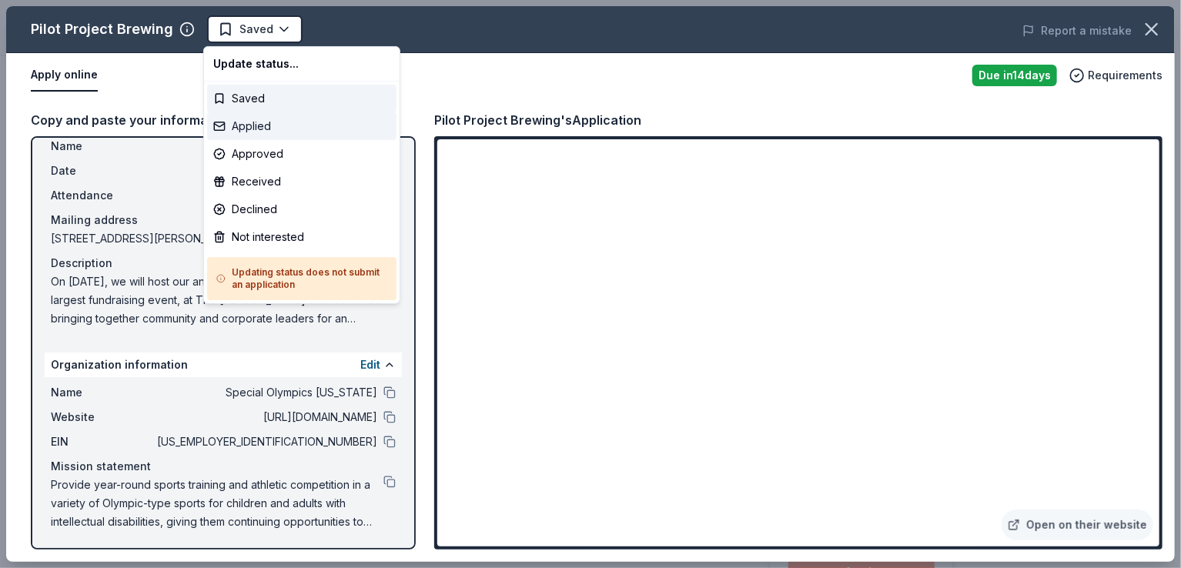
click at [253, 114] on div "Applied" at bounding box center [301, 126] width 189 height 28
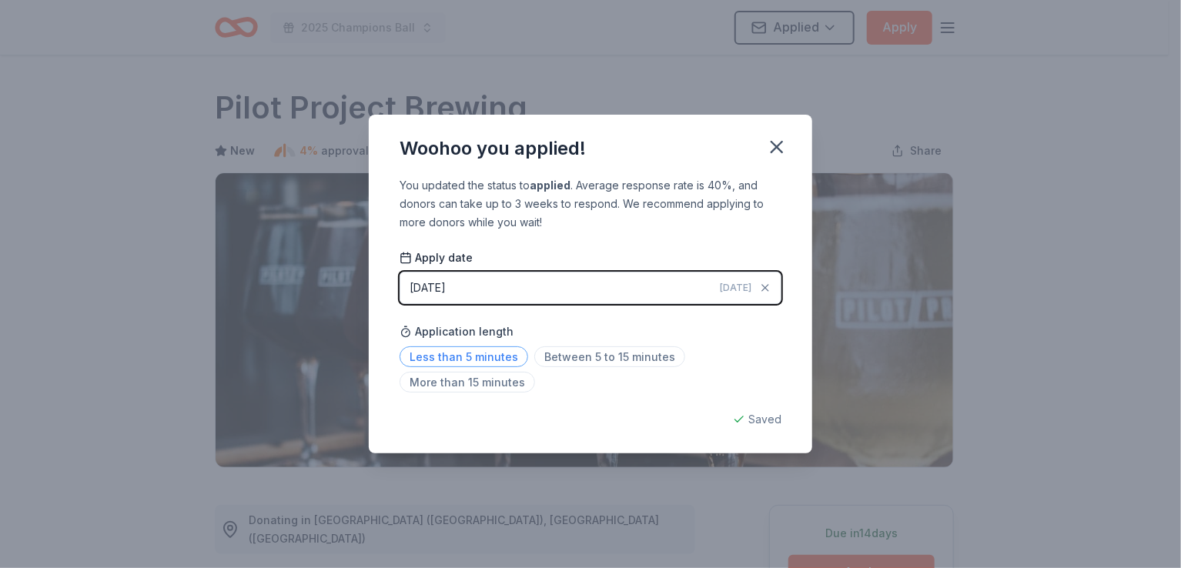
click at [502, 350] on span "Less than 5 minutes" at bounding box center [464, 356] width 129 height 21
click at [777, 152] on icon "button" at bounding box center [777, 147] width 22 height 22
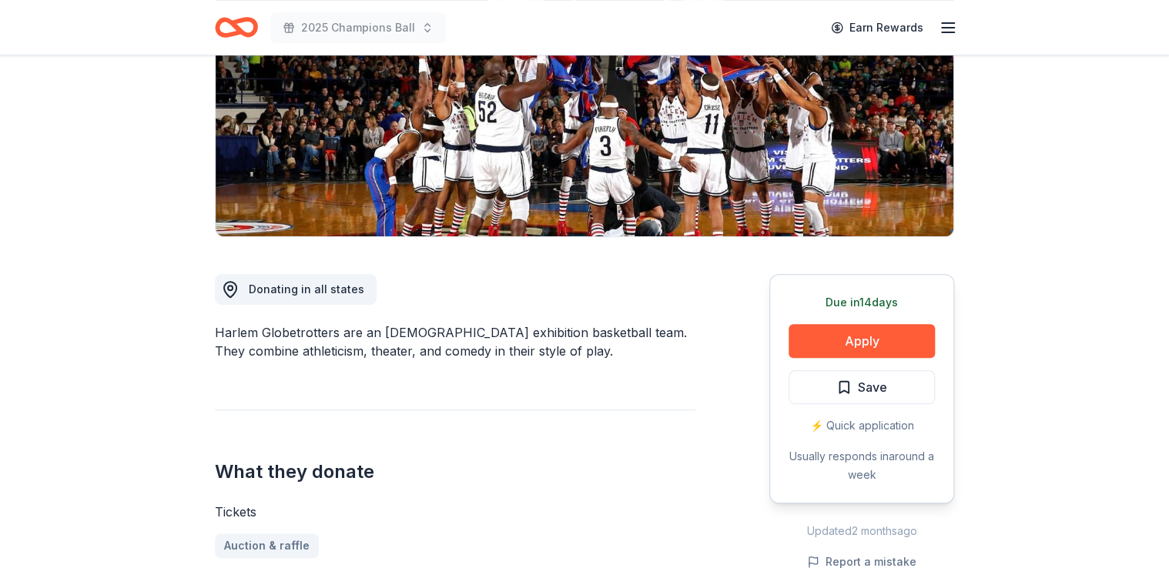
scroll to position [240, 0]
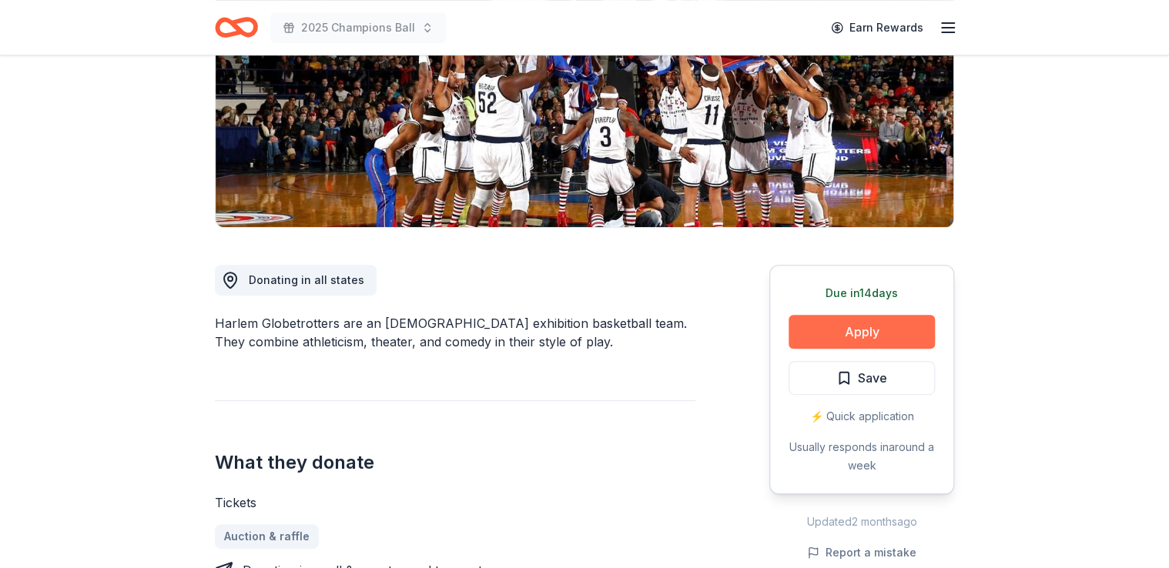
click at [808, 326] on button "Apply" at bounding box center [861, 332] width 146 height 34
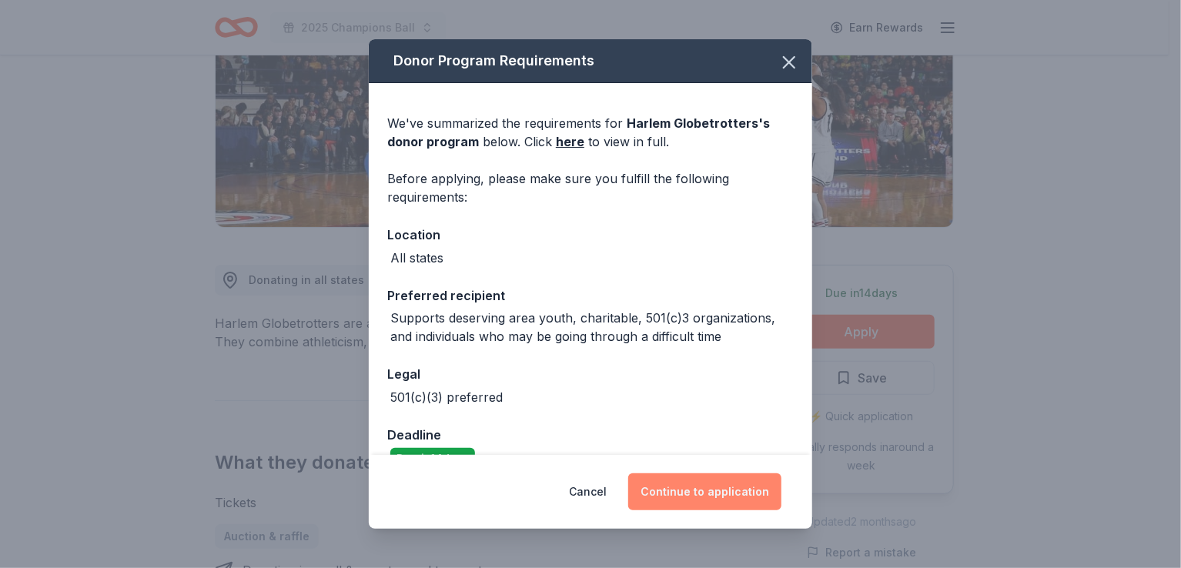
click at [715, 490] on button "Continue to application" at bounding box center [704, 492] width 153 height 37
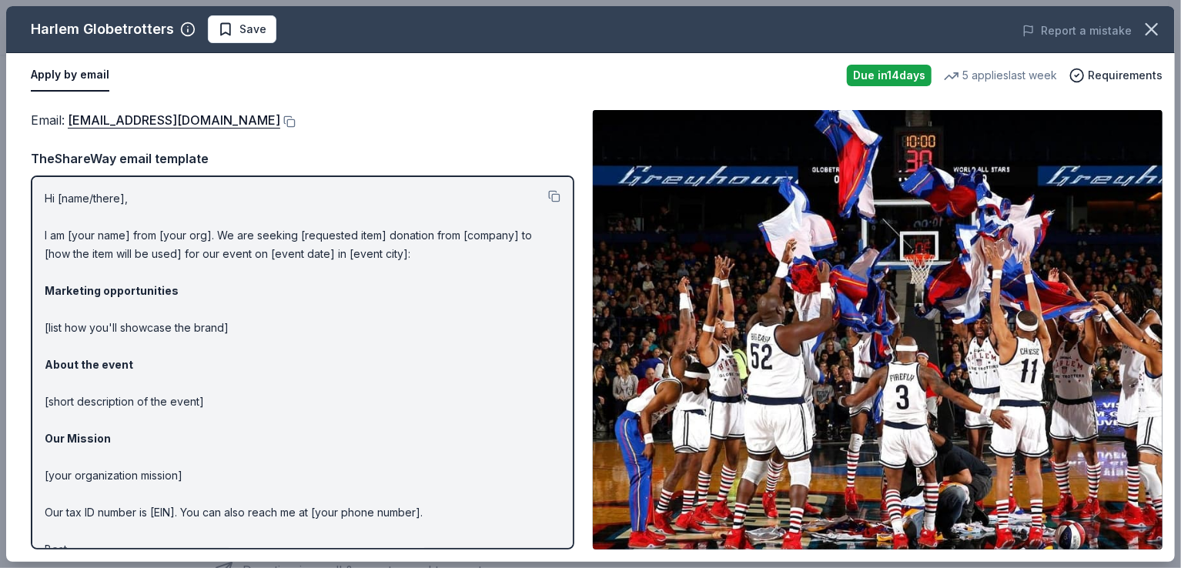
click at [735, 267] on img at bounding box center [878, 330] width 570 height 440
click at [1161, 25] on icon "button" at bounding box center [1152, 29] width 22 height 22
